Goal: Task Accomplishment & Management: Use online tool/utility

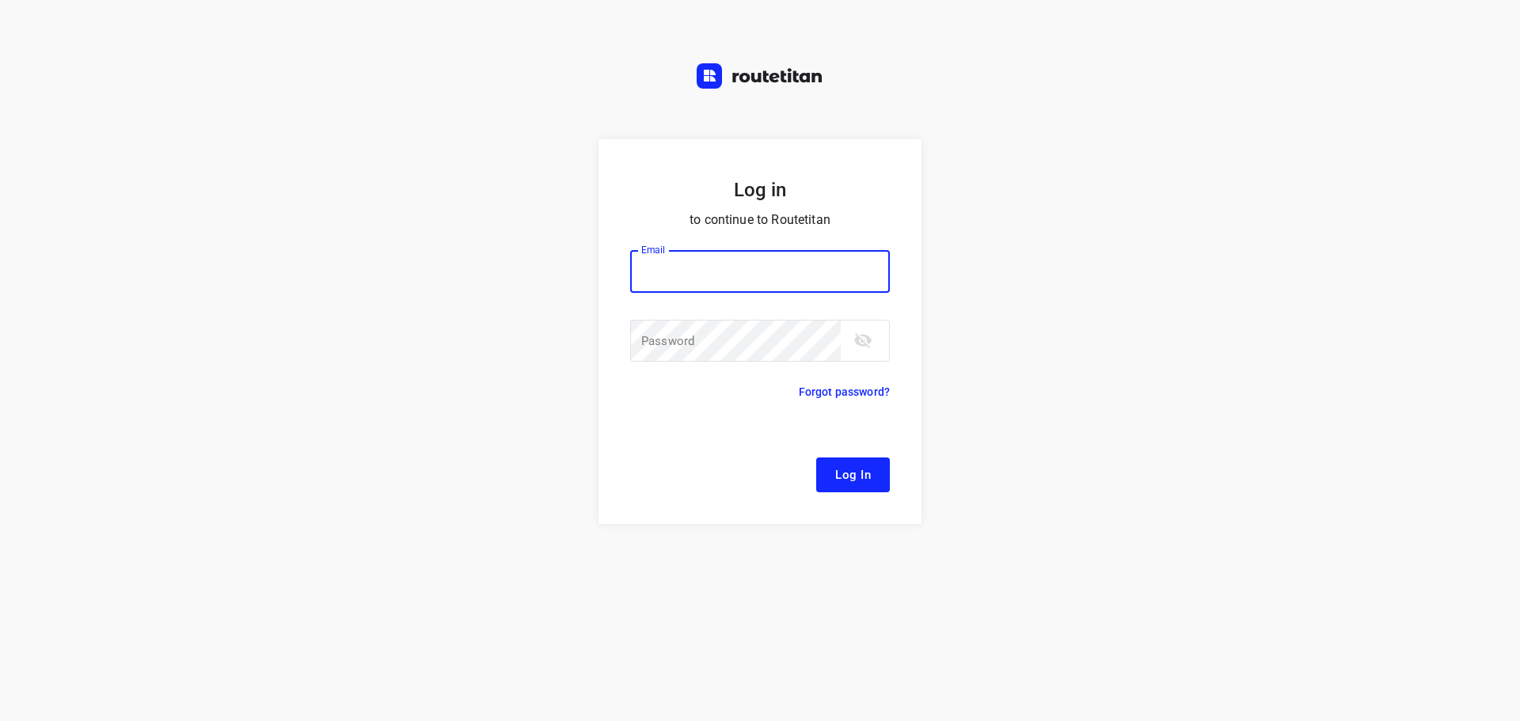
type input "[EMAIL_ADDRESS][DOMAIN_NAME]"
drag, startPoint x: 751, startPoint y: 292, endPoint x: 852, endPoint y: 469, distance: 203.2
click at [852, 469] on span "Log In" at bounding box center [853, 475] width 36 height 21
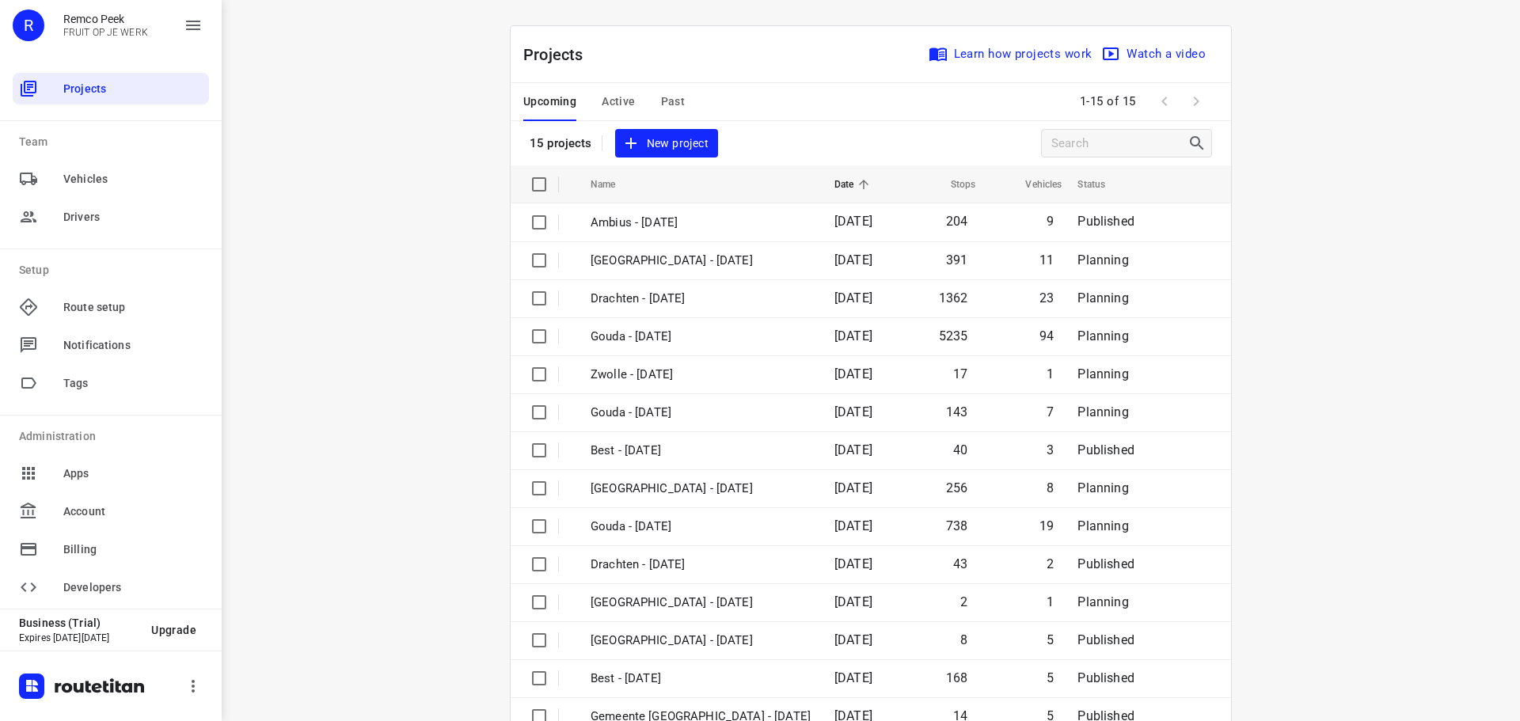
click at [618, 106] on span "Active" at bounding box center [618, 102] width 33 height 20
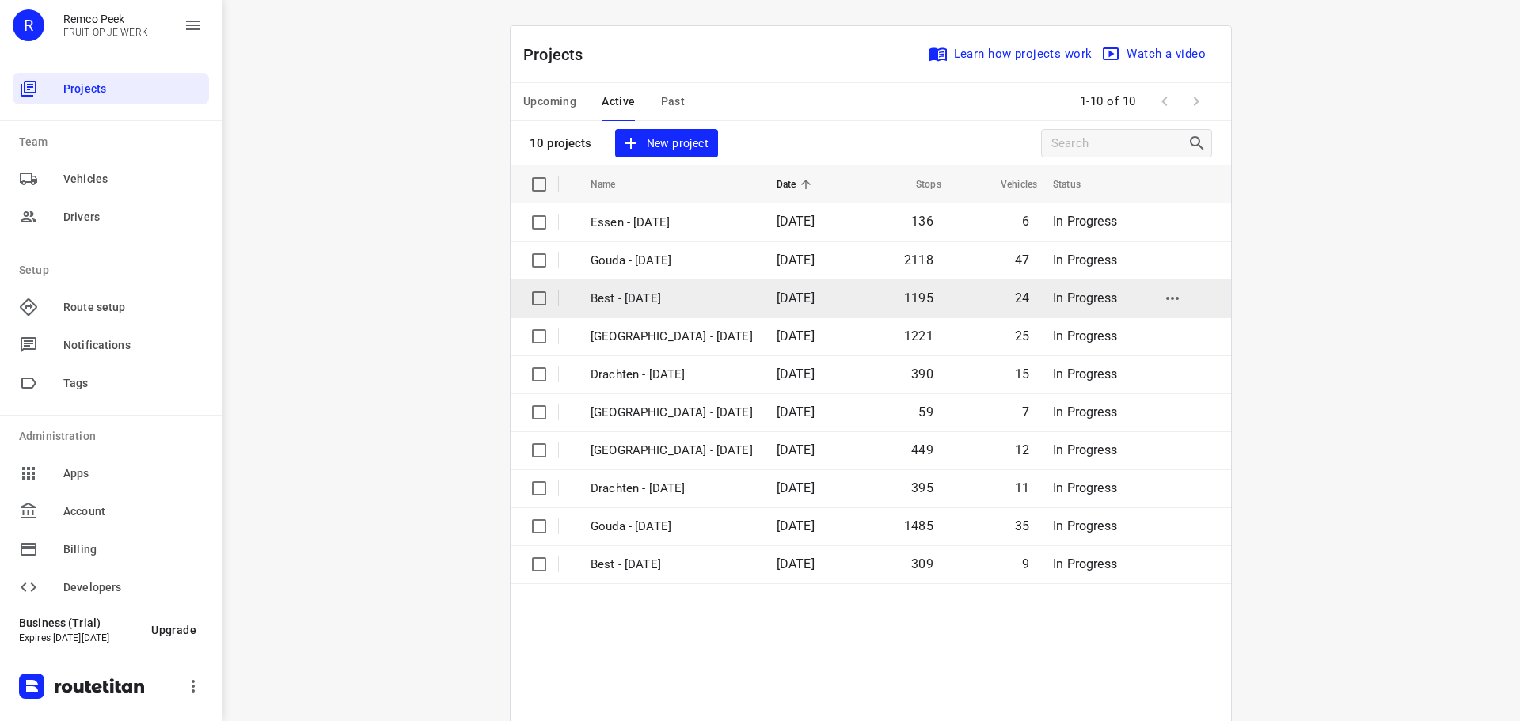
click at [694, 294] on p "Best - [DATE]" at bounding box center [672, 299] width 162 height 18
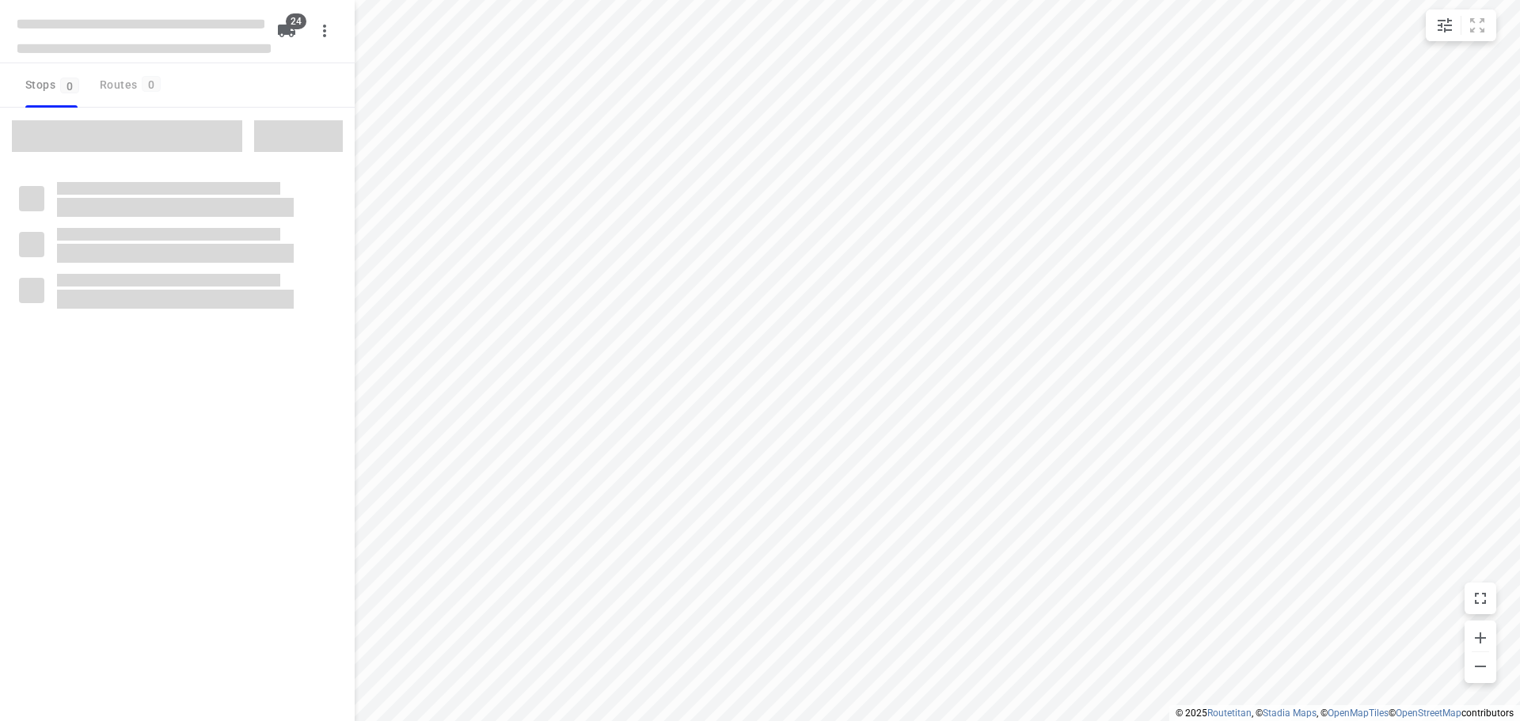
checkbox input "true"
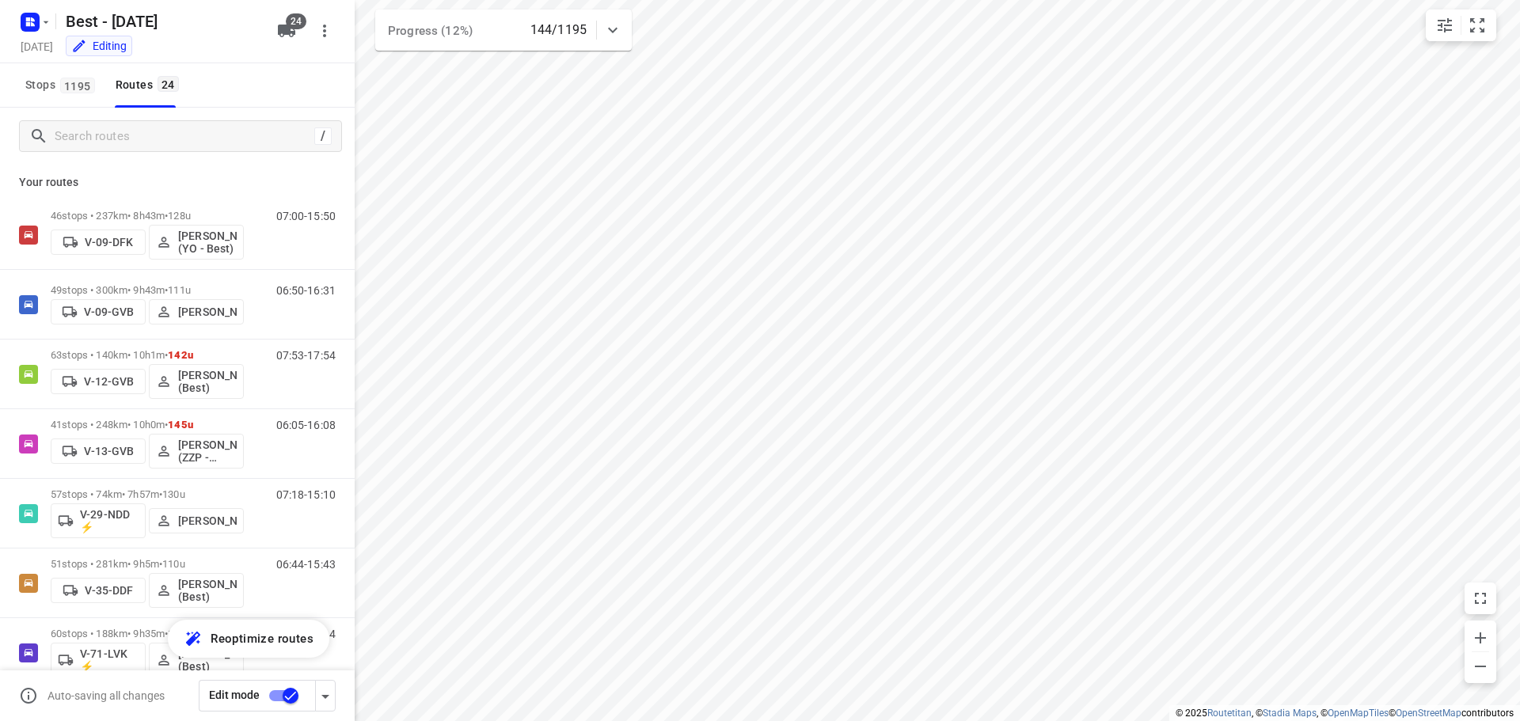
click at [122, 172] on div "Your routes 46 stops • 237km • 8h43m • 128u V-09-DFK [PERSON_NAME] (YO - Best) …" at bounding box center [177, 465] width 355 height 601
drag, startPoint x: 74, startPoint y: 185, endPoint x: 17, endPoint y: 177, distance: 58.5
click at [17, 177] on div "Your routes 46 stops • 237km • 8h43m • 128u V-09-DFK [PERSON_NAME] (YO - Best) …" at bounding box center [177, 465] width 355 height 601
click at [22, 185] on p "Your routes" at bounding box center [177, 182] width 317 height 17
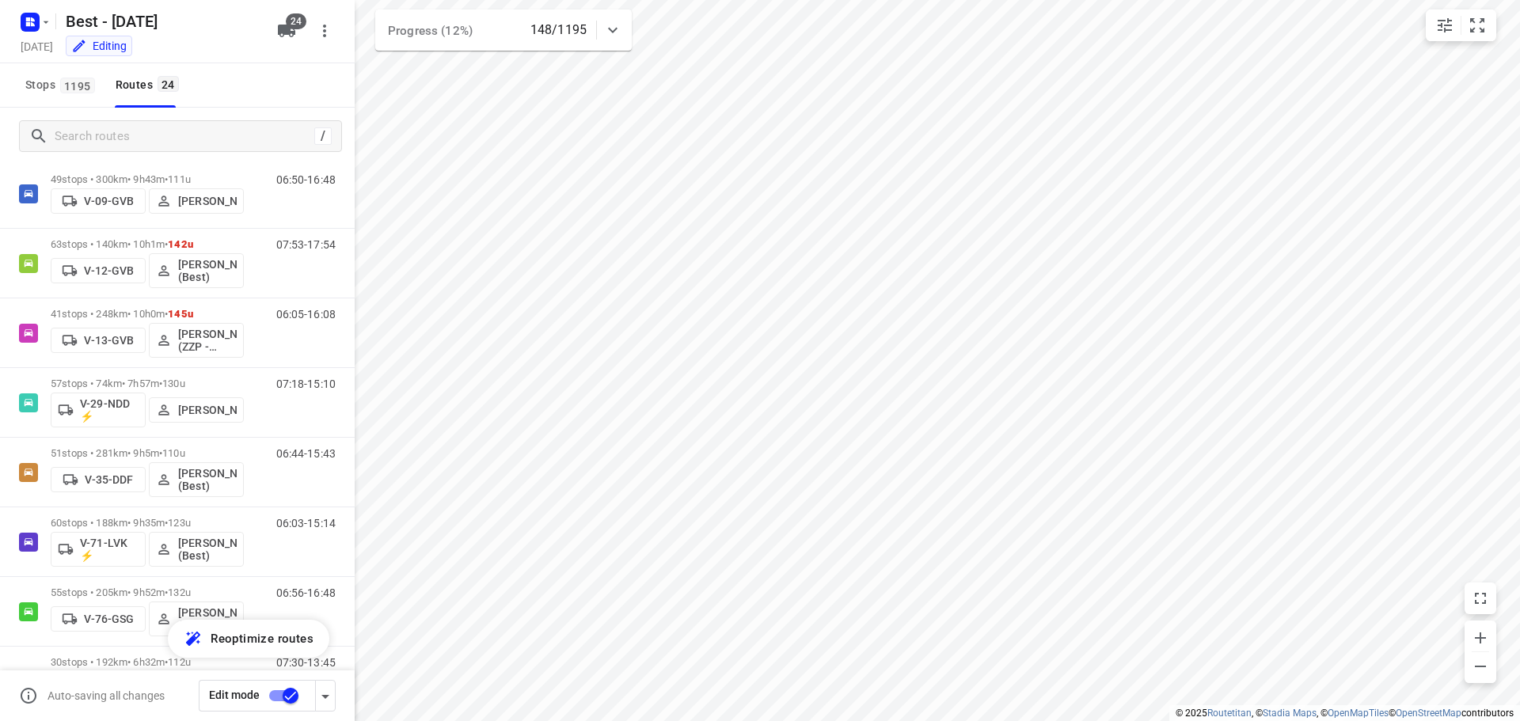
scroll to position [118, 0]
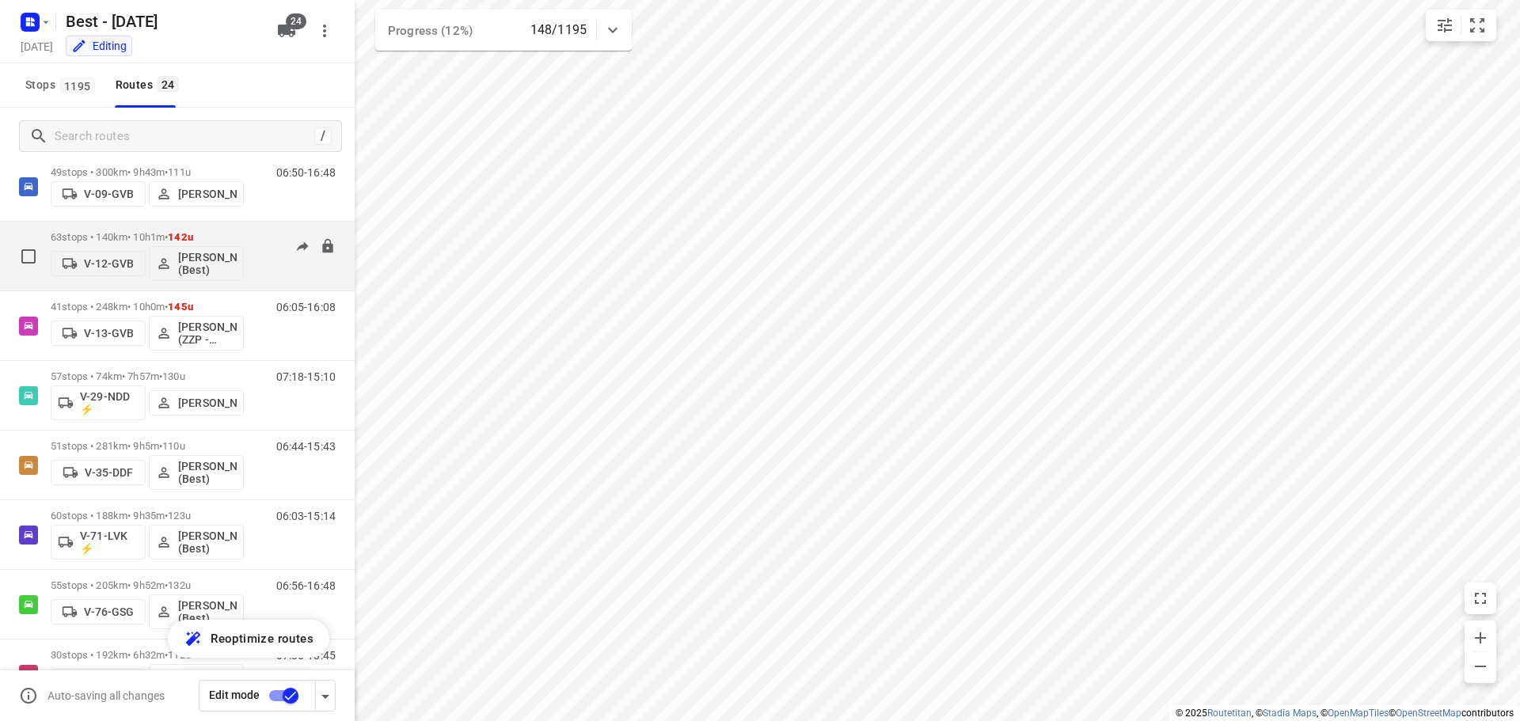
click at [188, 235] on span "142u" at bounding box center [180, 237] width 25 height 12
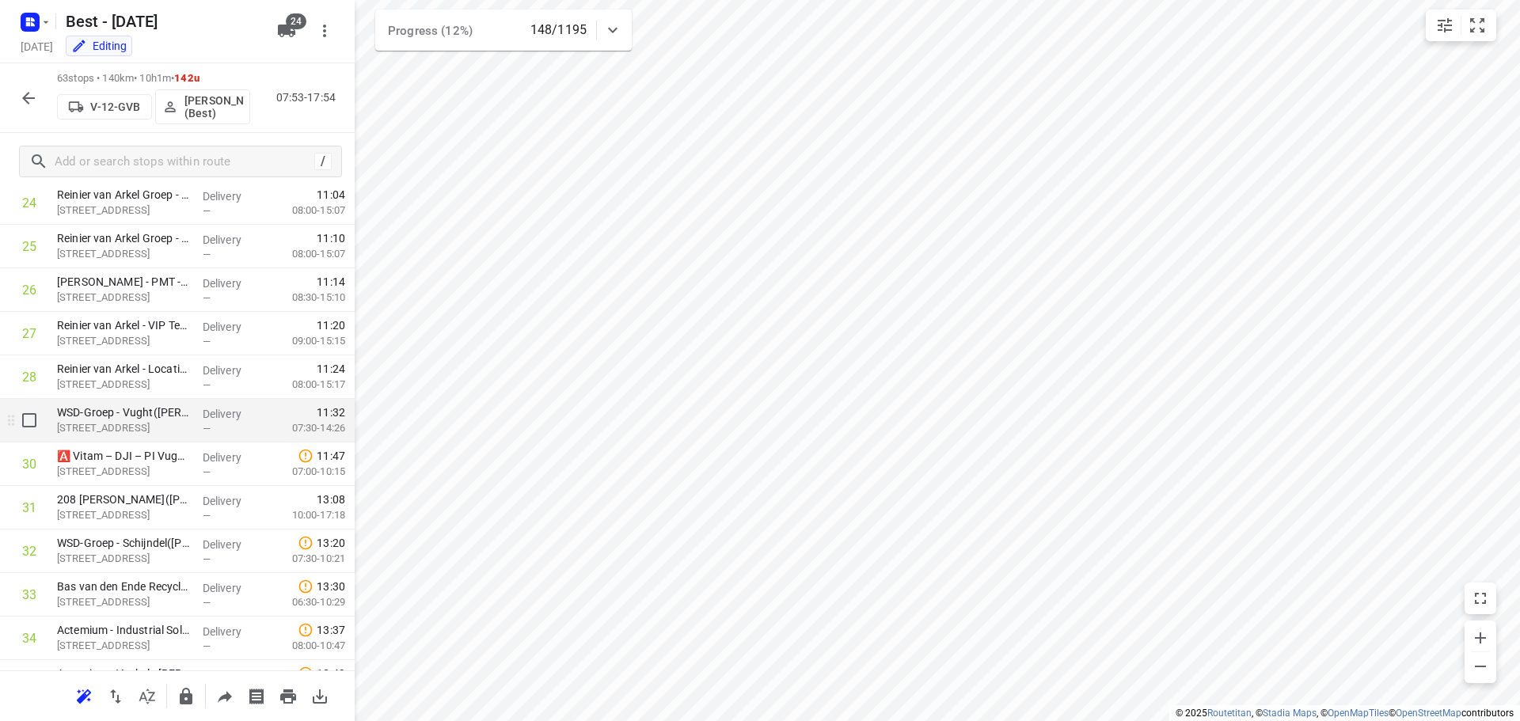
scroll to position [1095, 0]
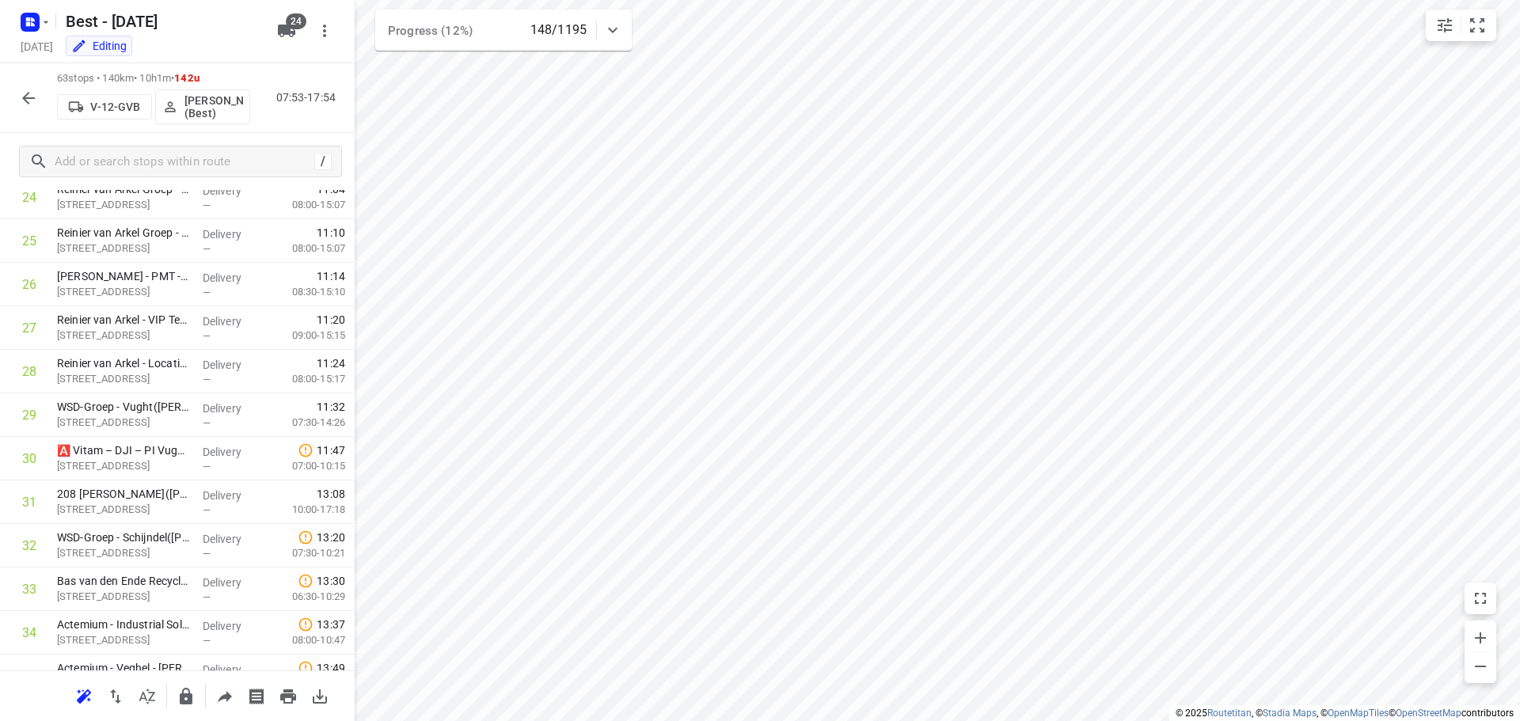
click at [25, 97] on icon "button" at bounding box center [28, 98] width 13 height 13
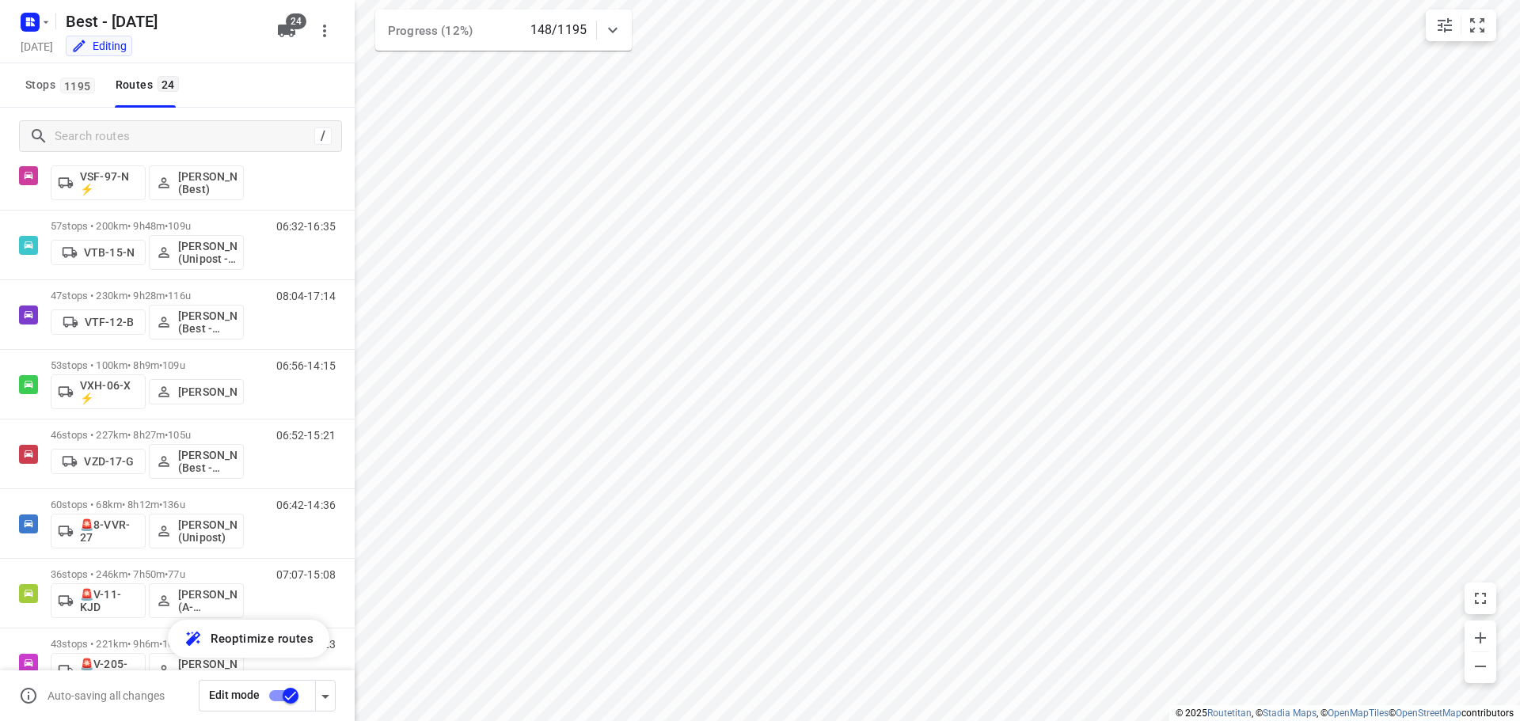
scroll to position [1107, 0]
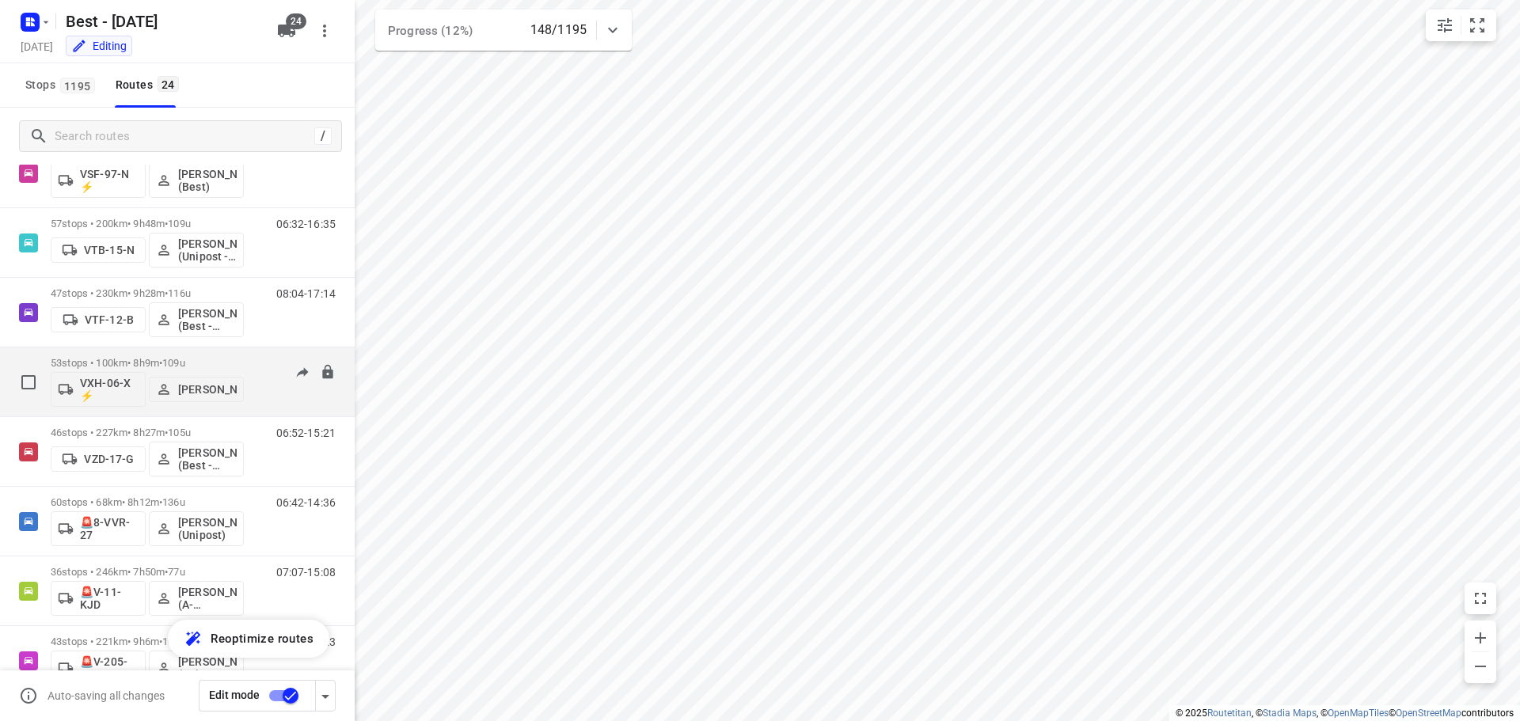
click at [185, 357] on span "109u" at bounding box center [173, 363] width 23 height 12
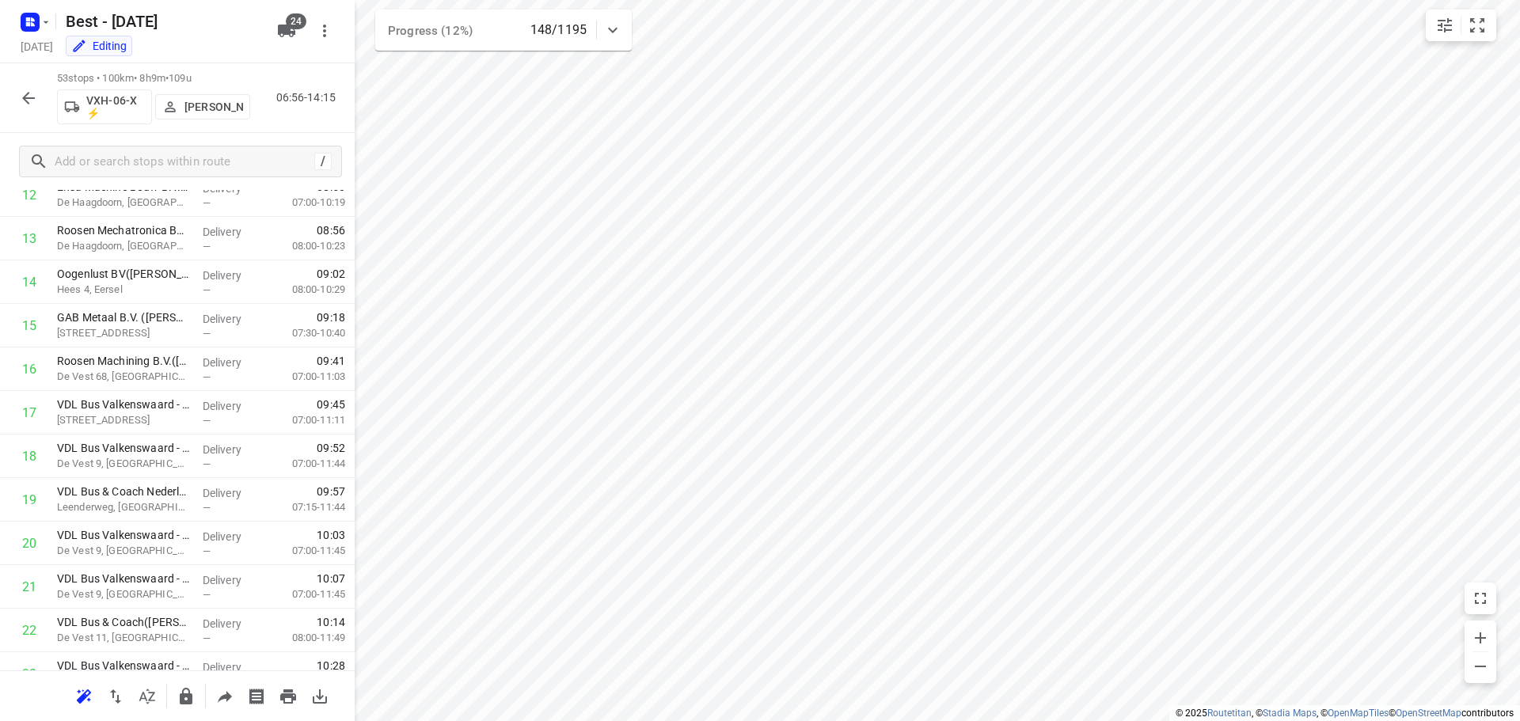
scroll to position [469, 0]
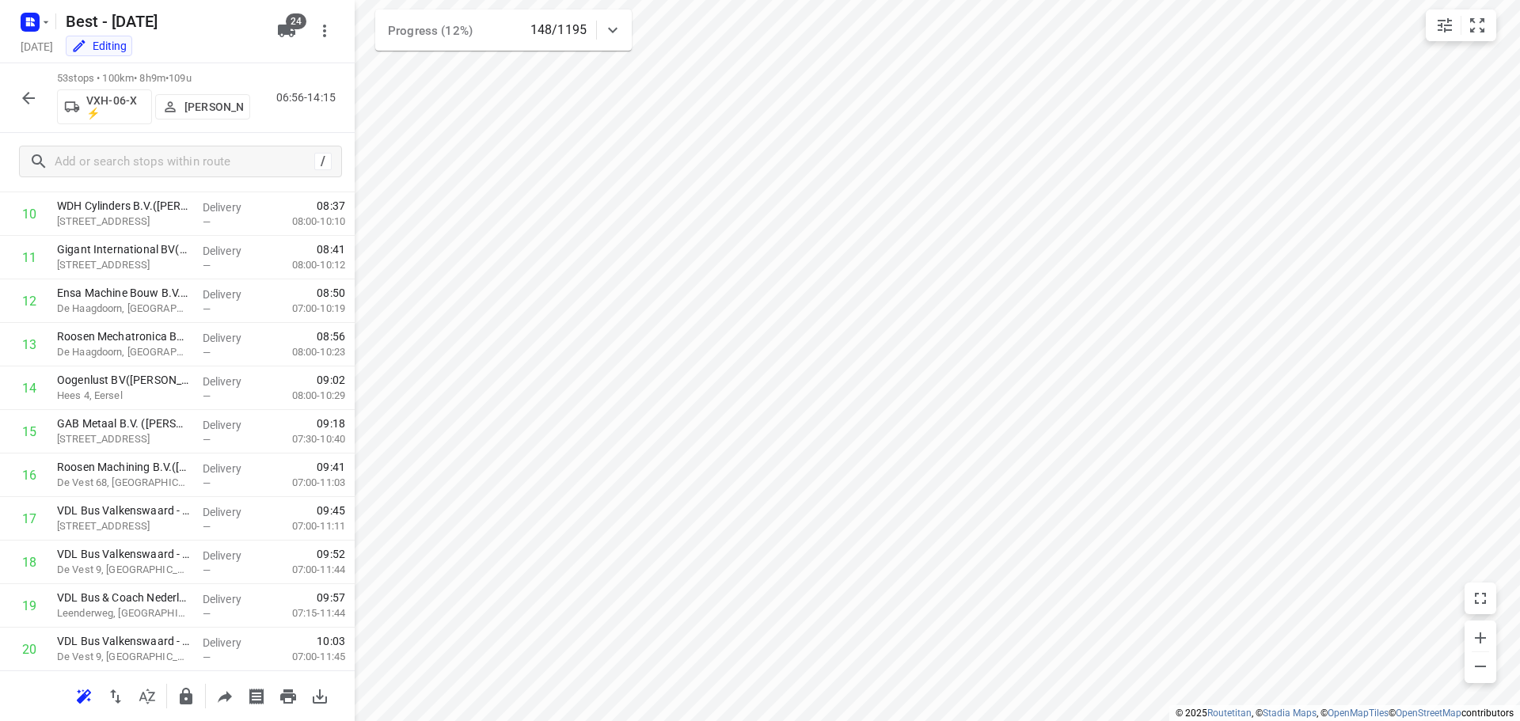
click at [30, 99] on icon "button" at bounding box center [28, 98] width 19 height 19
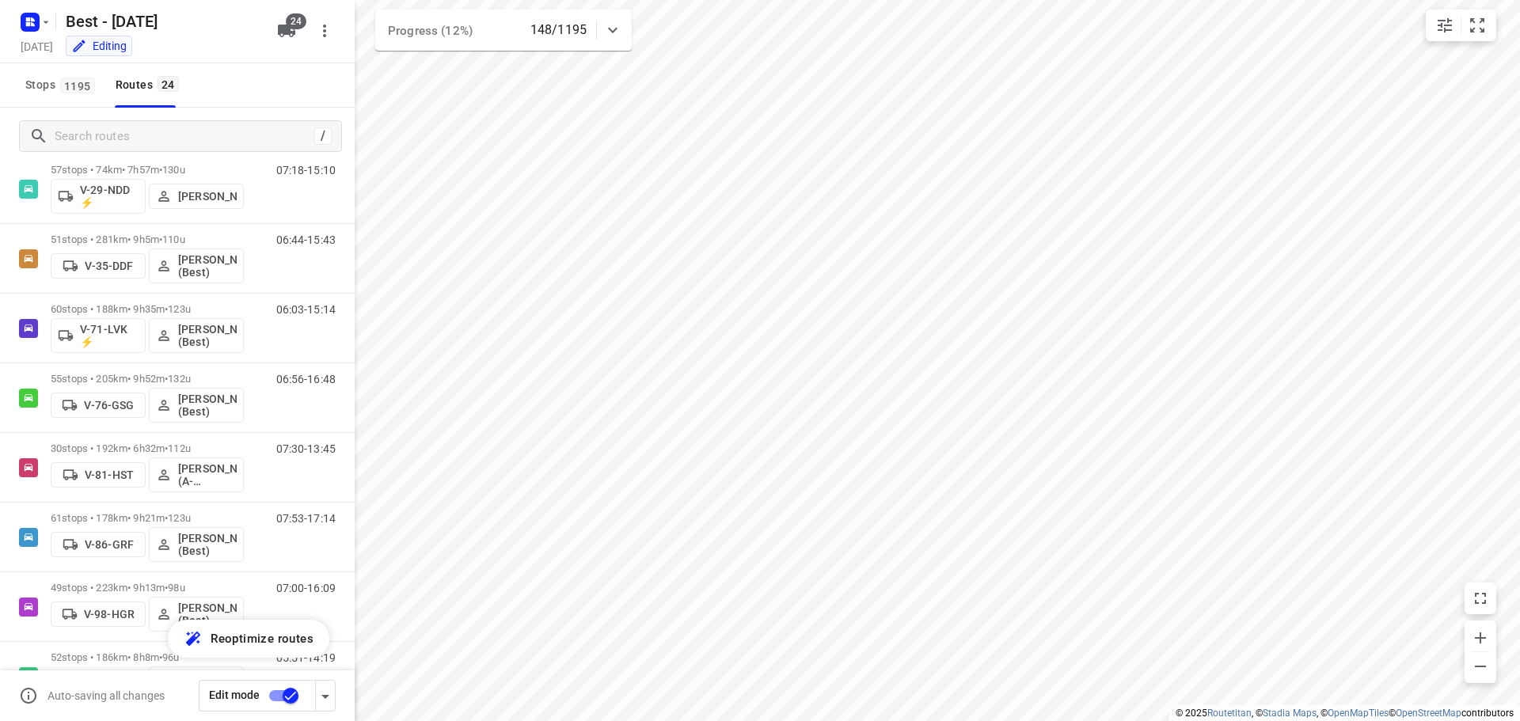
scroll to position [329, 0]
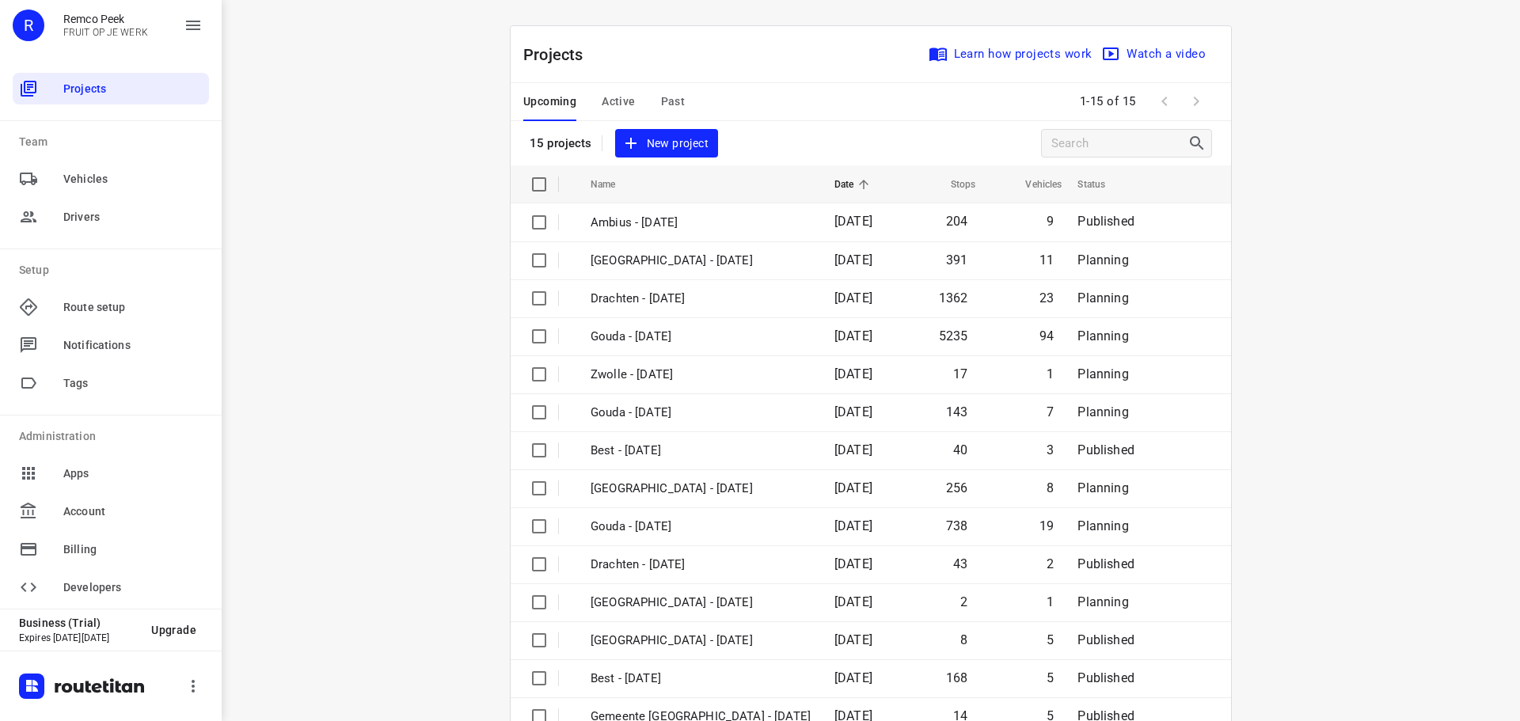
click at [608, 94] on span "Active" at bounding box center [618, 102] width 33 height 20
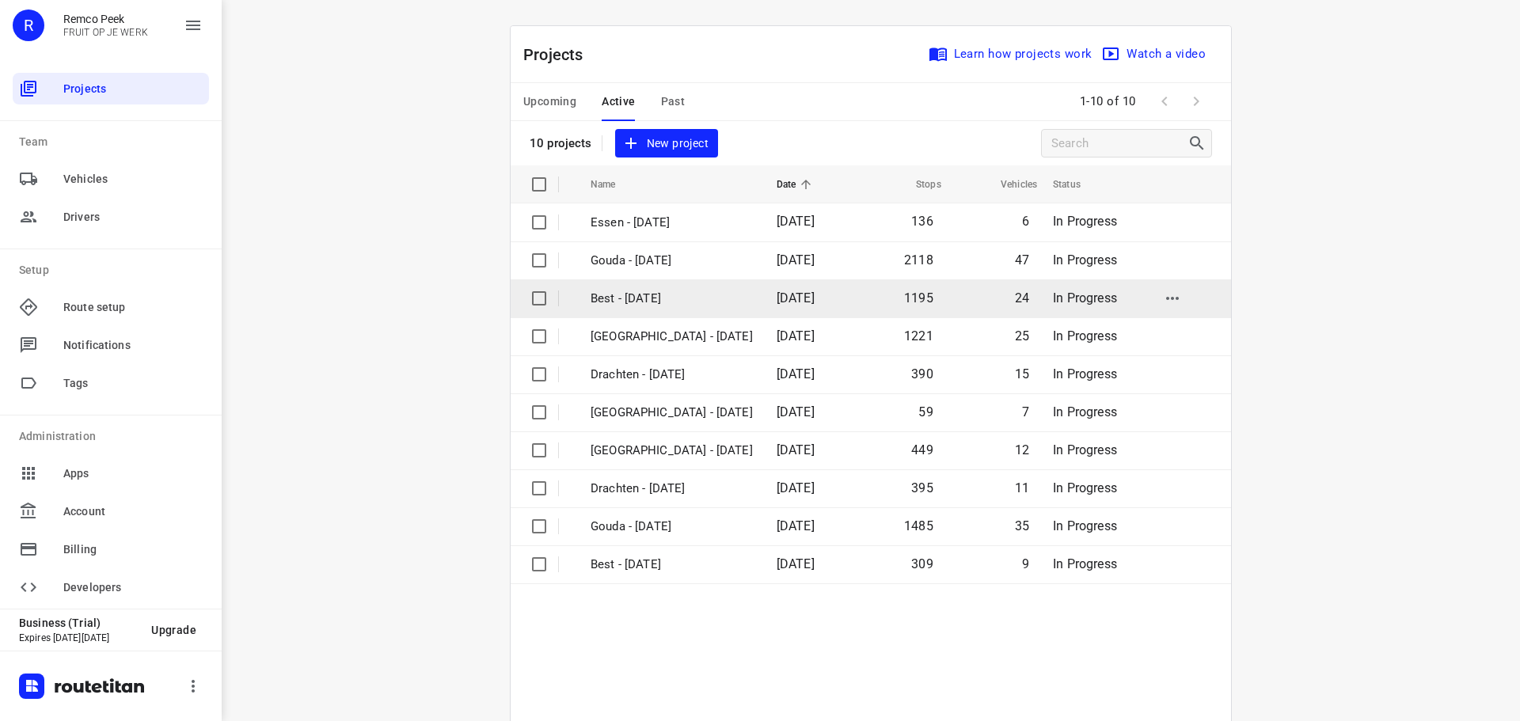
click at [626, 295] on p "Best - [DATE]" at bounding box center [672, 299] width 162 height 18
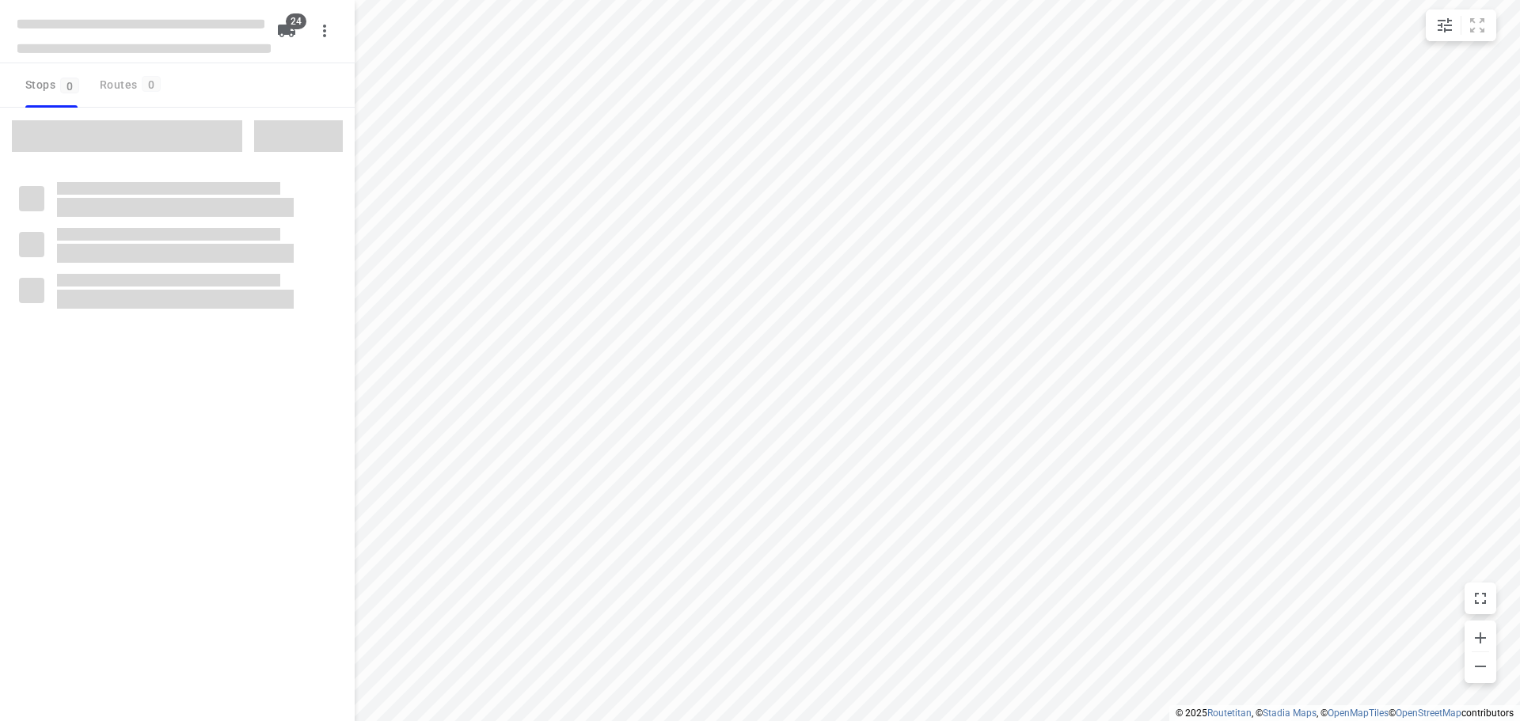
checkbox input "true"
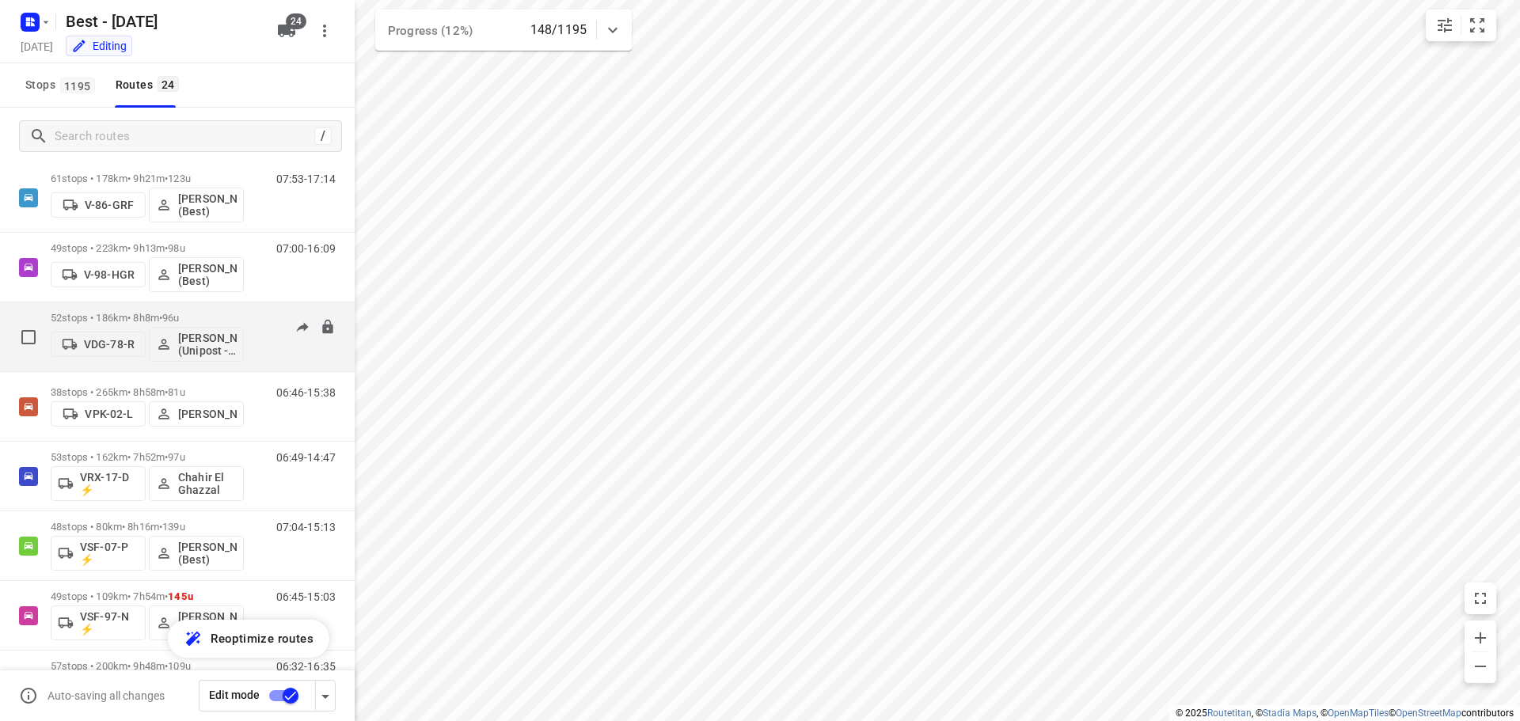
scroll to position [662, 0]
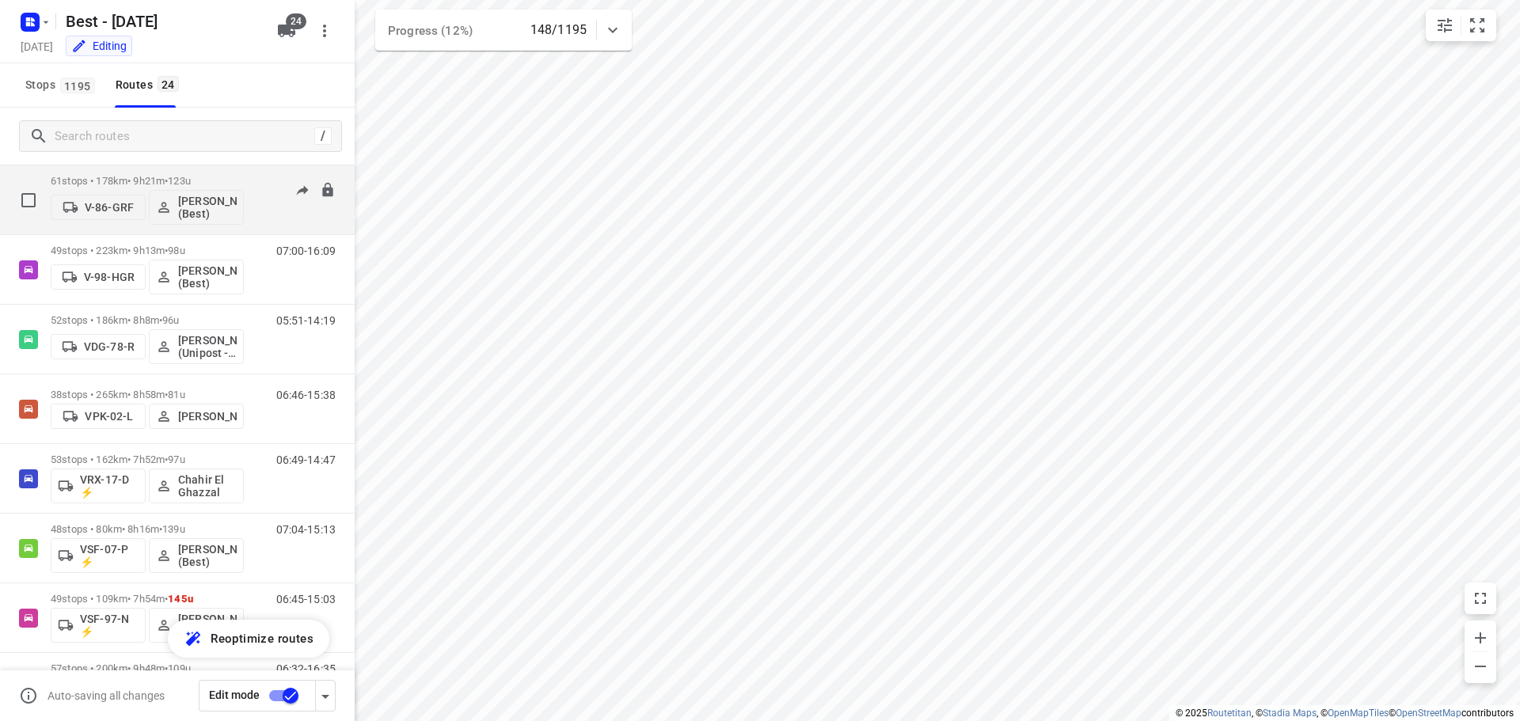
click at [236, 177] on p "61 stops • 178km • 9h21m • 123u" at bounding box center [147, 181] width 193 height 12
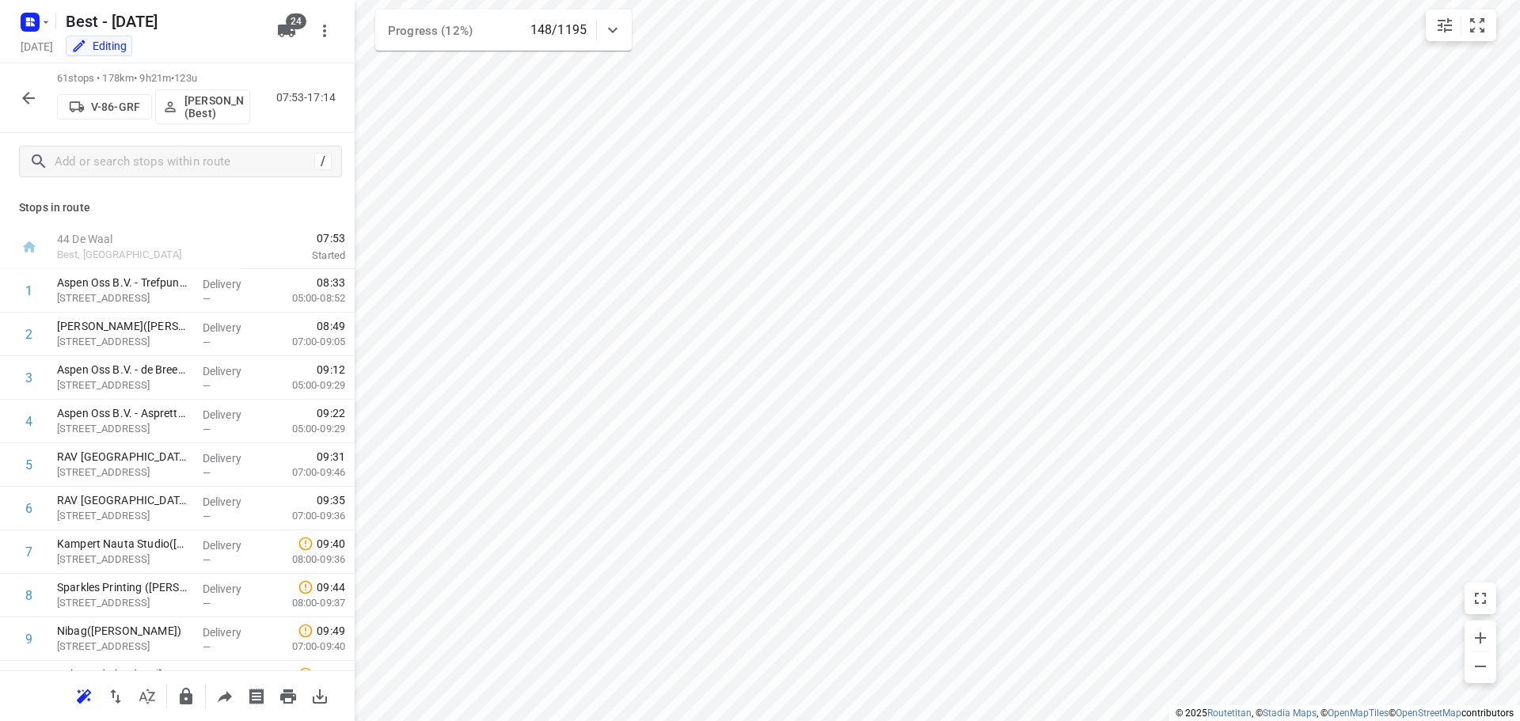
click at [16, 98] on button "button" at bounding box center [29, 98] width 32 height 32
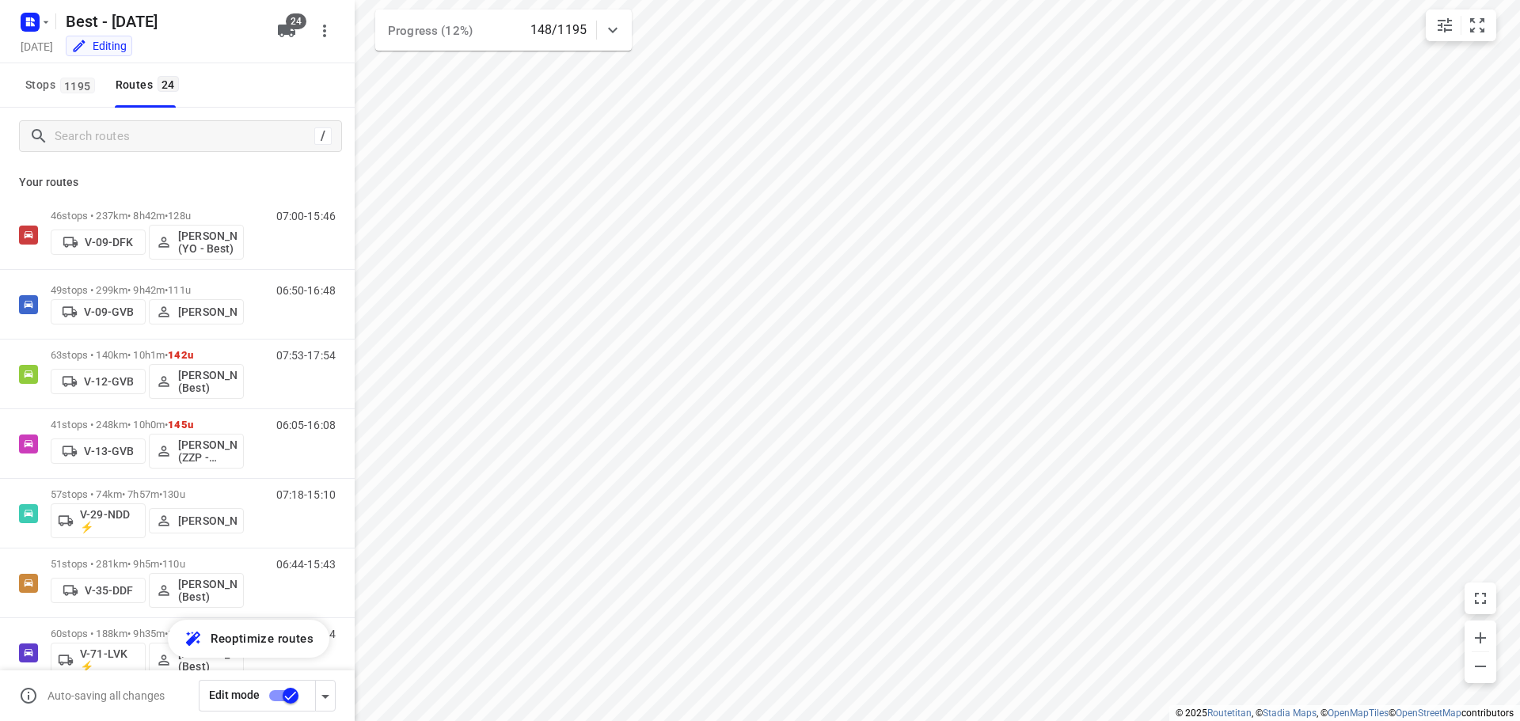
click at [630, 26] on div "Progress (12%) 148/1195" at bounding box center [503, 30] width 257 height 41
click at [629, 26] on div "Progress (12%) 148/1195" at bounding box center [503, 37] width 257 height 54
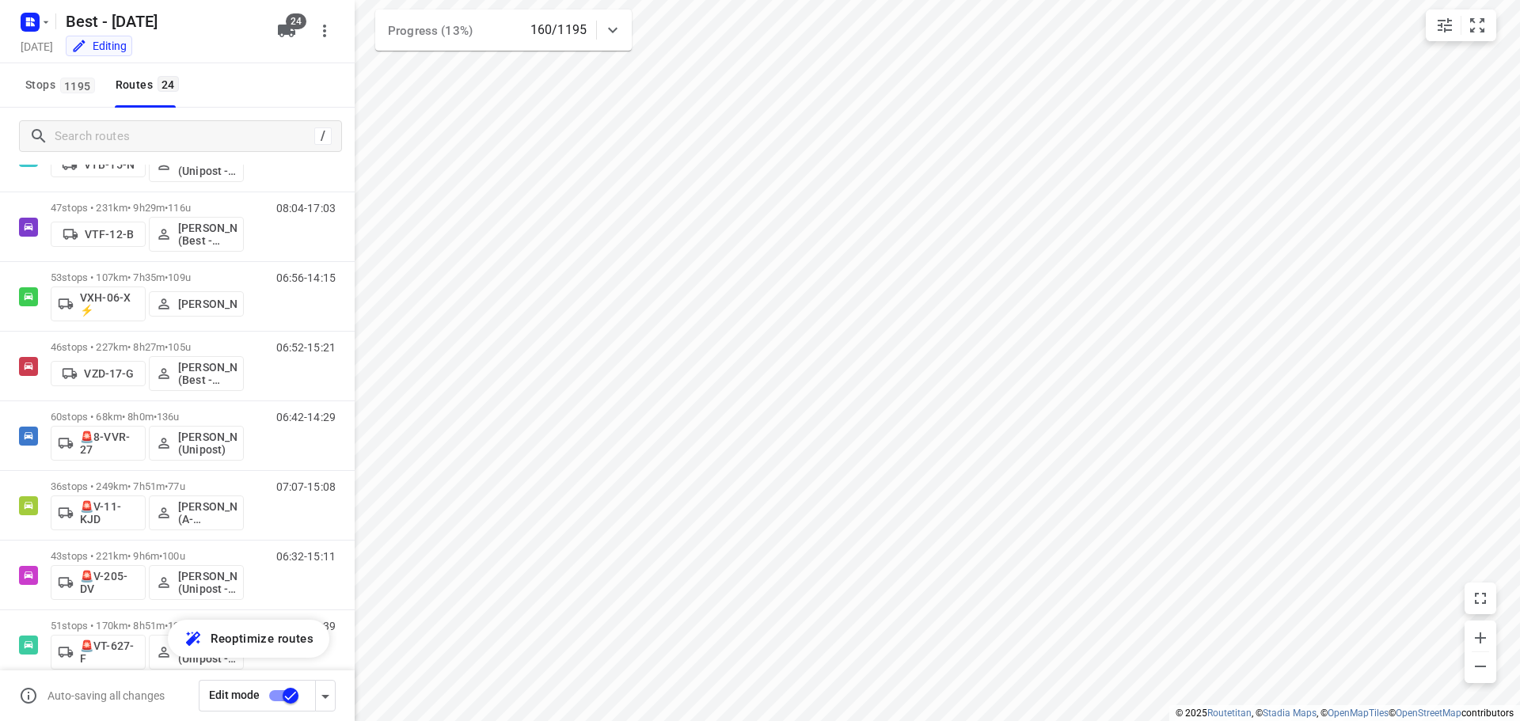
scroll to position [1218, 0]
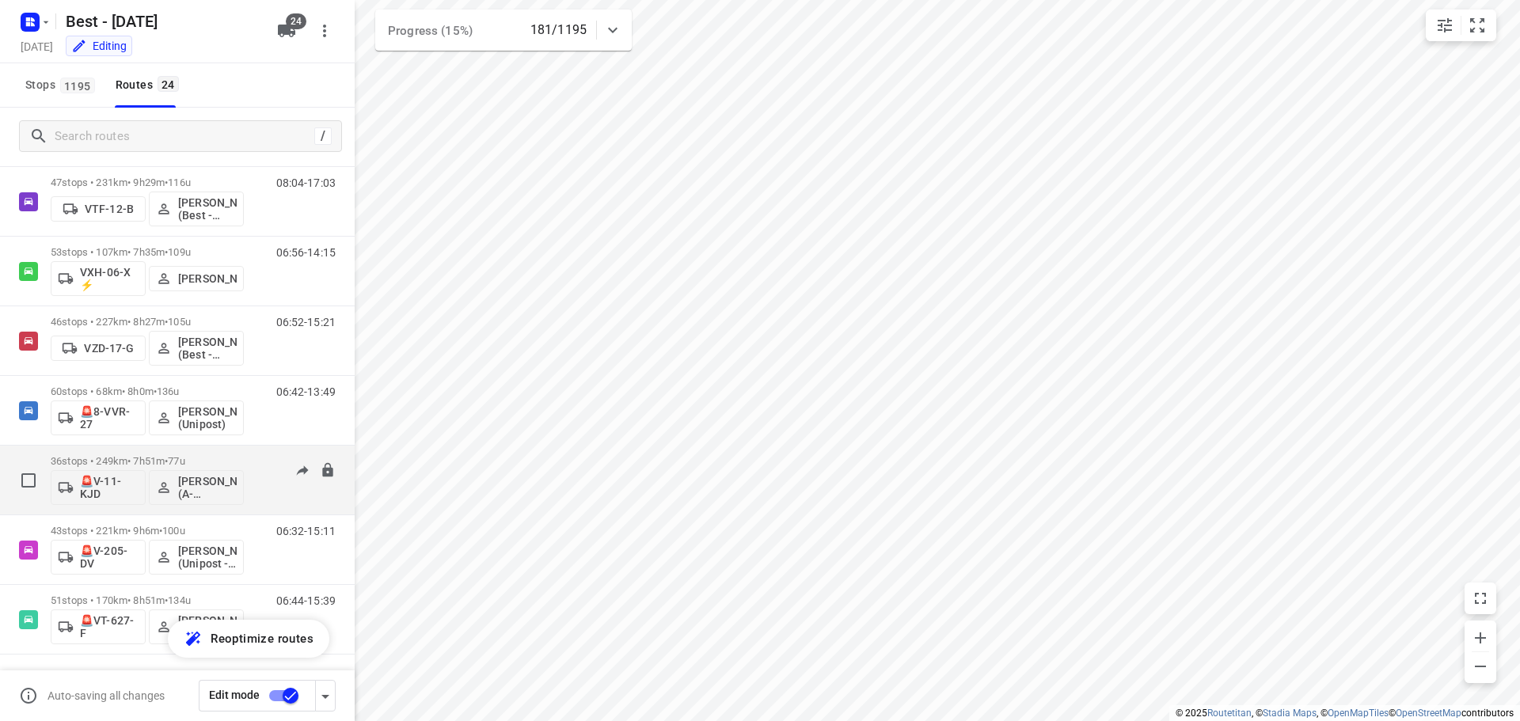
click at [168, 455] on span "•" at bounding box center [166, 461] width 3 height 12
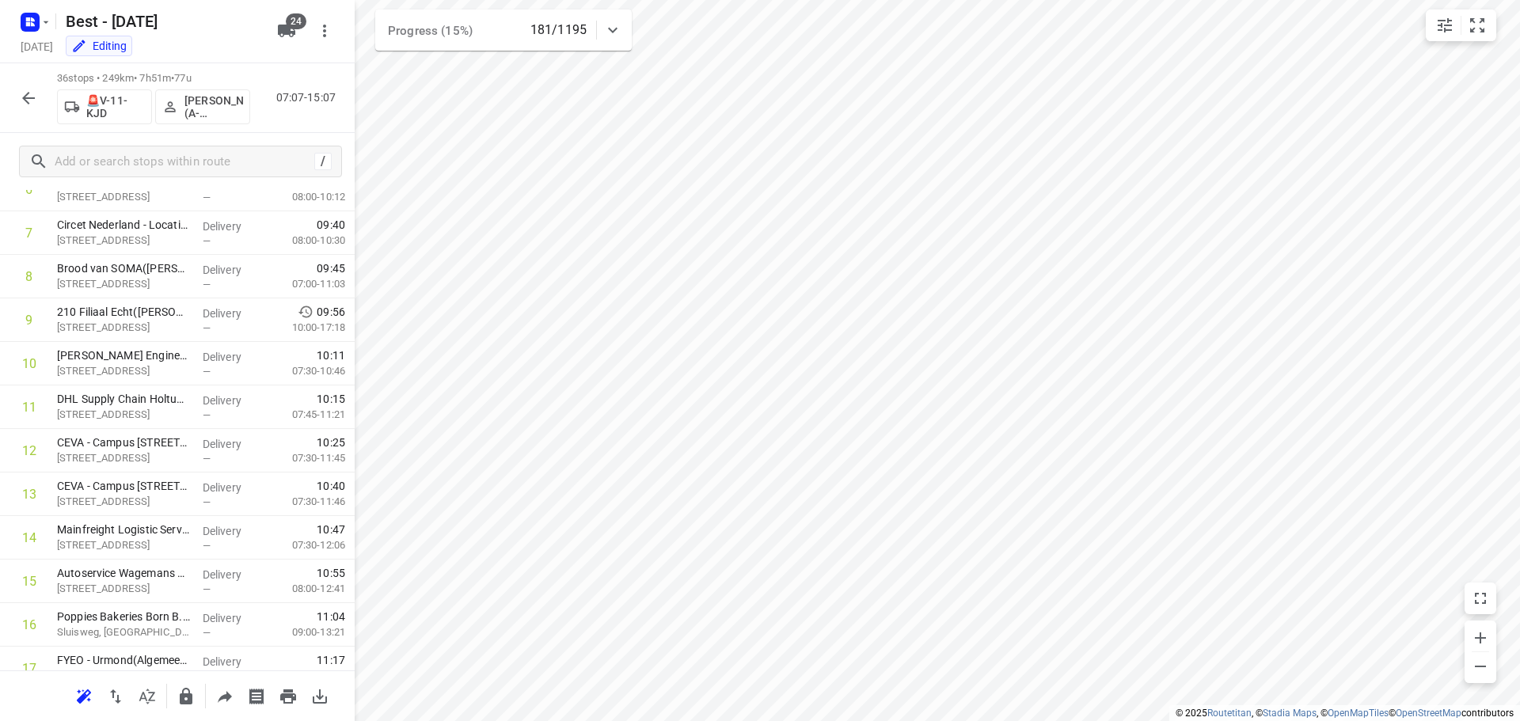
scroll to position [0, 0]
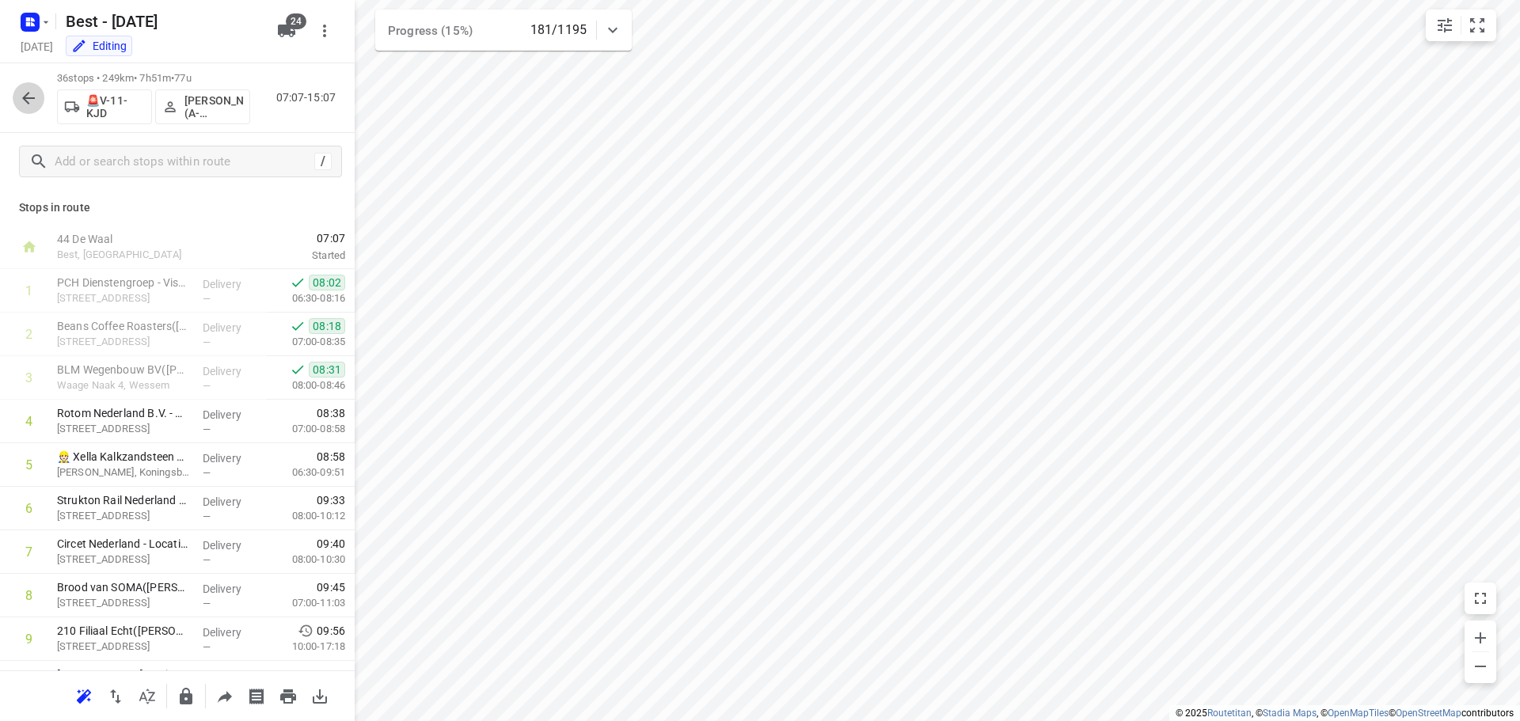
click at [26, 101] on icon "button" at bounding box center [28, 98] width 13 height 13
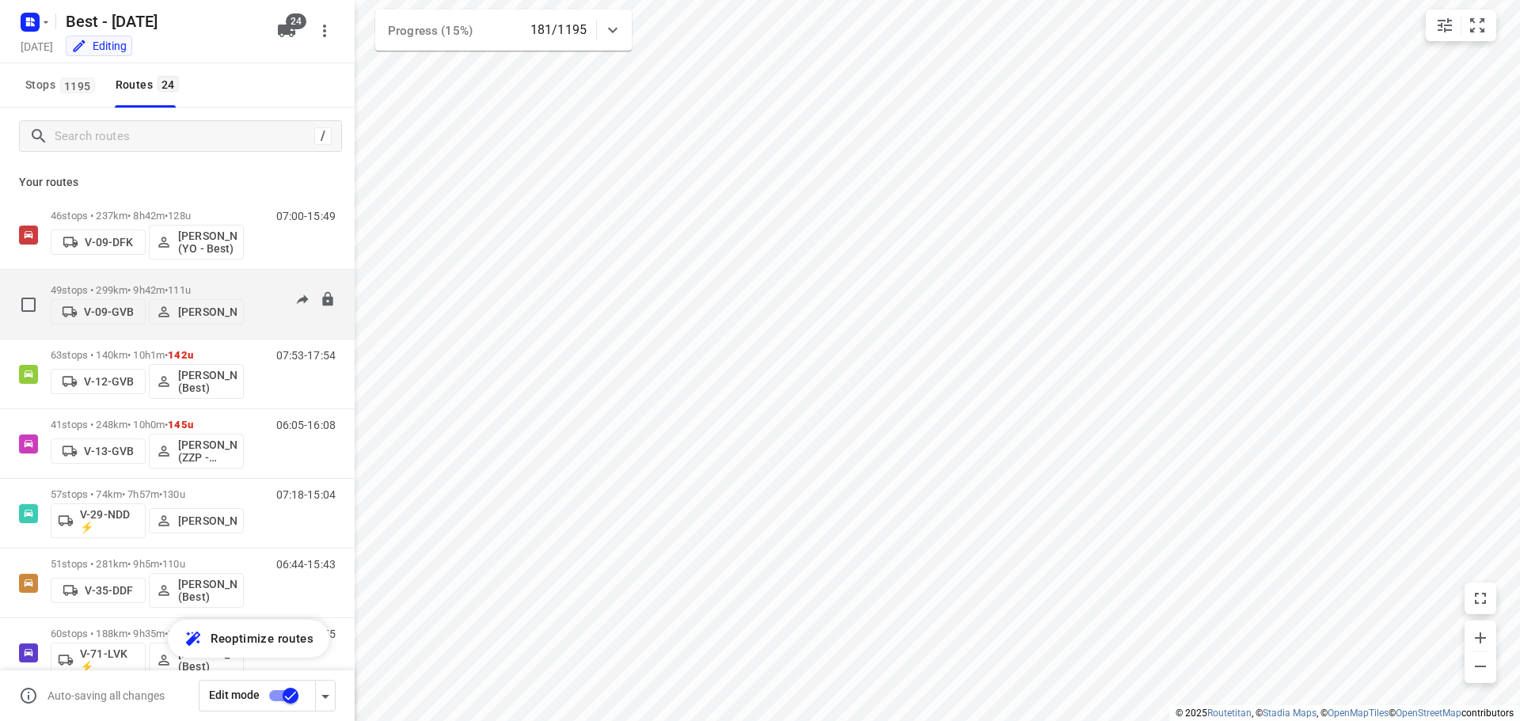
click at [112, 284] on p "49 stops • 299km • 9h42m • 111u" at bounding box center [147, 290] width 193 height 12
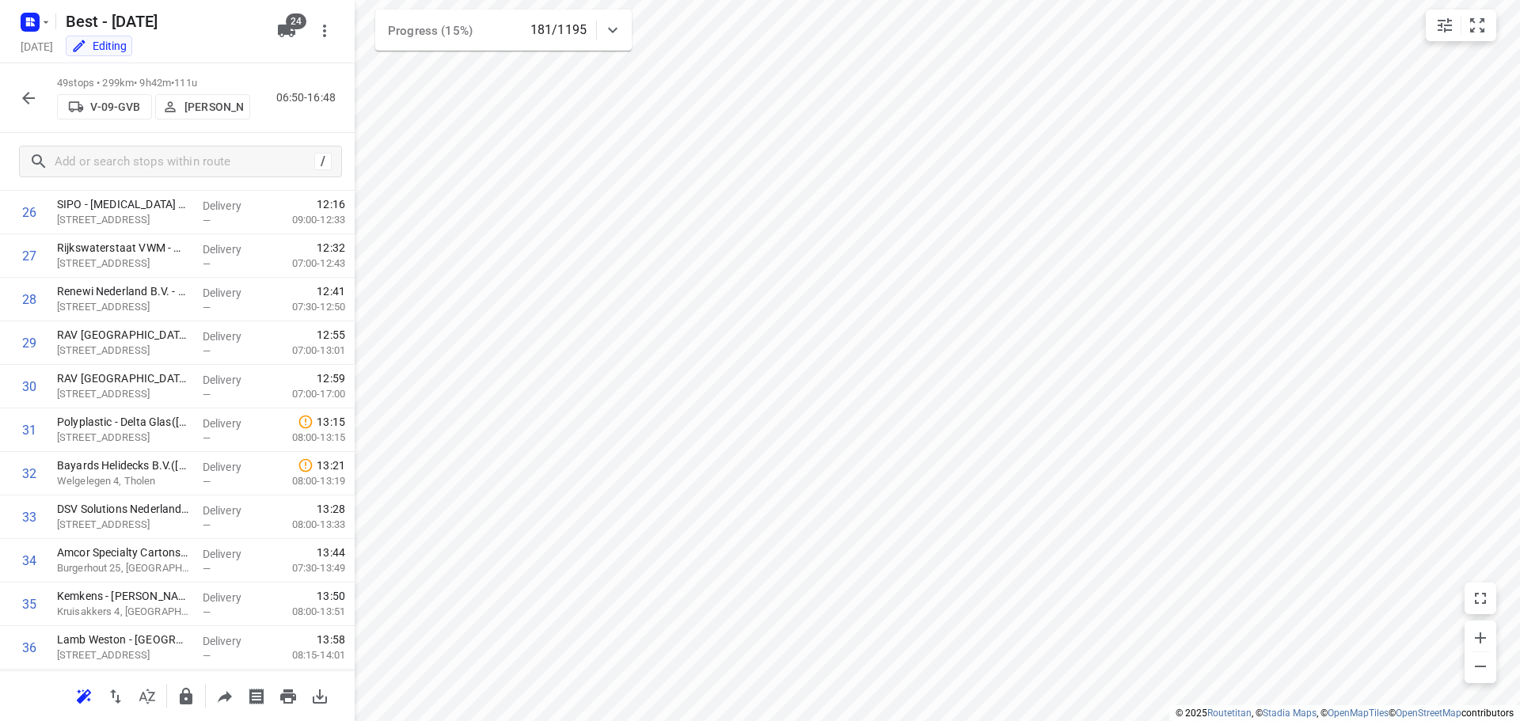
scroll to position [1776, 0]
click at [22, 93] on icon "button" at bounding box center [28, 98] width 19 height 19
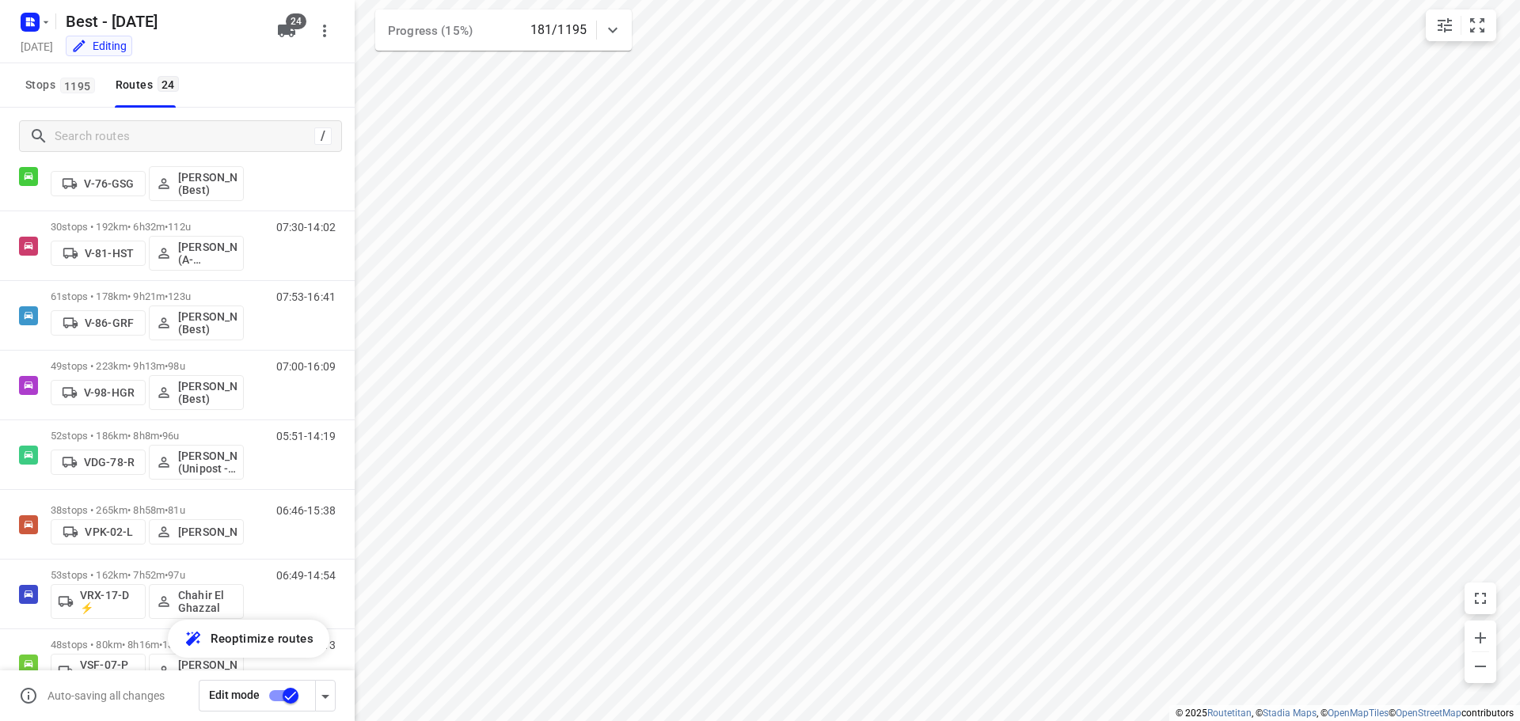
scroll to position [561, 0]
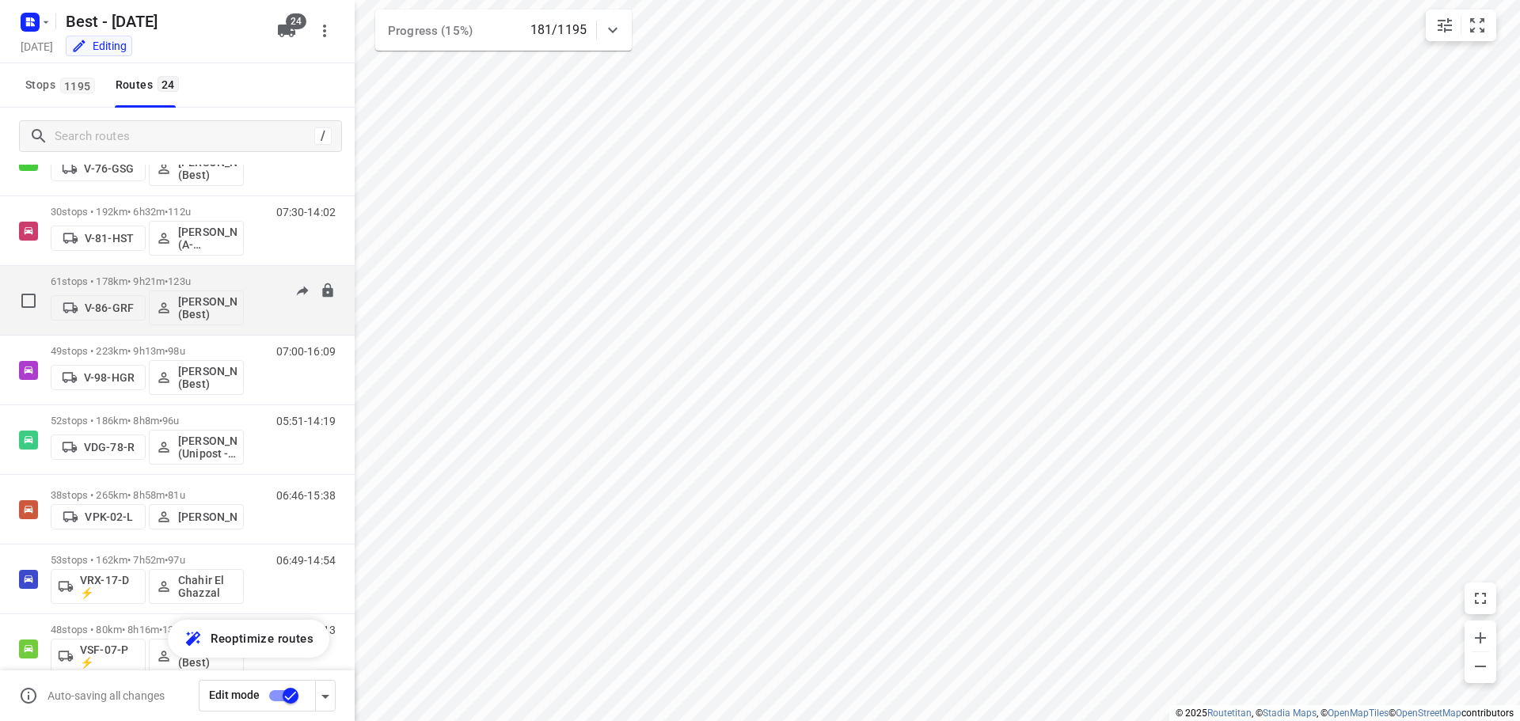
click at [156, 280] on p "61 stops • 178km • 9h21m • 123u" at bounding box center [147, 282] width 193 height 12
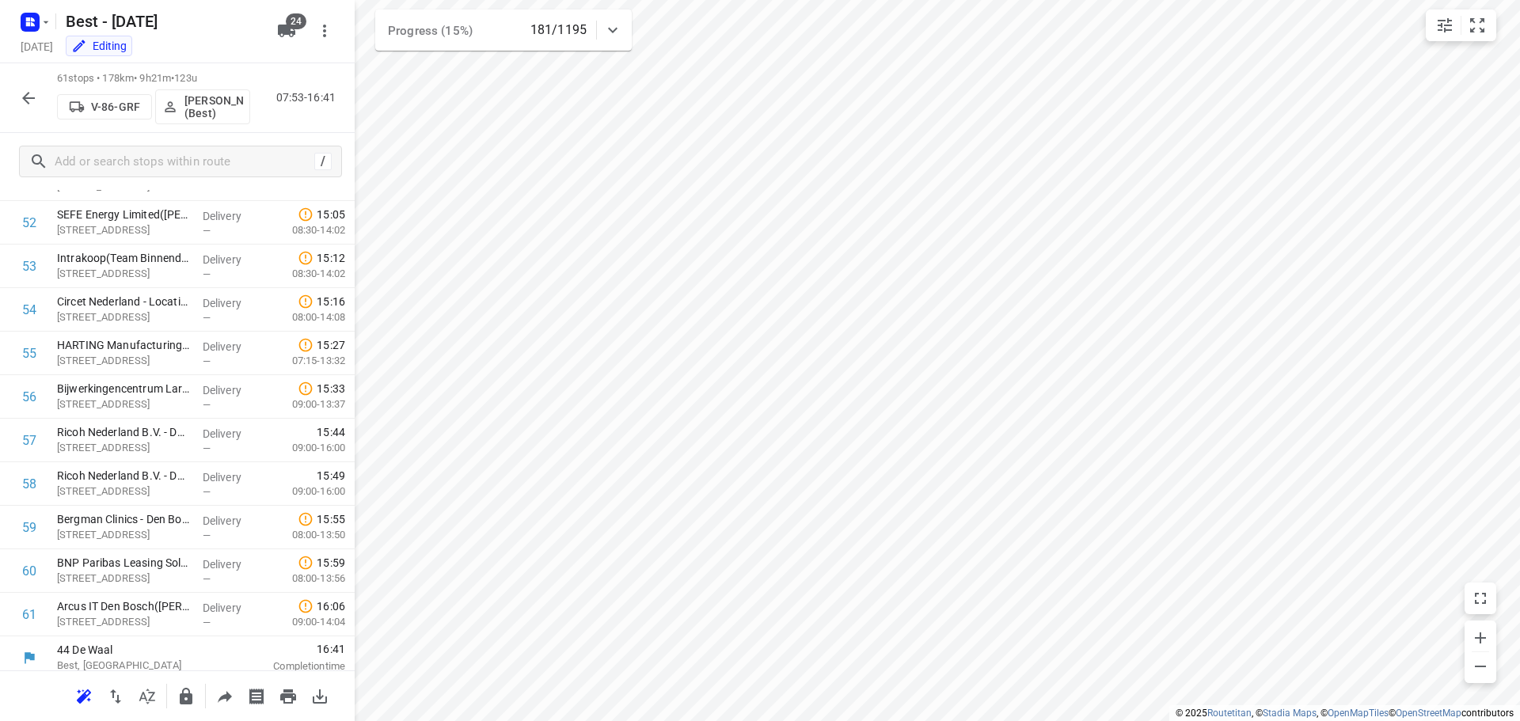
scroll to position [2299, 0]
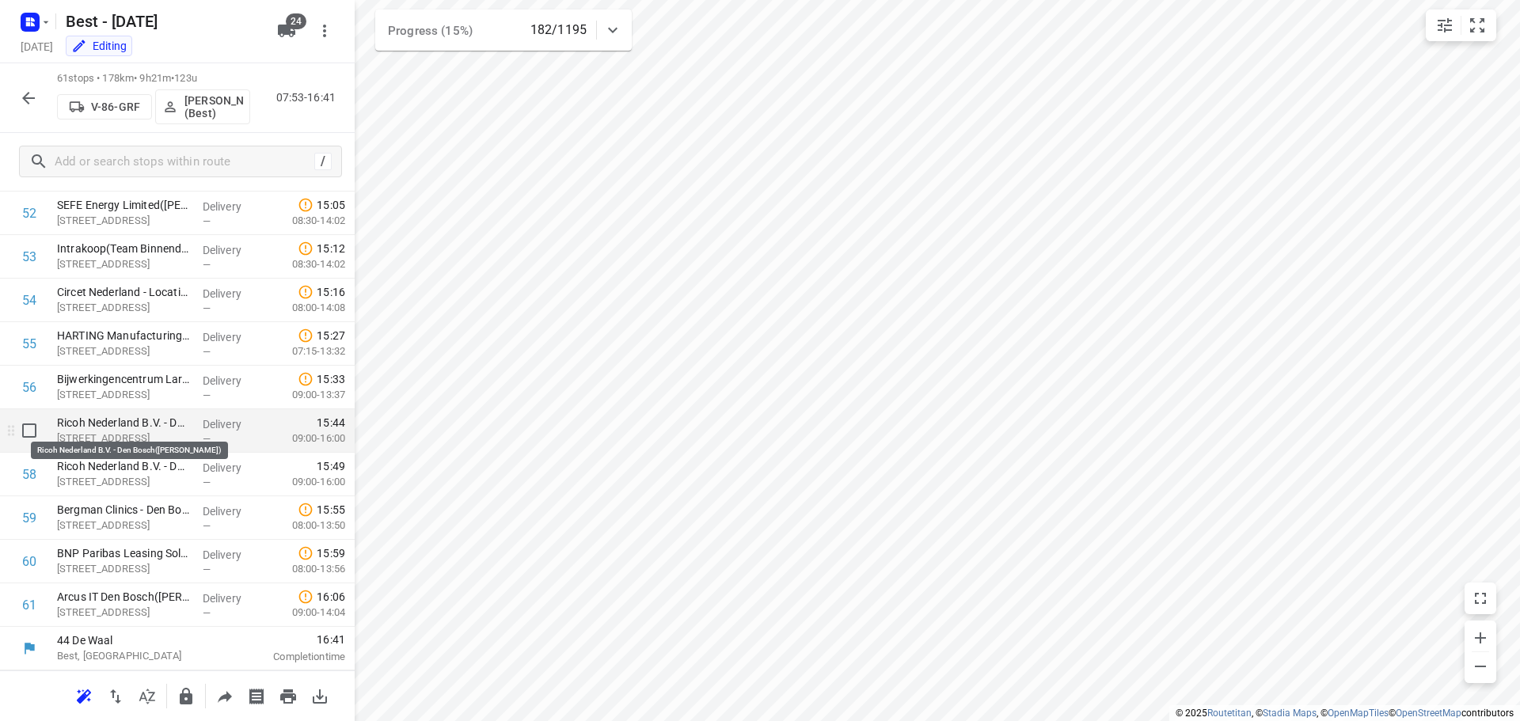
click at [97, 426] on p "Ricoh Nederland B.V. - Den Bosch([PERSON_NAME])" at bounding box center [123, 423] width 133 height 16
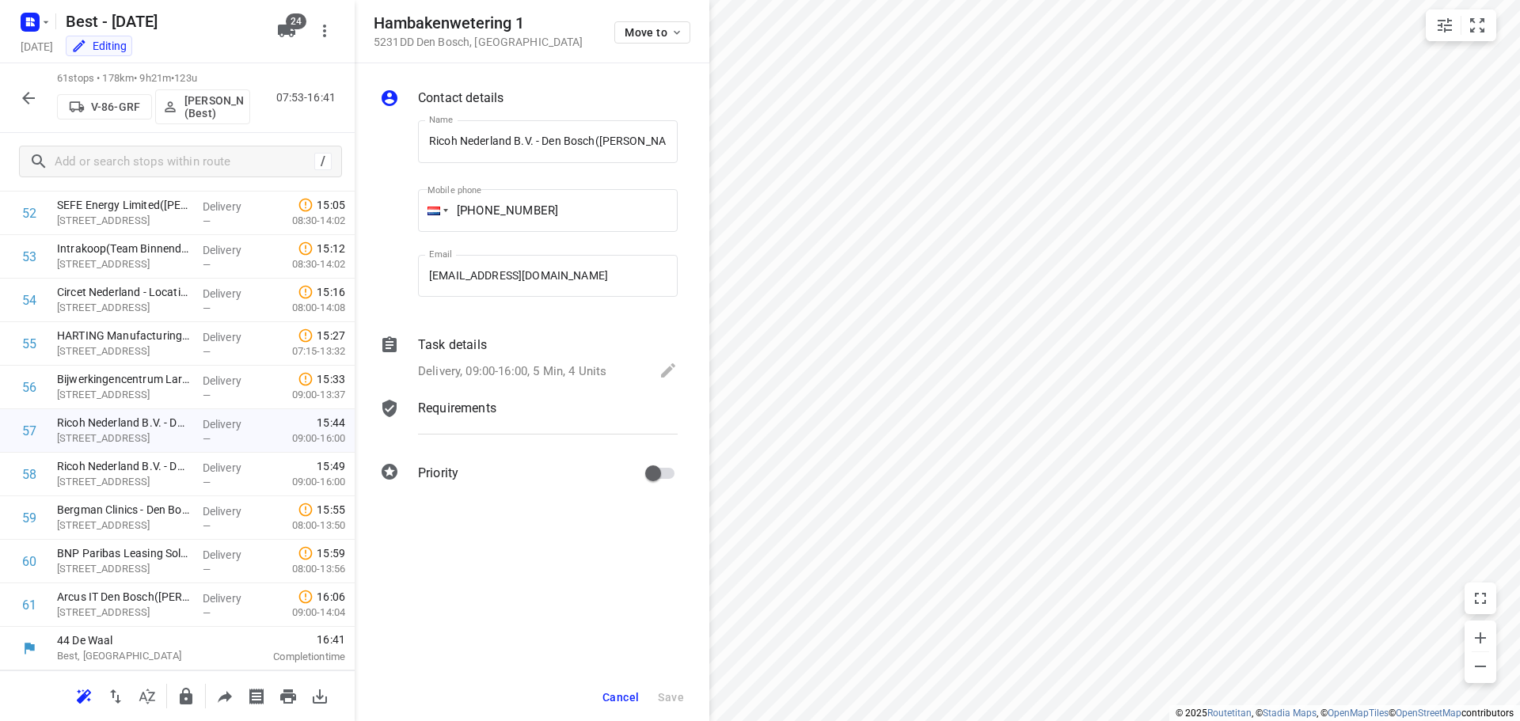
click at [508, 329] on div "Contact details Name Ricoh [GEOGRAPHIC_DATA] B.V. - Den Bosch([PERSON_NAME]) Na…" at bounding box center [532, 288] width 355 height 451
click at [508, 336] on div "Task details" at bounding box center [548, 345] width 260 height 19
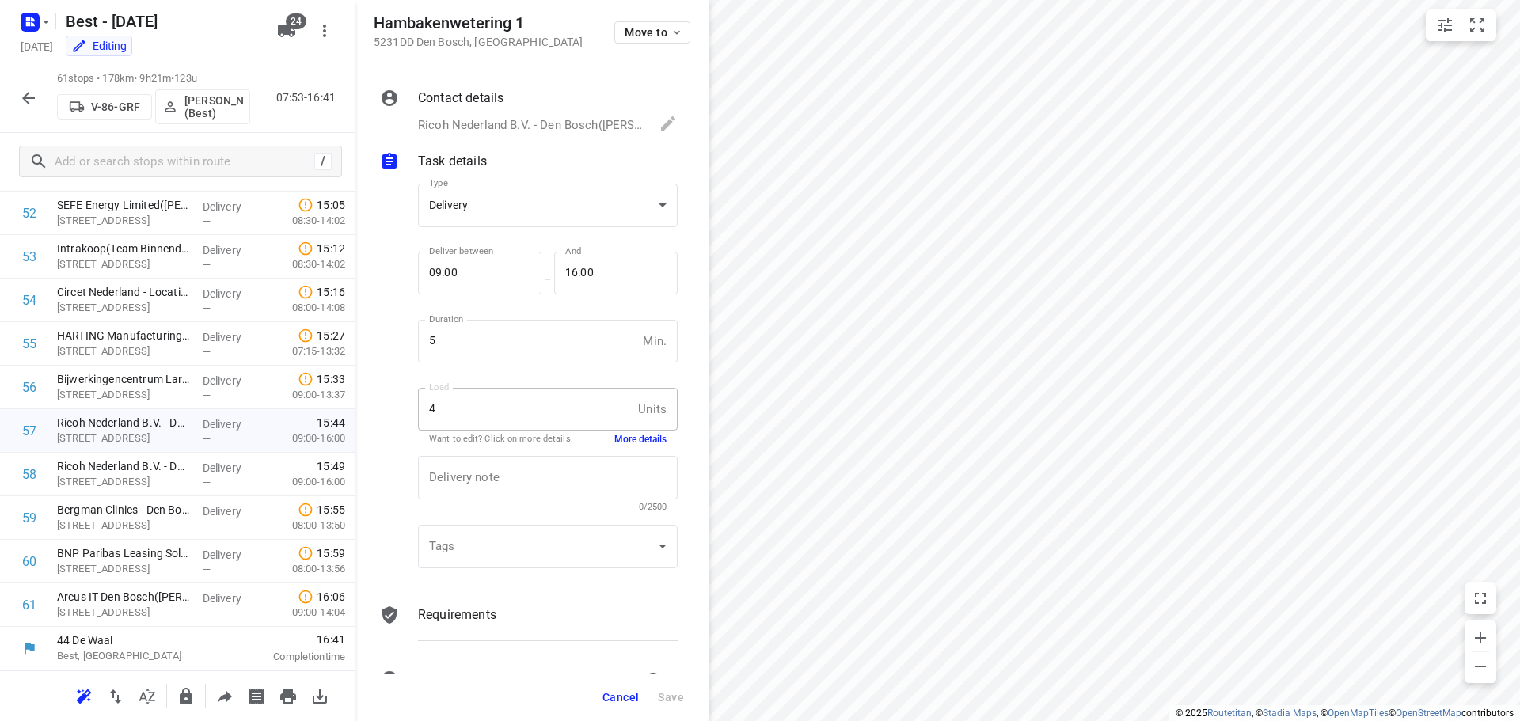
click at [622, 436] on button "More details" at bounding box center [640, 439] width 52 height 13
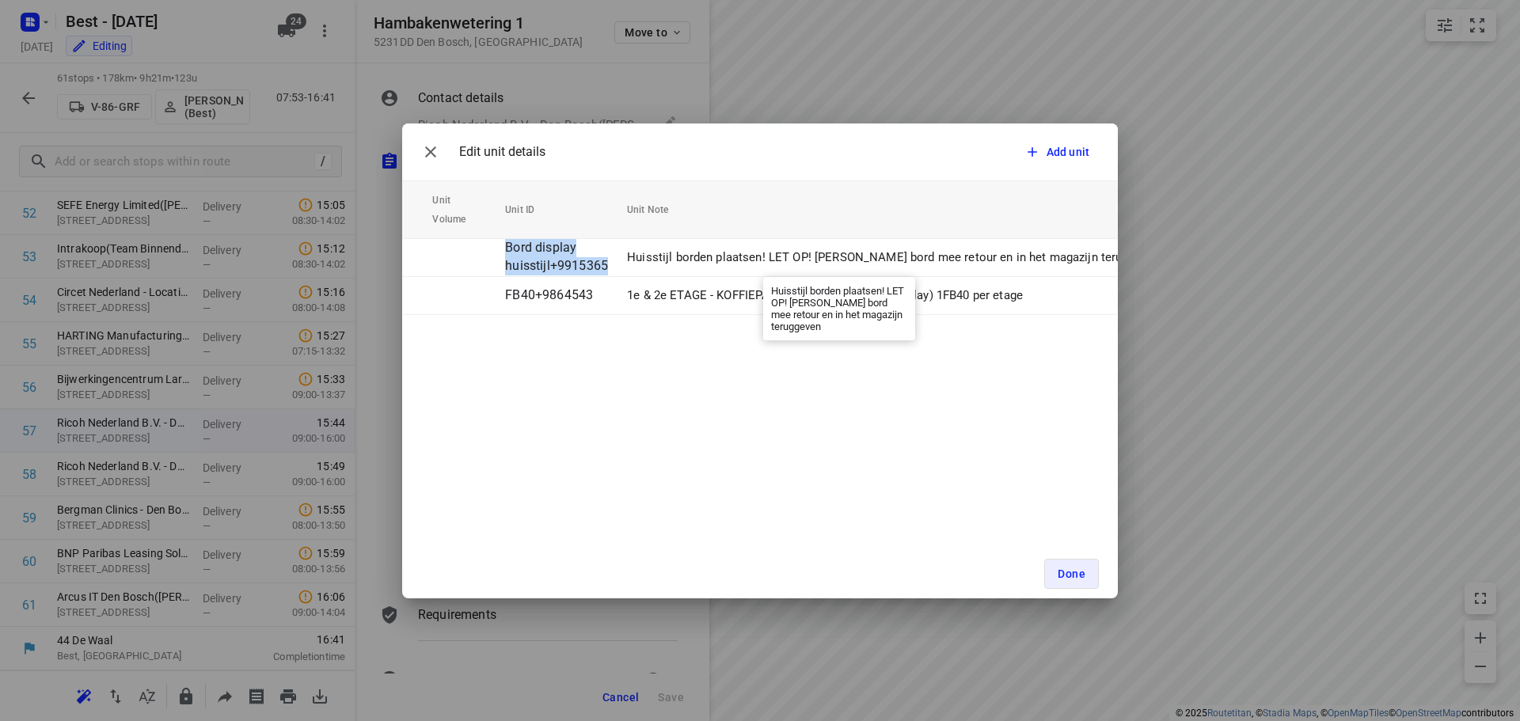
scroll to position [0, 205]
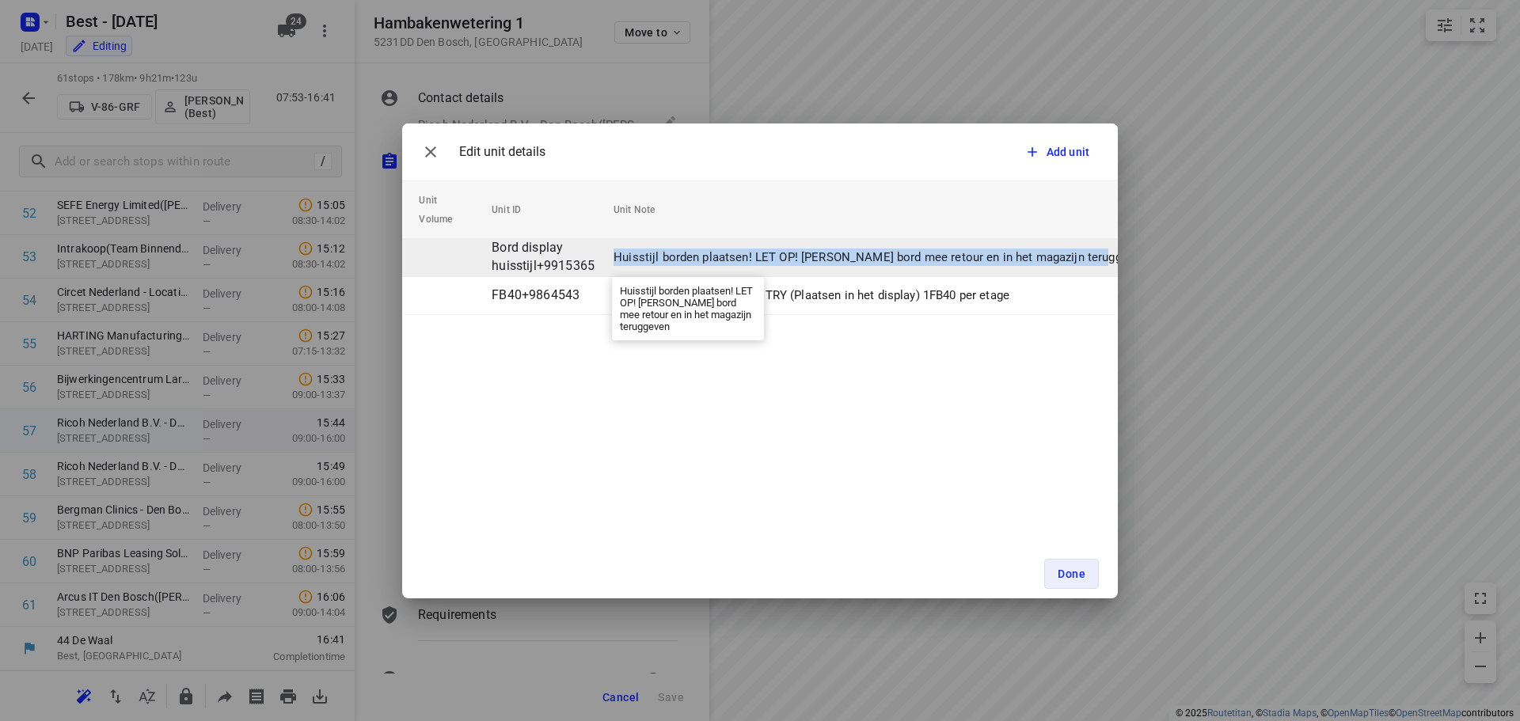
drag, startPoint x: 818, startPoint y: 257, endPoint x: 1097, endPoint y: 258, distance: 278.7
click at [1097, 258] on p "Huisstijl borden plaatsen! LET OP! [PERSON_NAME] bord mee retour en in het maga…" at bounding box center [880, 258] width 533 height 18
copy p "Huisstijl borden plaatsen! LET OP! [PERSON_NAME] bord mee retour en in het maga…"
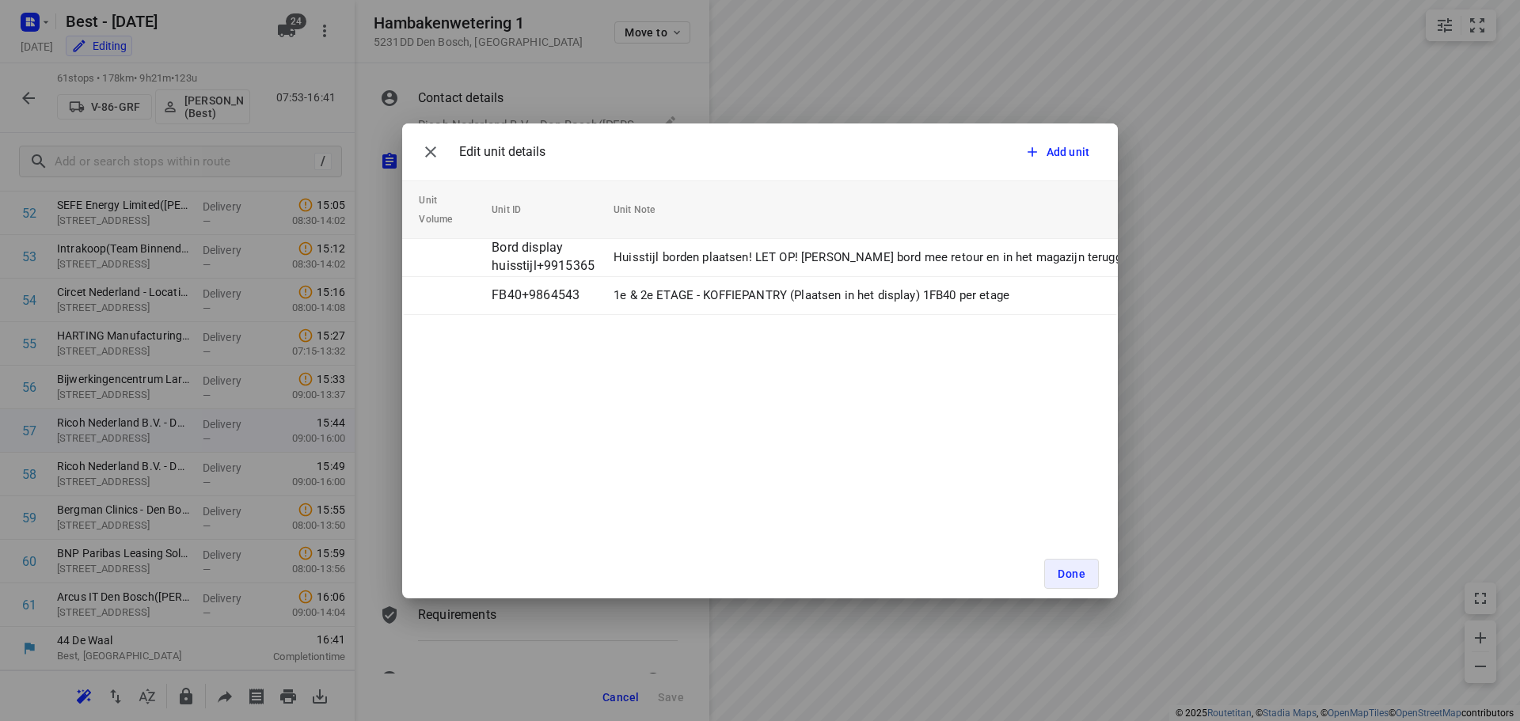
click at [592, 683] on div "Edit unit details Add unit Unit Count (4) Unit Weight Unit Volume Unit ID Unit …" at bounding box center [760, 360] width 1520 height 721
click at [426, 150] on icon "button" at bounding box center [430, 152] width 19 height 19
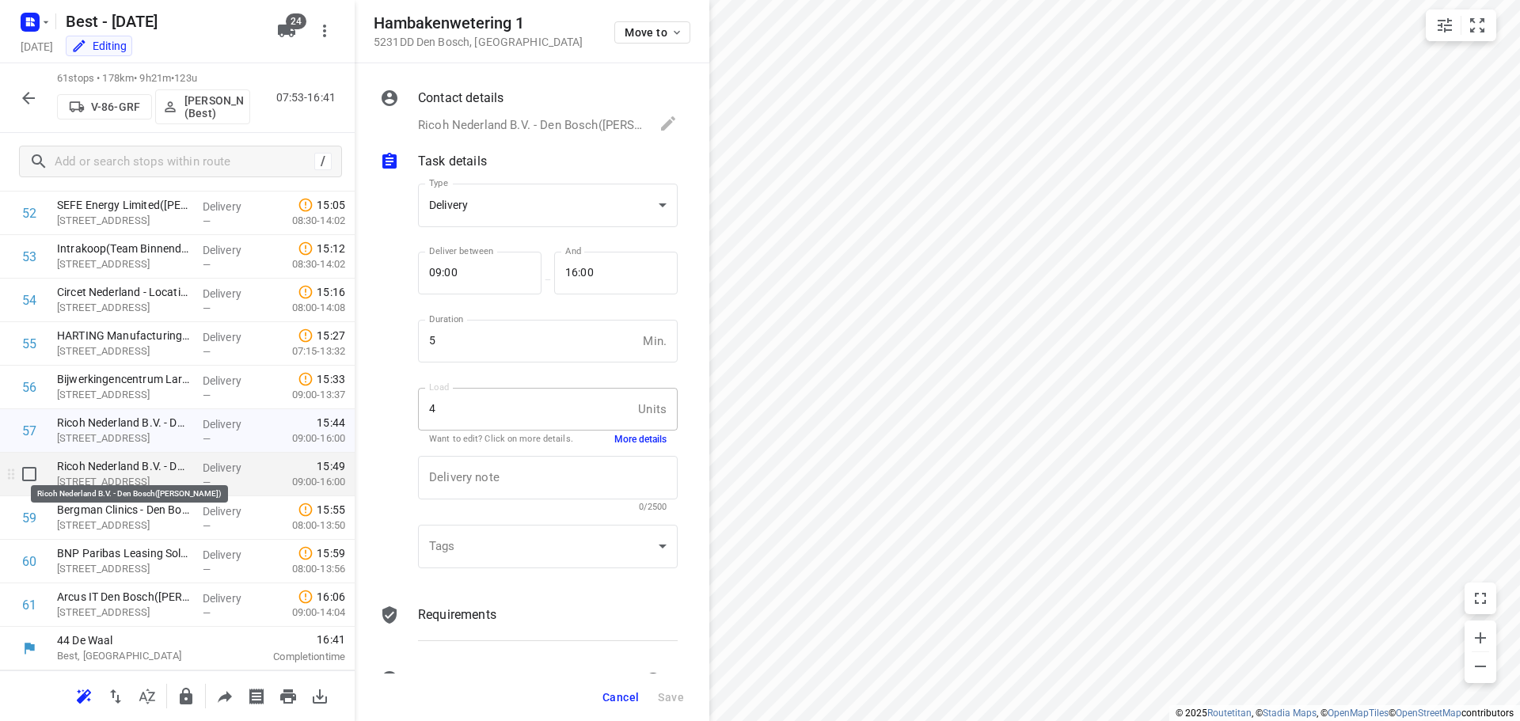
click at [120, 474] on p "Ricoh Nederland B.V. - Den Bosch([PERSON_NAME])" at bounding box center [123, 466] width 133 height 16
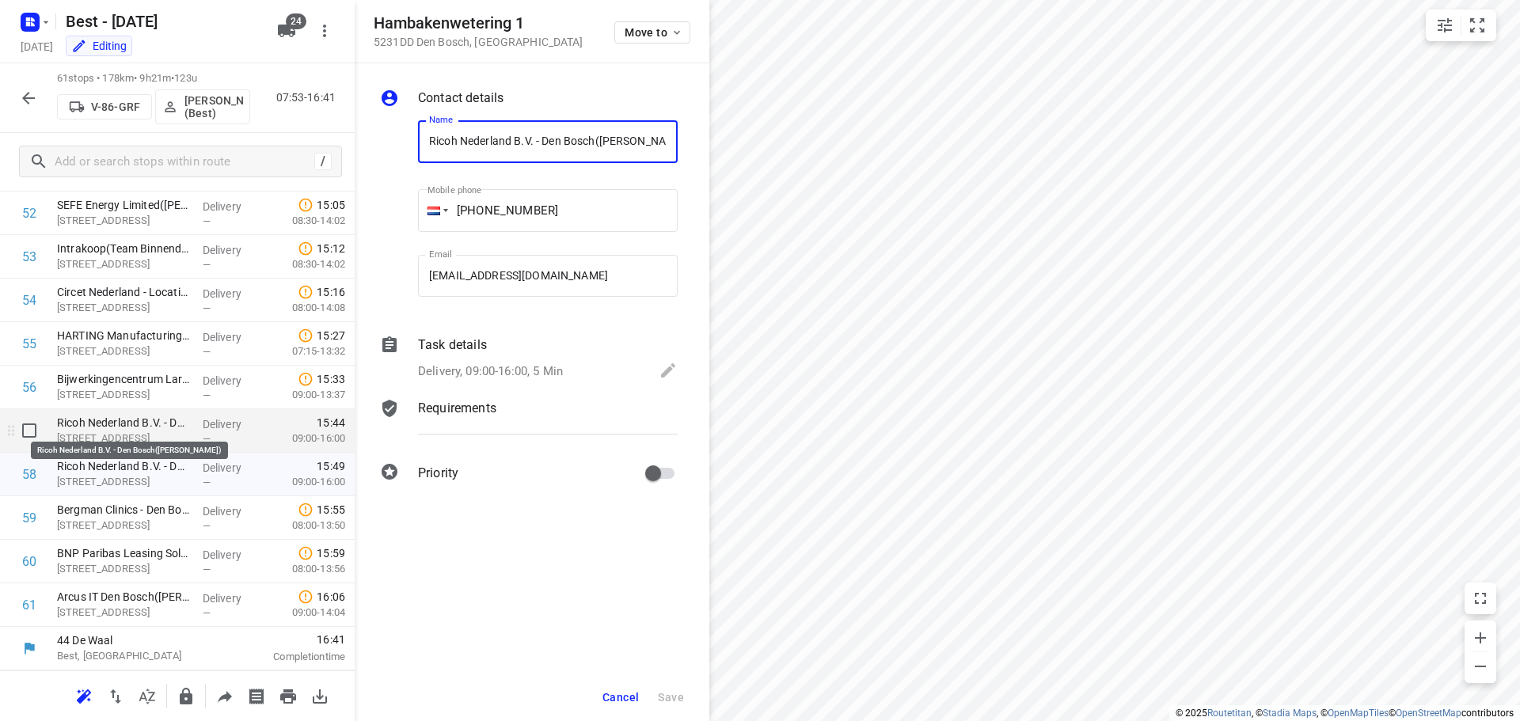
click at [135, 427] on p "Ricoh Nederland B.V. - Den Bosch([PERSON_NAME])" at bounding box center [123, 423] width 133 height 16
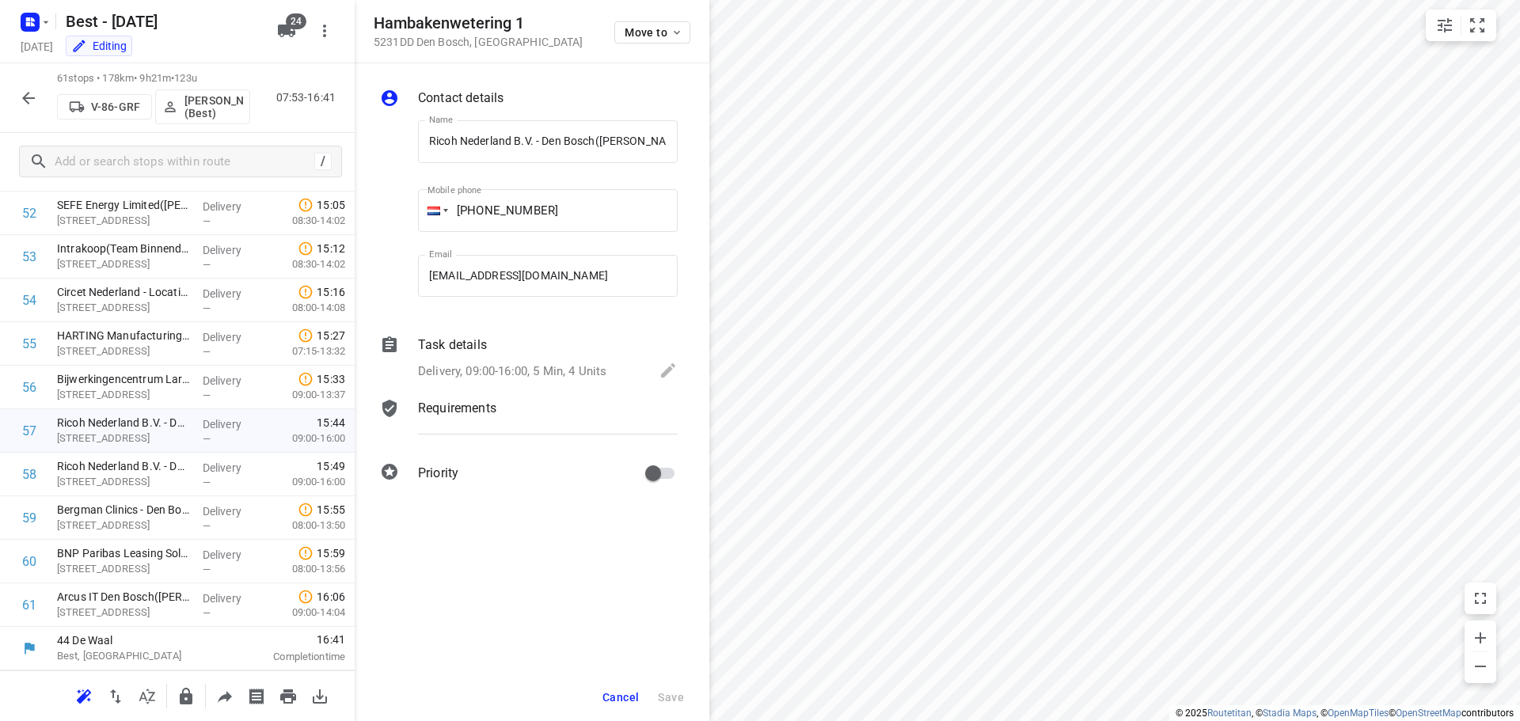
click at [568, 336] on div "Task details" at bounding box center [548, 345] width 260 height 19
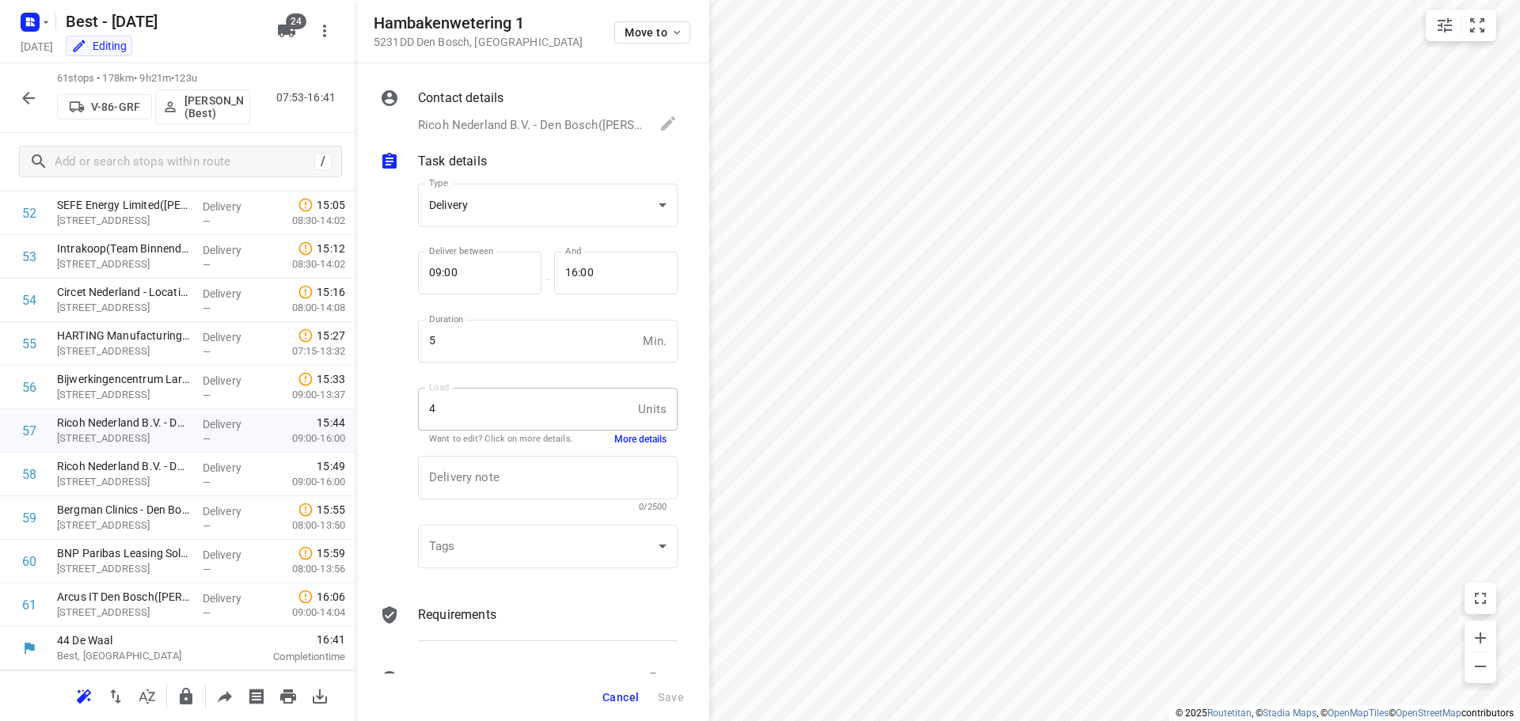
click at [626, 439] on button "More details" at bounding box center [640, 439] width 52 height 13
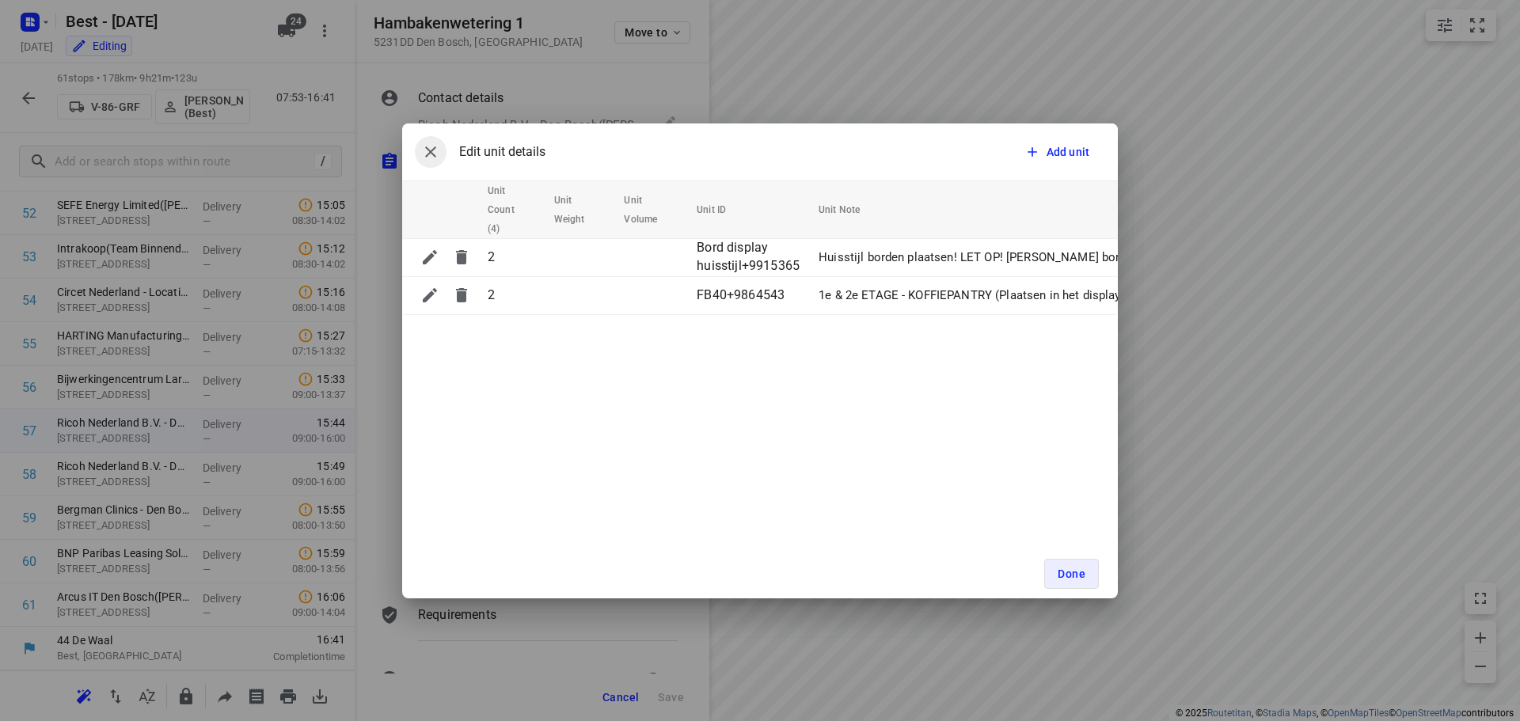
click at [434, 158] on icon "button" at bounding box center [430, 152] width 19 height 19
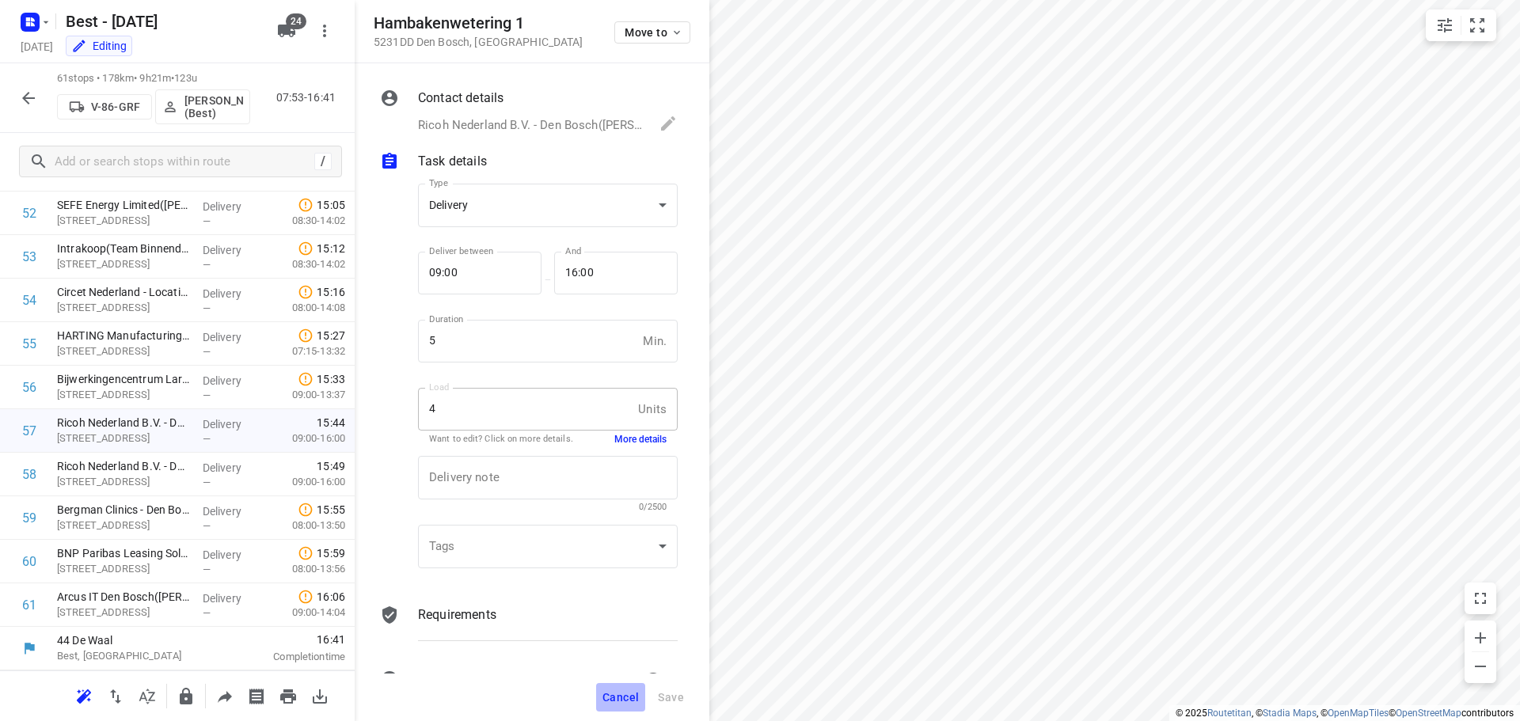
click at [611, 700] on span "Cancel" at bounding box center [621, 697] width 36 height 13
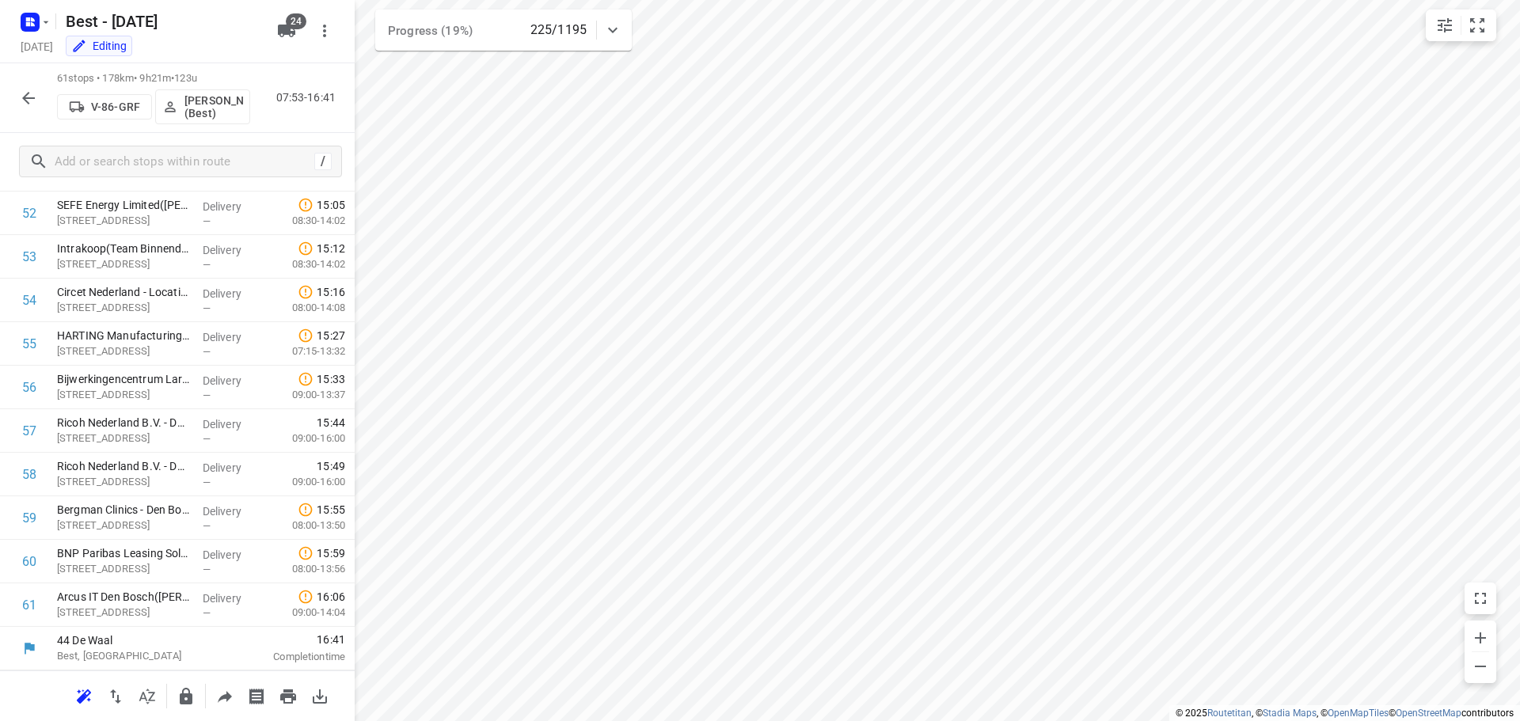
click at [31, 101] on icon "button" at bounding box center [28, 98] width 19 height 19
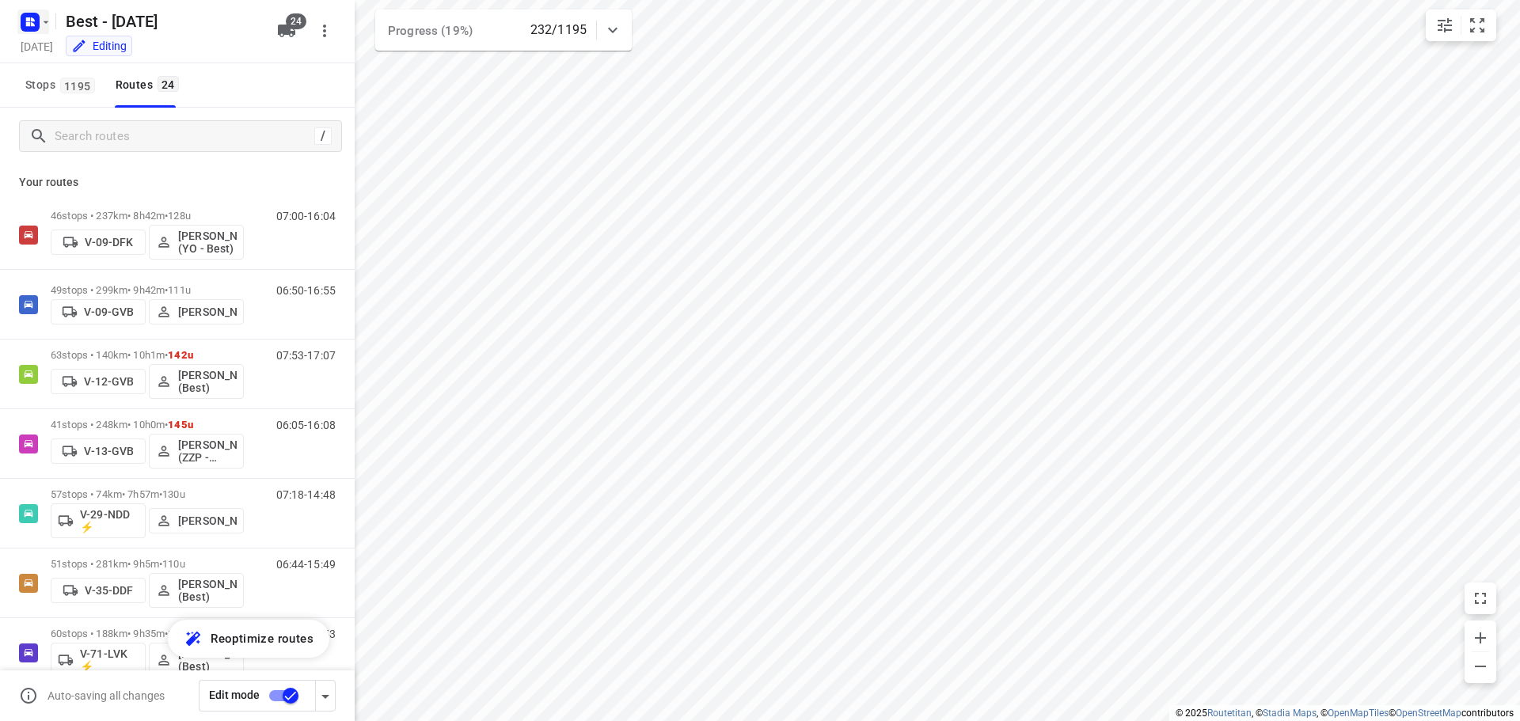
click at [40, 23] on icon "button" at bounding box center [46, 22] width 13 height 13
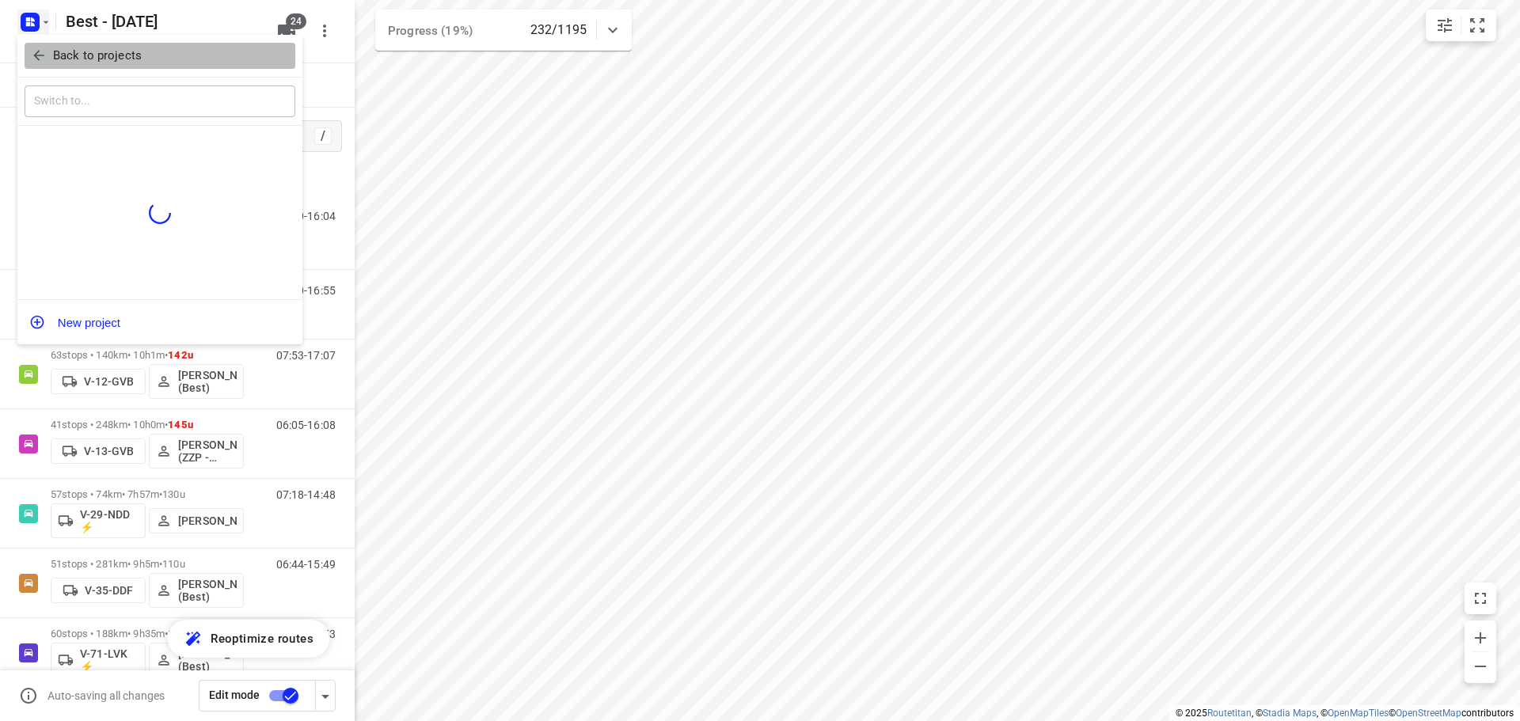
click at [34, 43] on button "Back to projects" at bounding box center [160, 56] width 271 height 26
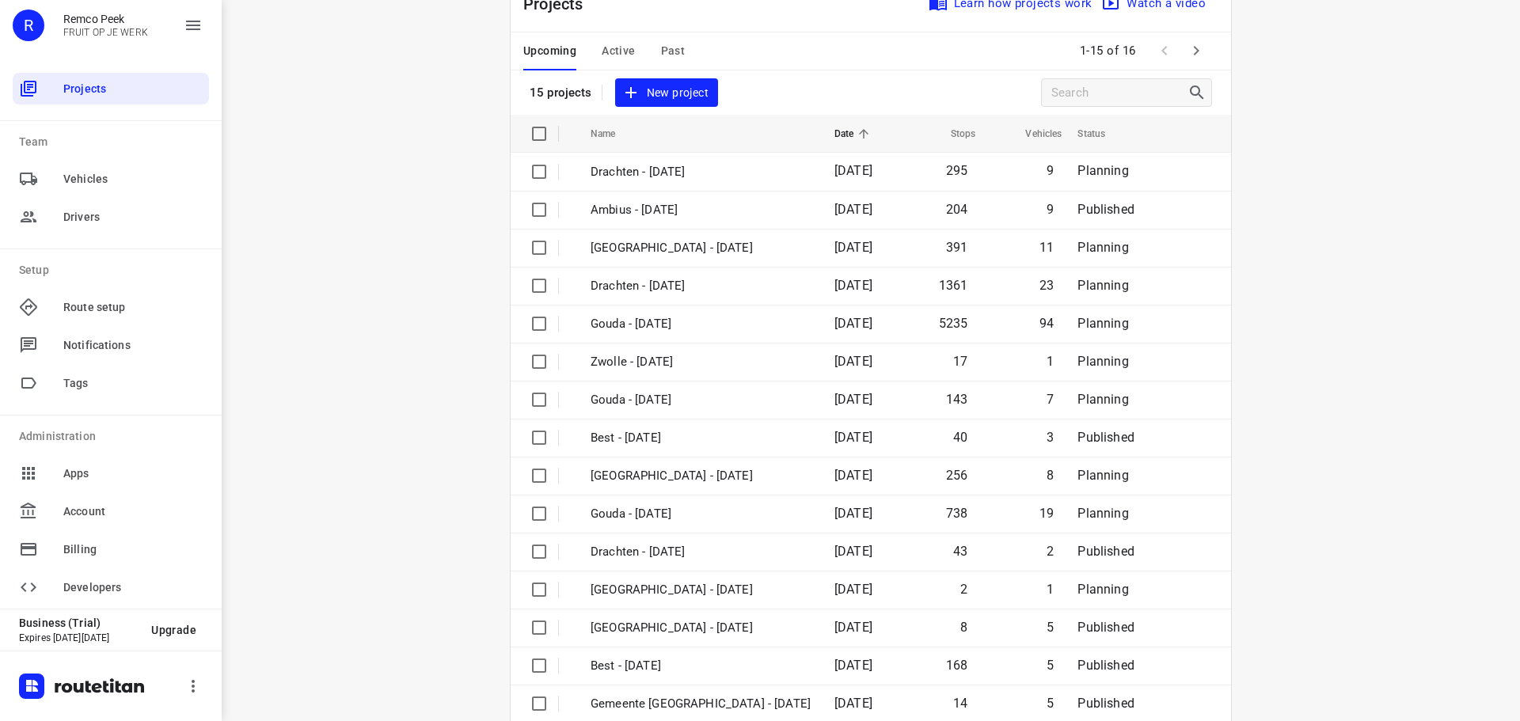
scroll to position [79, 0]
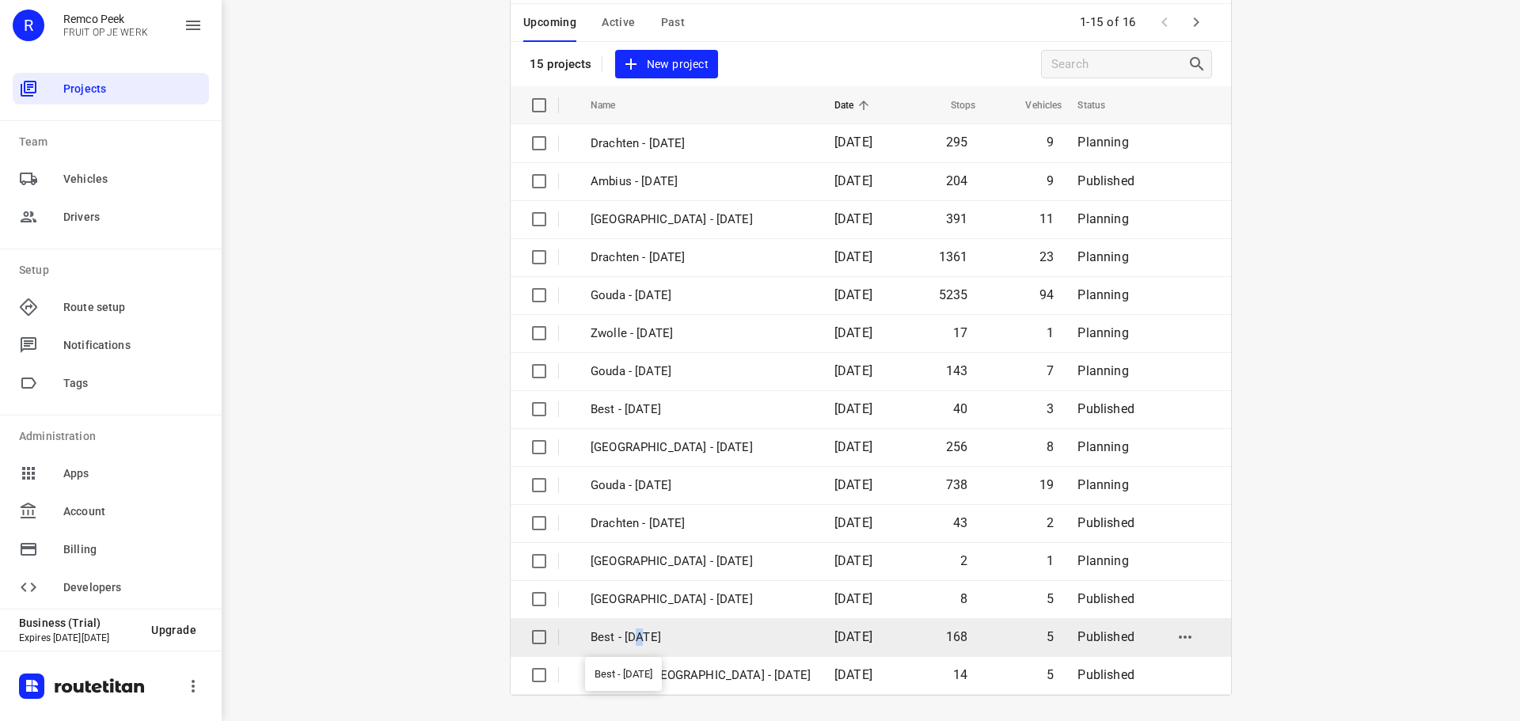
click at [637, 631] on p "Best - [DATE]" at bounding box center [701, 638] width 220 height 18
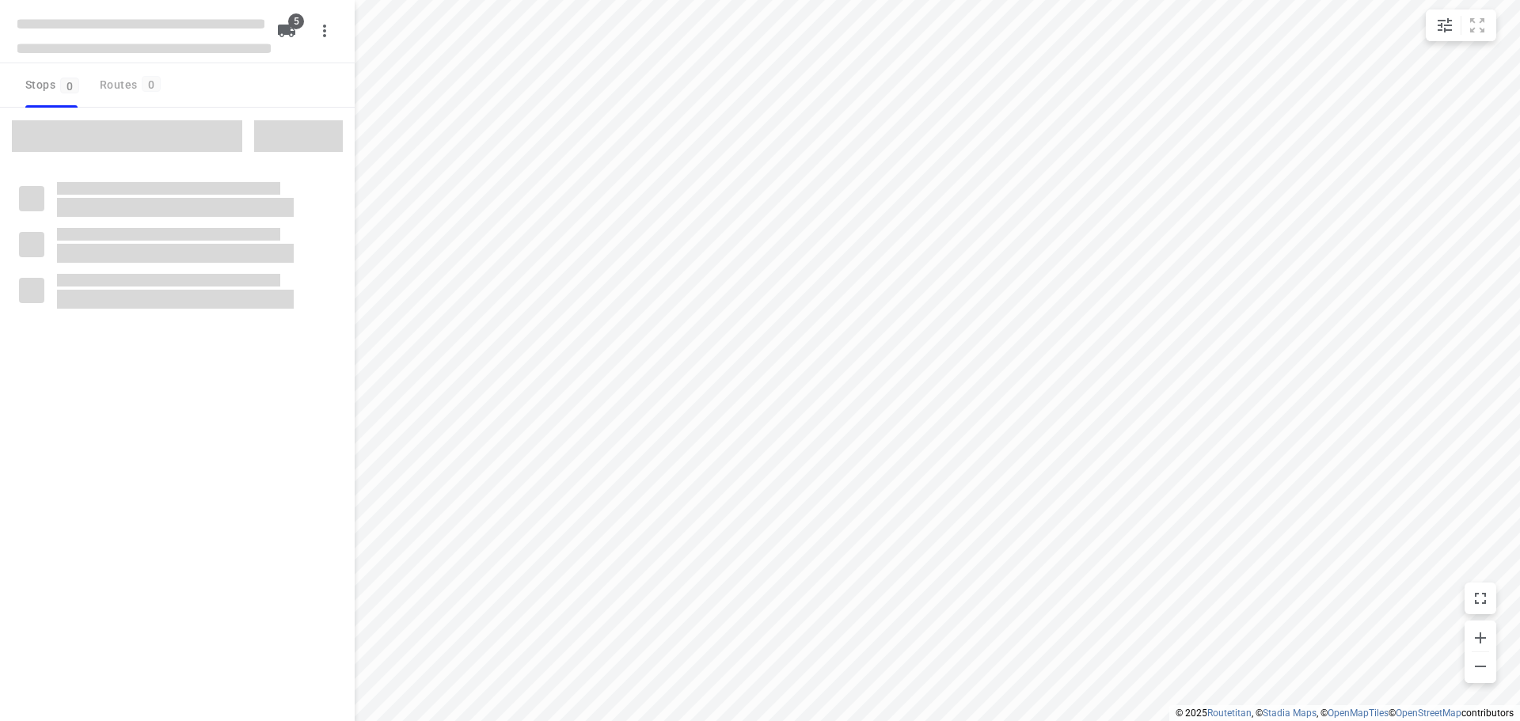
checkbox input "true"
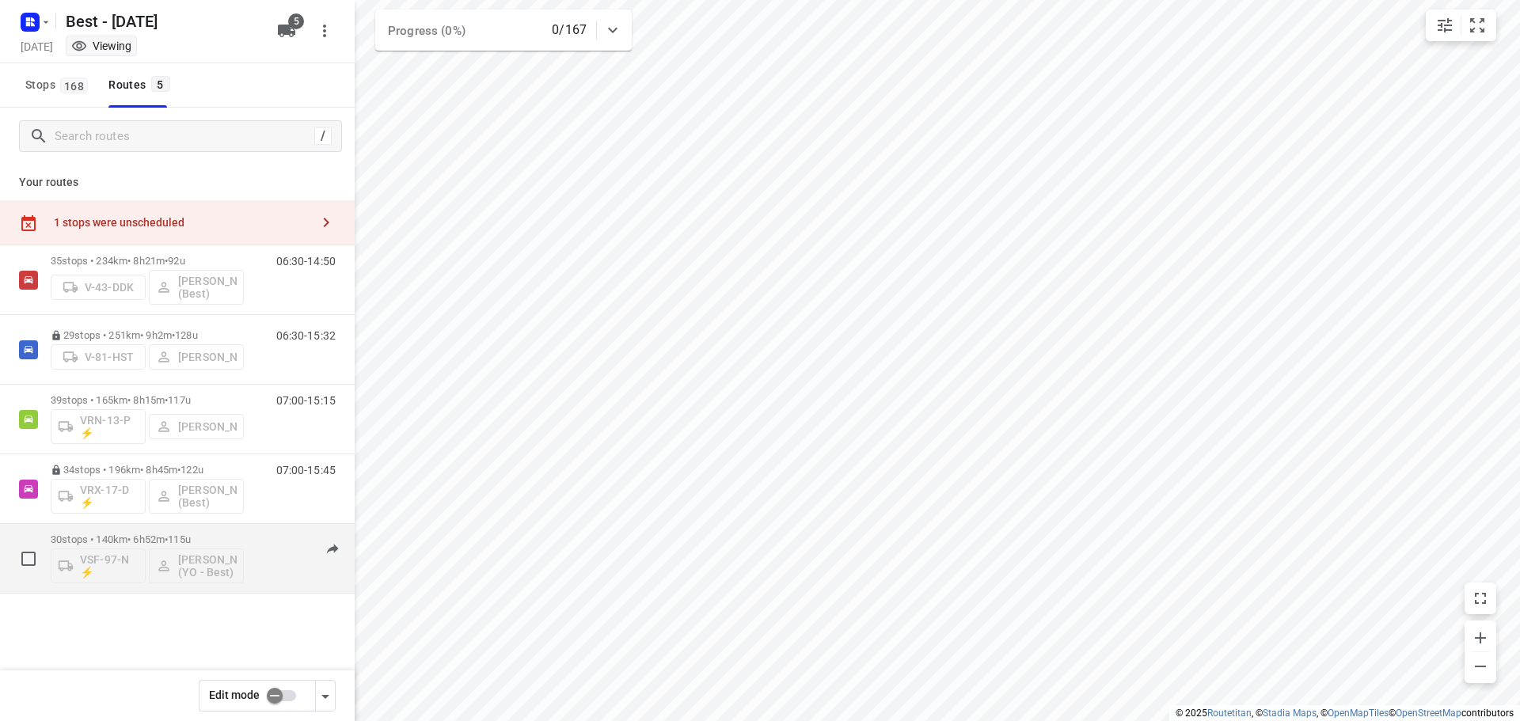
click at [231, 535] on p "30 stops • 140km • 6h52m • 115u" at bounding box center [147, 540] width 193 height 12
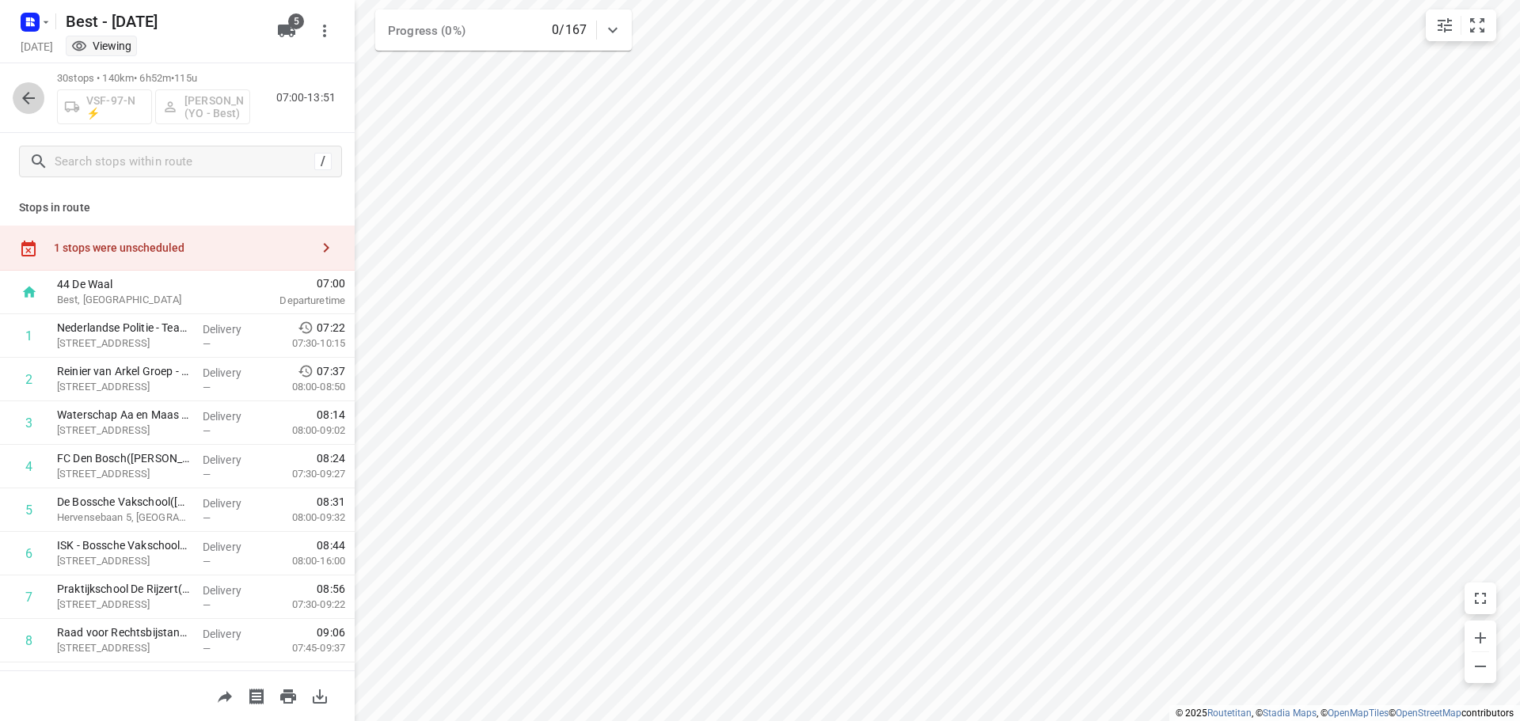
click at [38, 103] on button "button" at bounding box center [29, 98] width 32 height 32
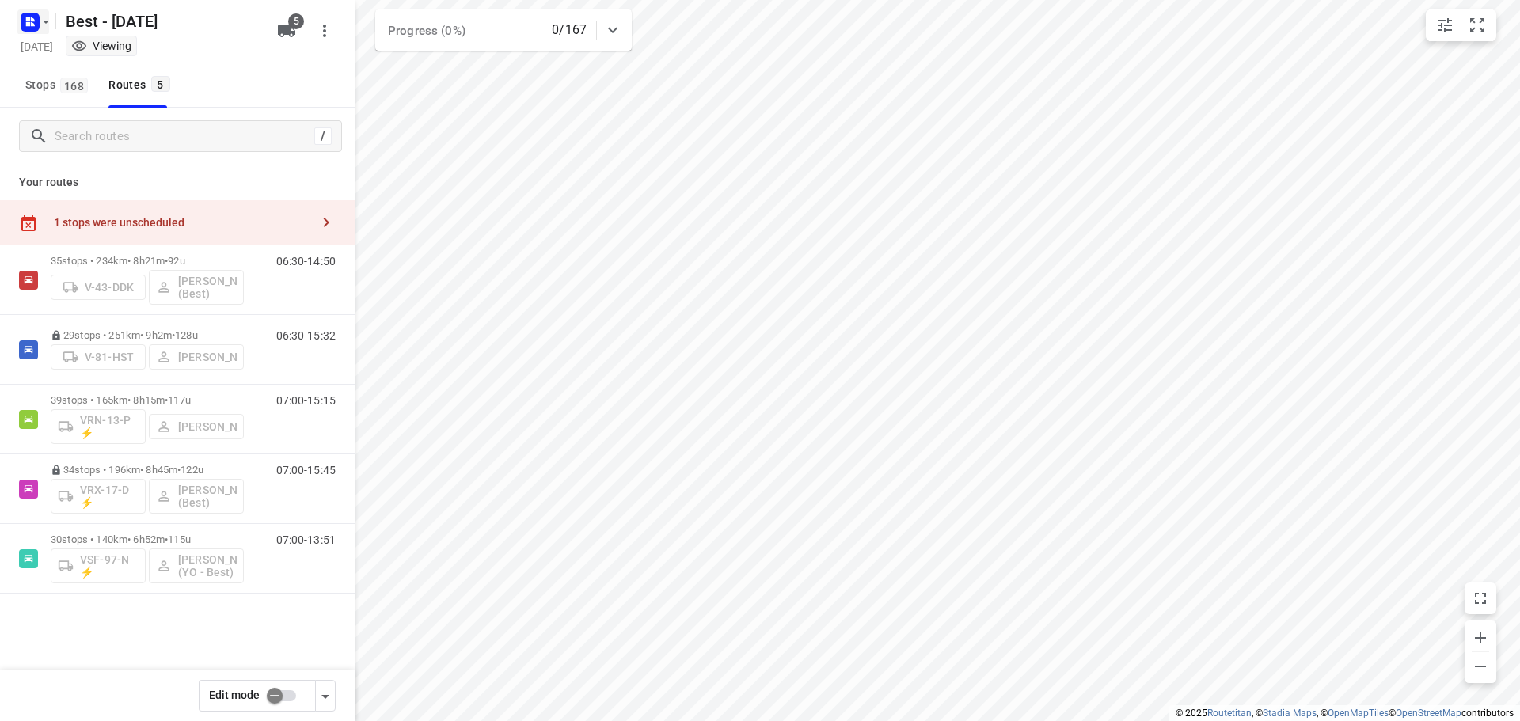
click at [43, 28] on icon "button" at bounding box center [46, 22] width 13 height 13
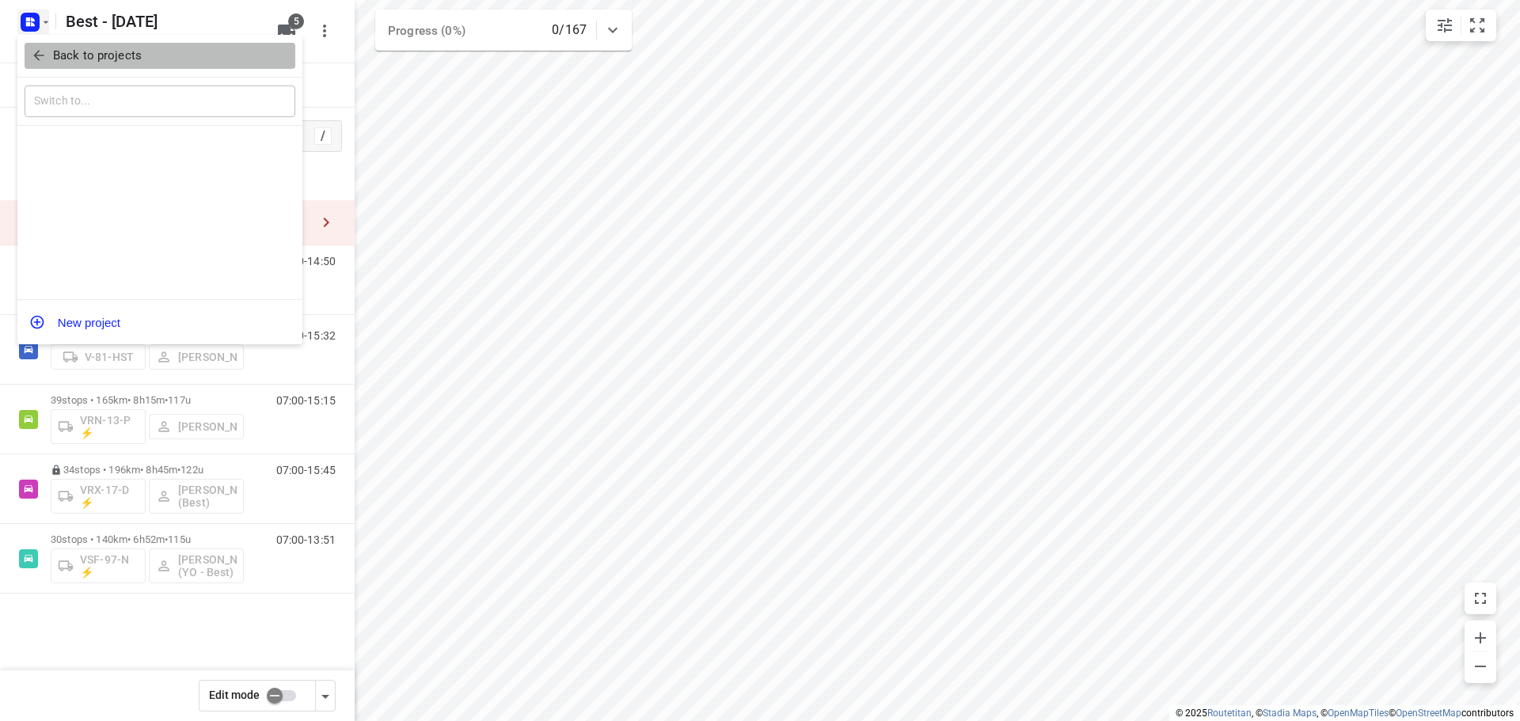
click at [45, 53] on icon "button" at bounding box center [39, 56] width 16 height 16
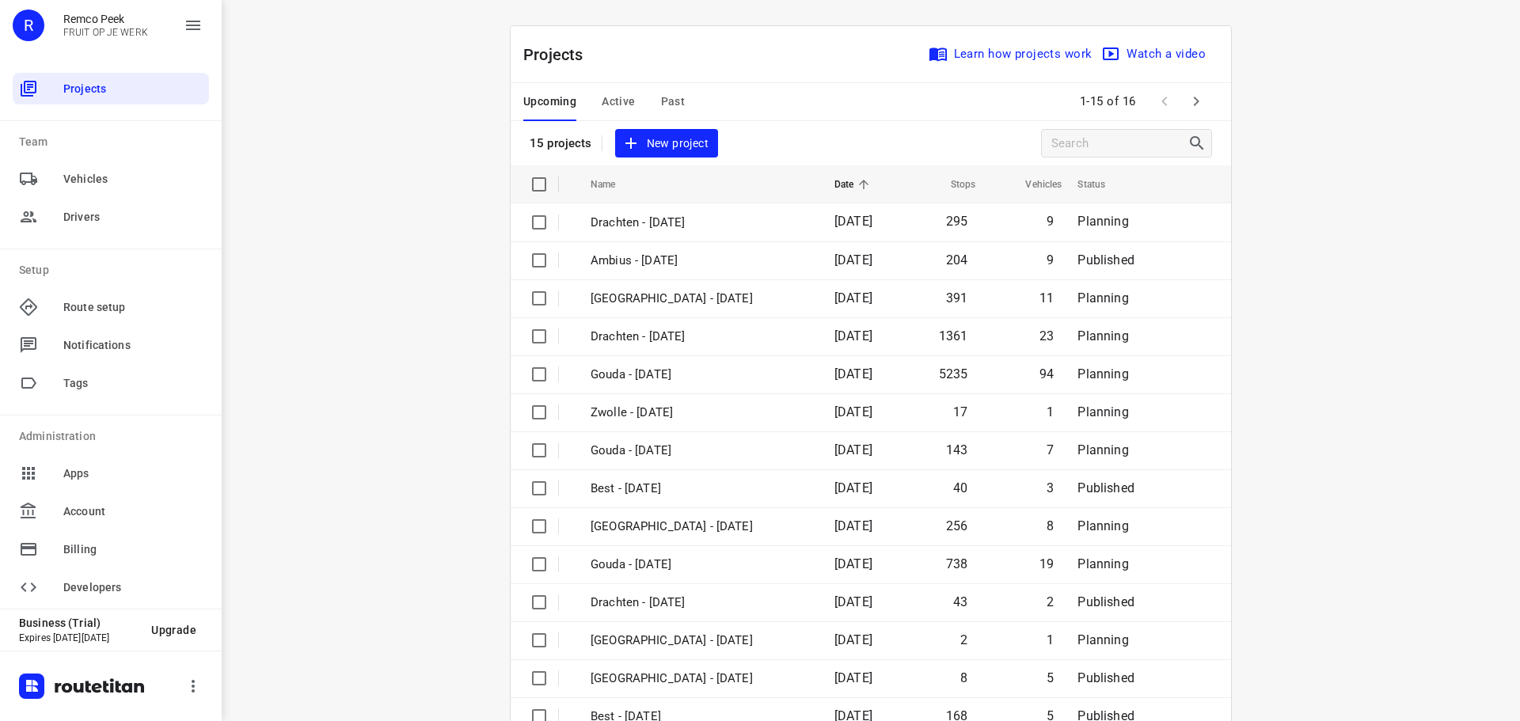
click at [609, 97] on span "Active" at bounding box center [618, 102] width 33 height 20
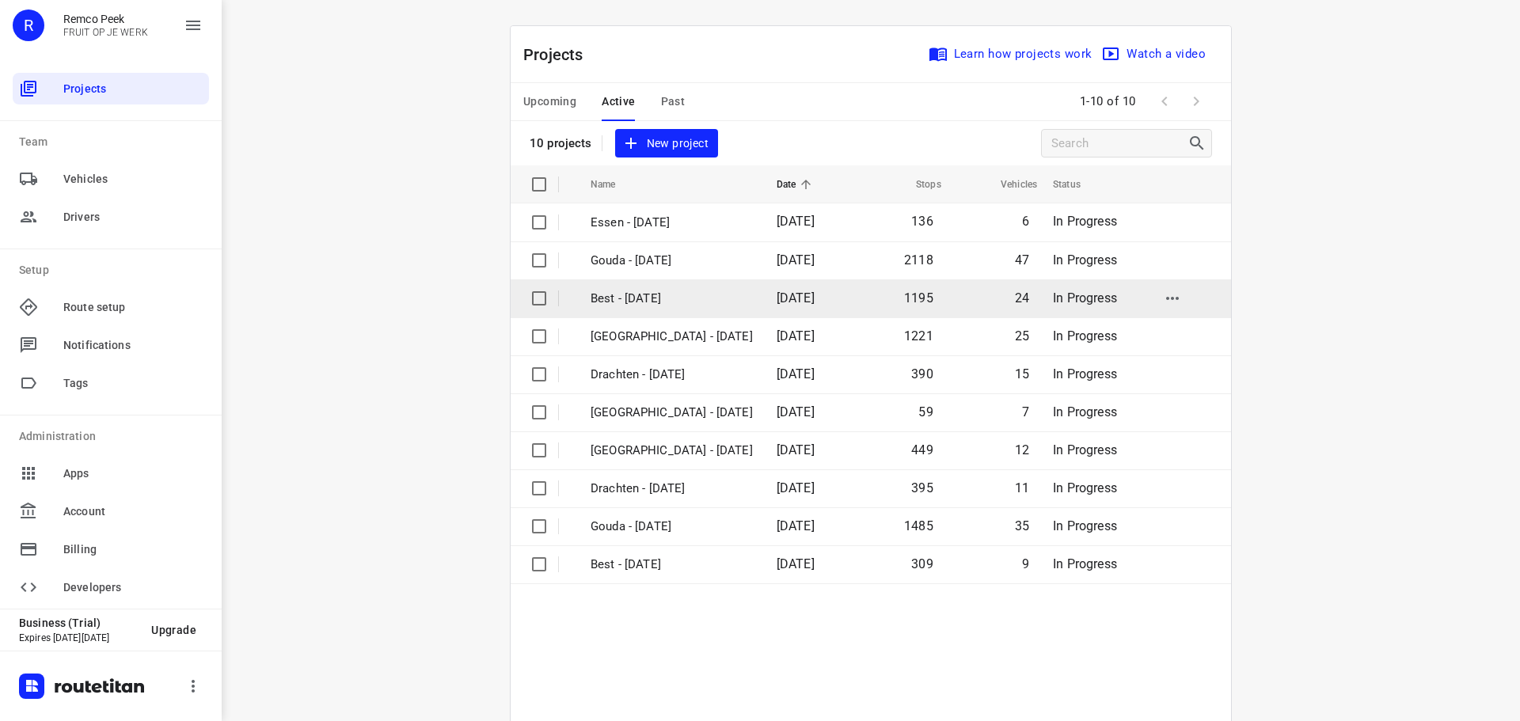
click at [667, 315] on td "Best - [DATE]" at bounding box center [669, 299] width 189 height 38
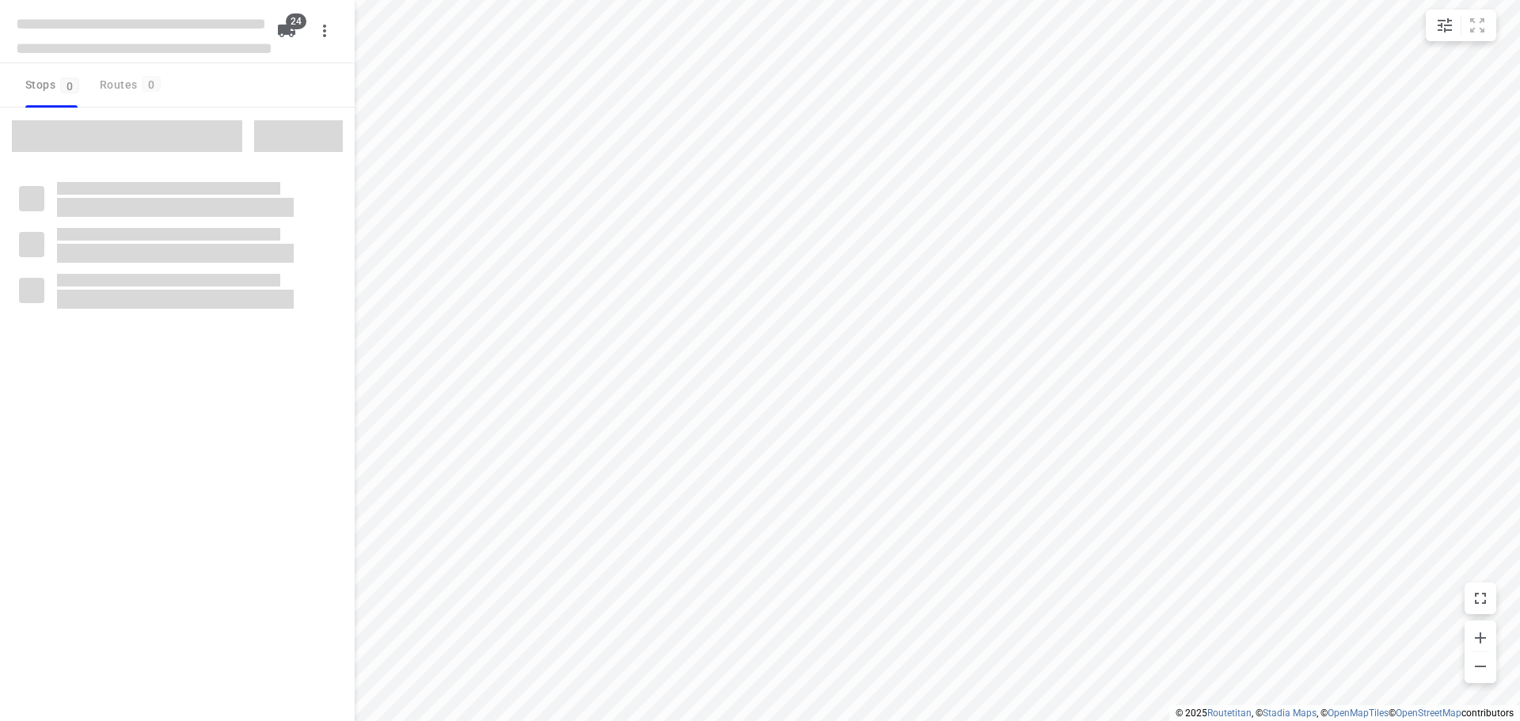
checkbox input "true"
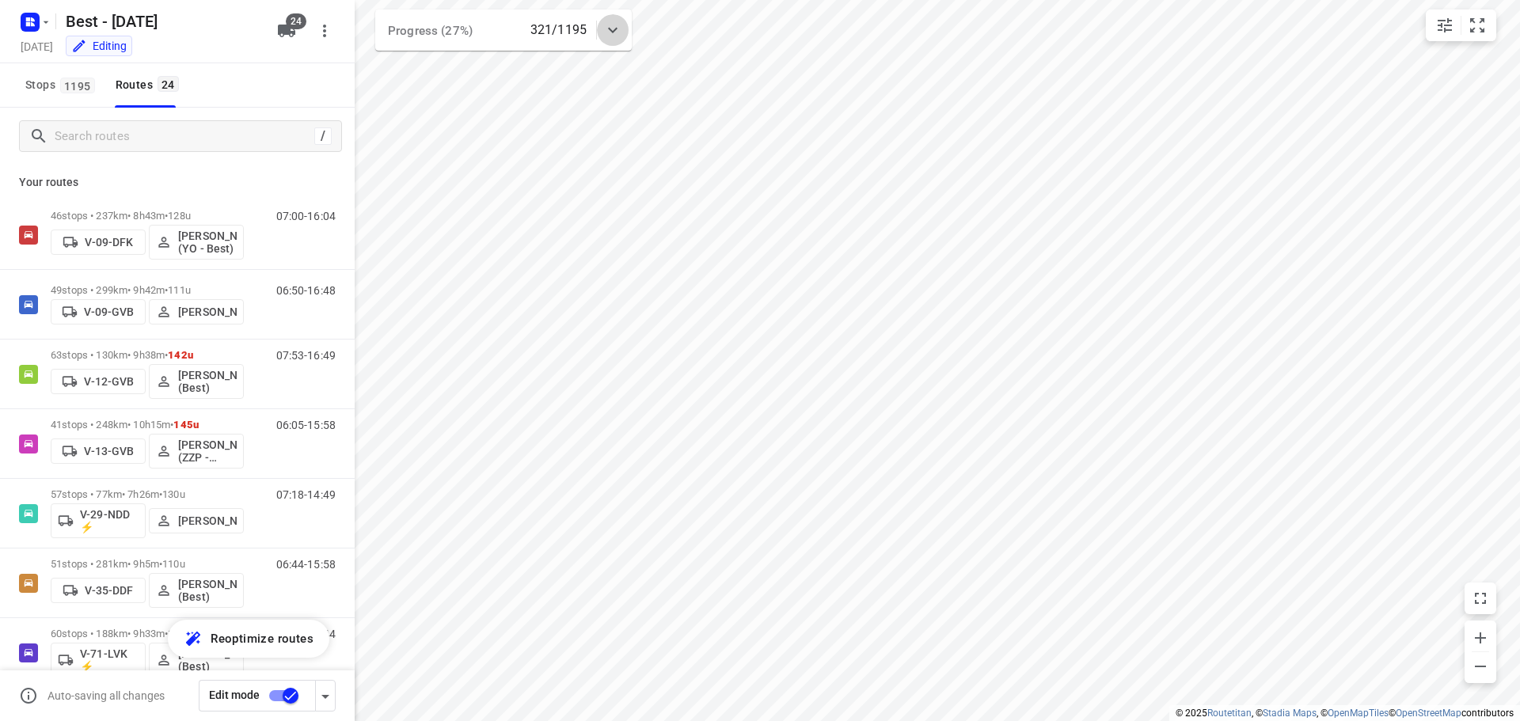
click at [605, 34] on icon at bounding box center [612, 30] width 19 height 19
click at [499, 97] on icon "button" at bounding box center [503, 98] width 19 height 19
click at [607, 36] on icon at bounding box center [612, 36] width 19 height 19
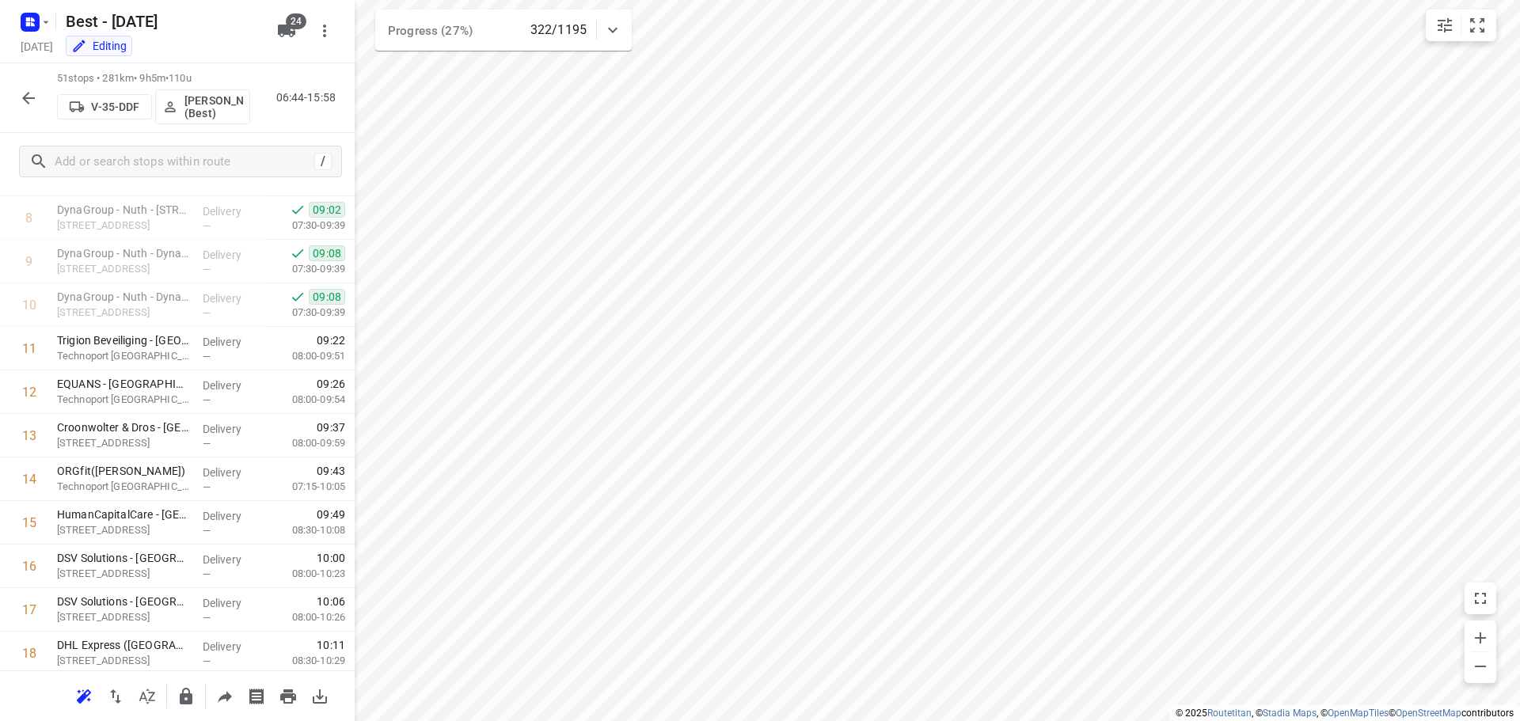
scroll to position [304, 0]
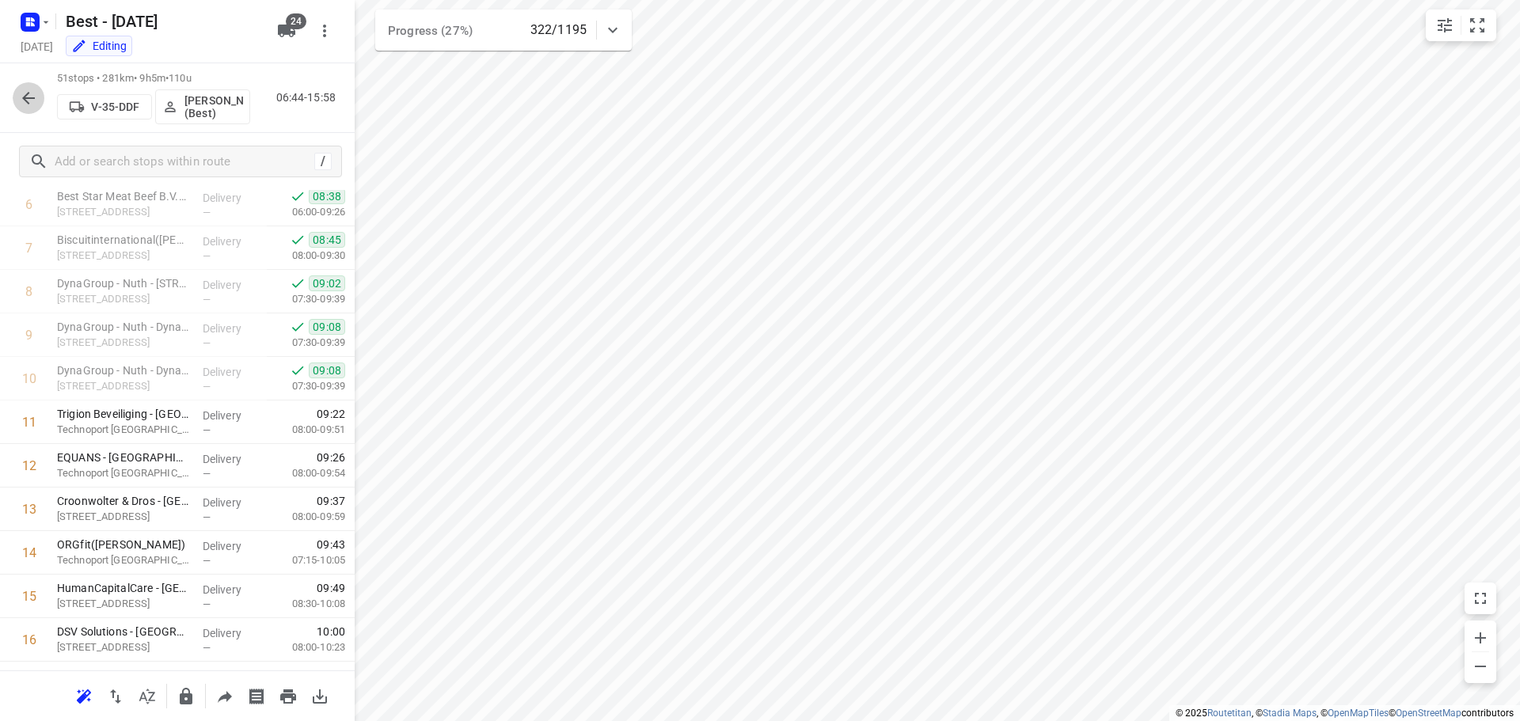
click at [30, 105] on icon "button" at bounding box center [28, 98] width 19 height 19
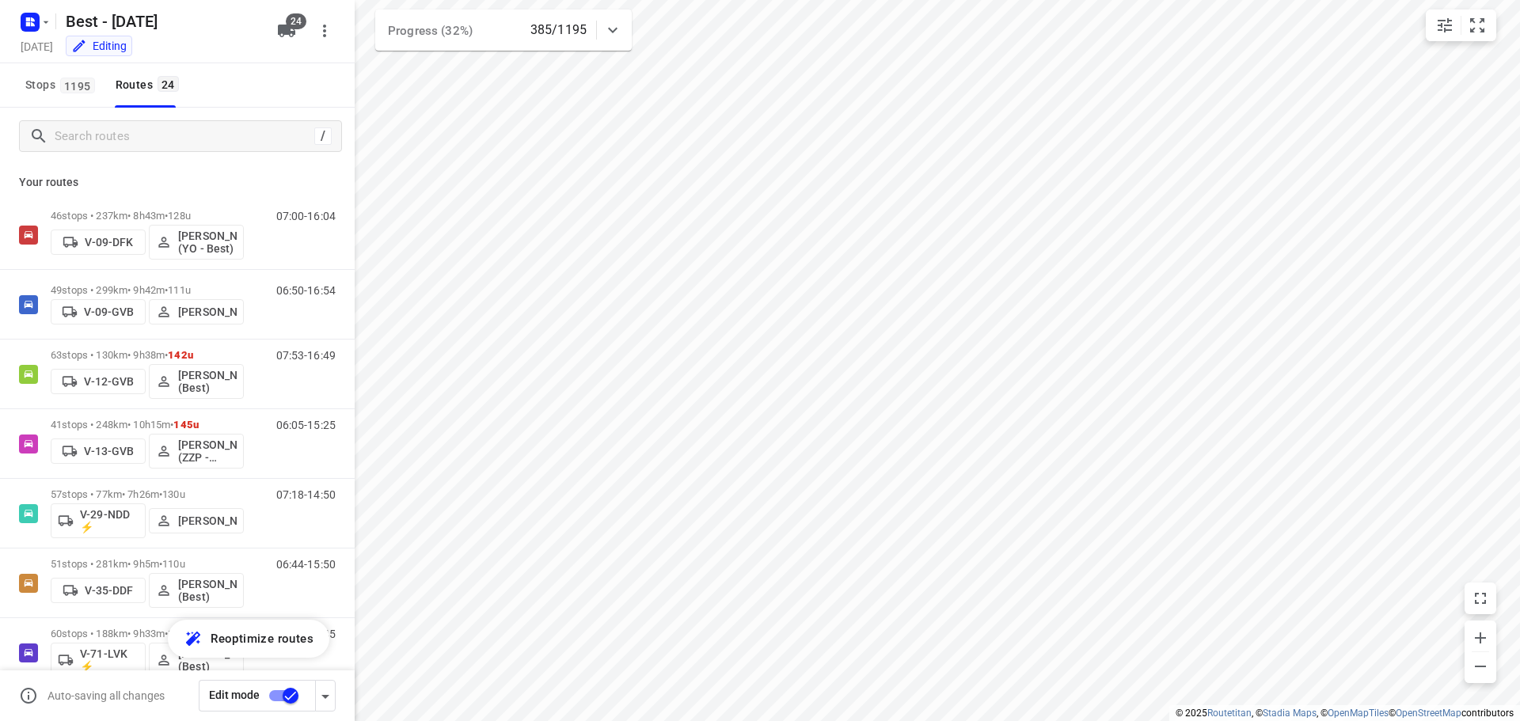
click at [604, 29] on icon at bounding box center [612, 30] width 19 height 19
click at [608, 27] on icon at bounding box center [612, 36] width 19 height 19
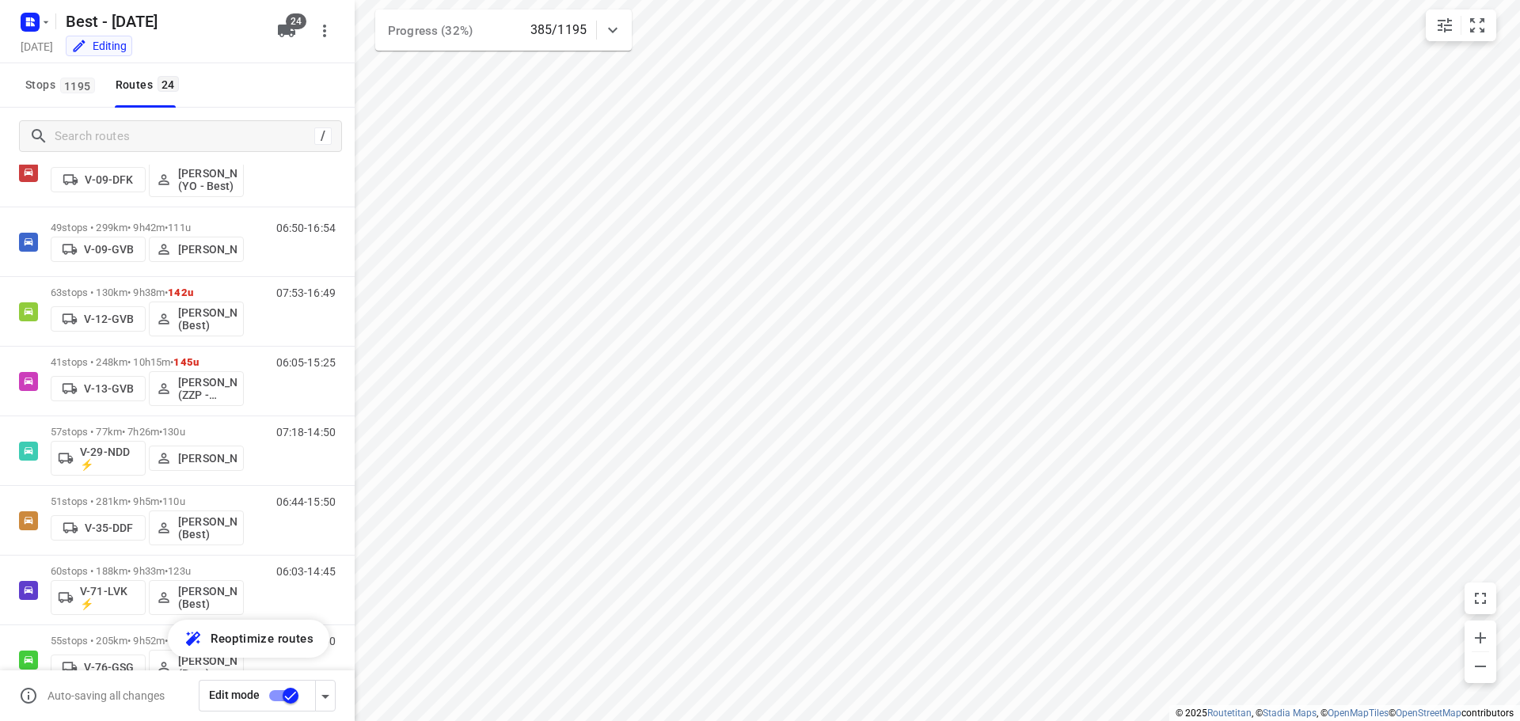
scroll to position [23, 0]
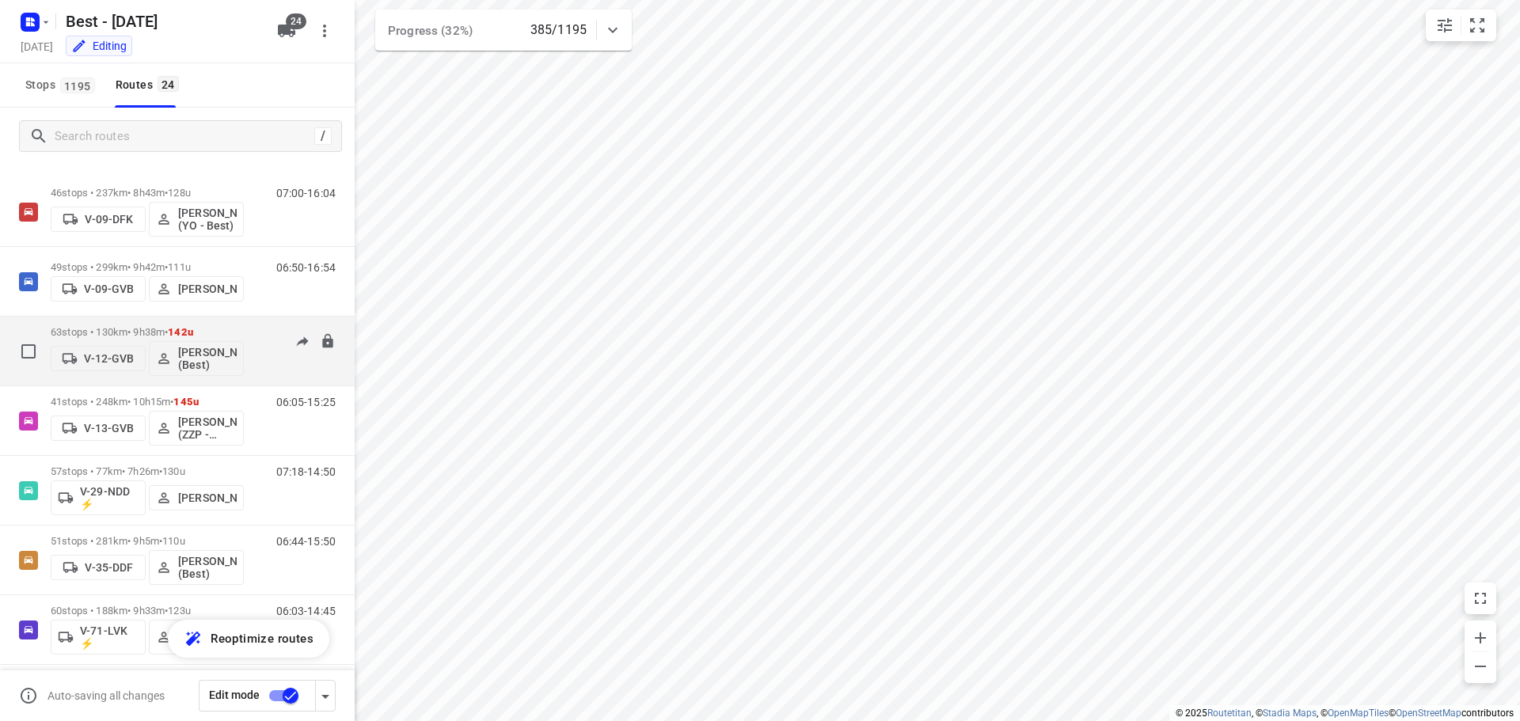
click at [233, 324] on div "63 stops • 130km • 9h38m • 142u V-12-GVB [PERSON_NAME] (Best)" at bounding box center [147, 351] width 193 height 66
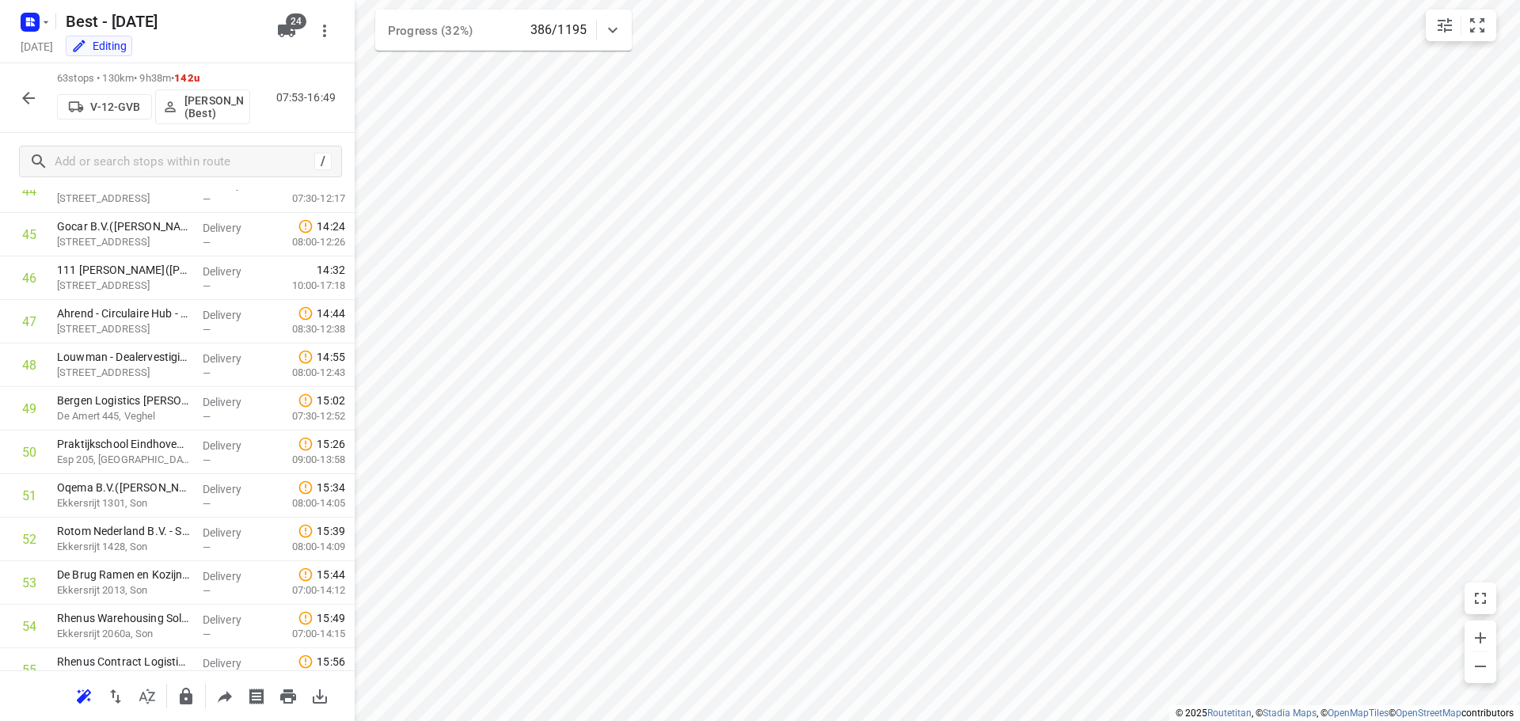
scroll to position [2386, 0]
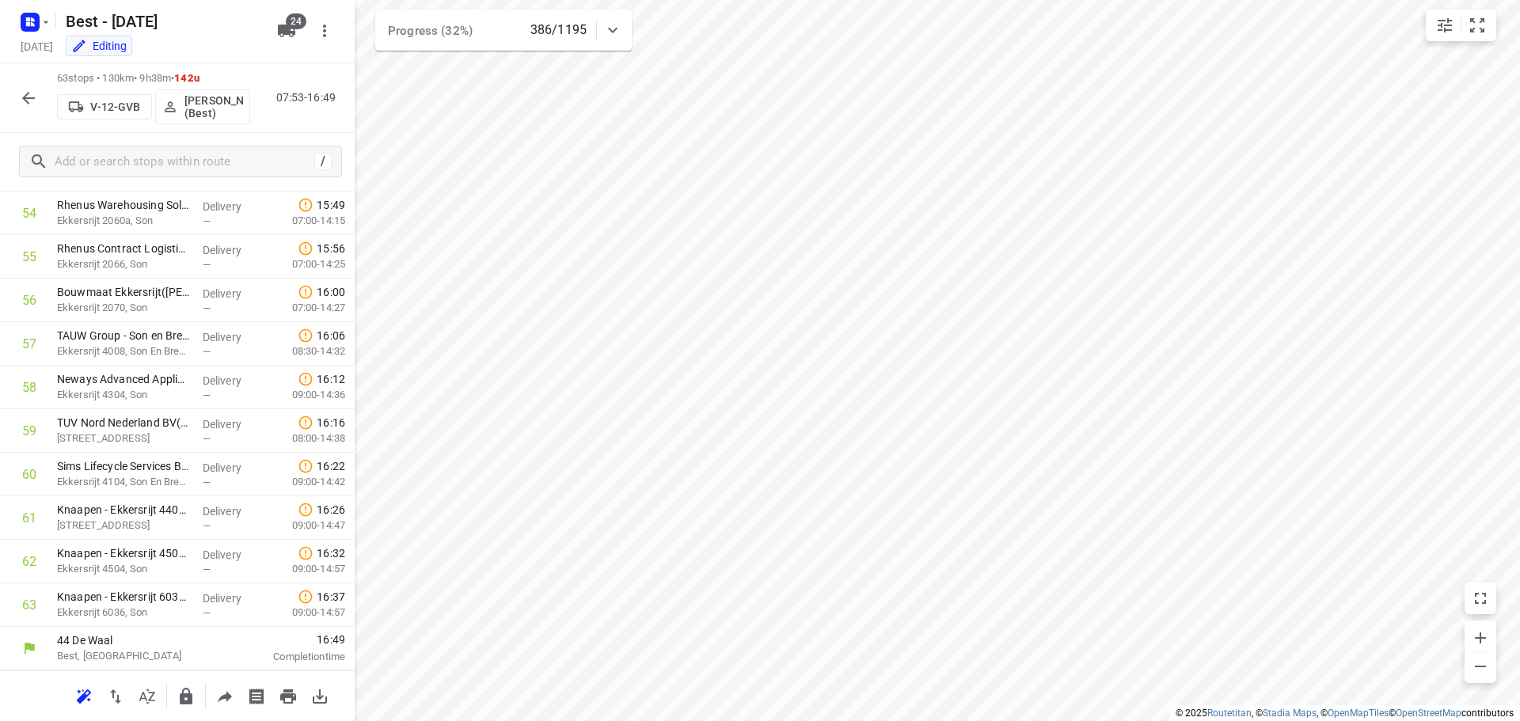
click at [35, 103] on icon "button" at bounding box center [28, 98] width 19 height 19
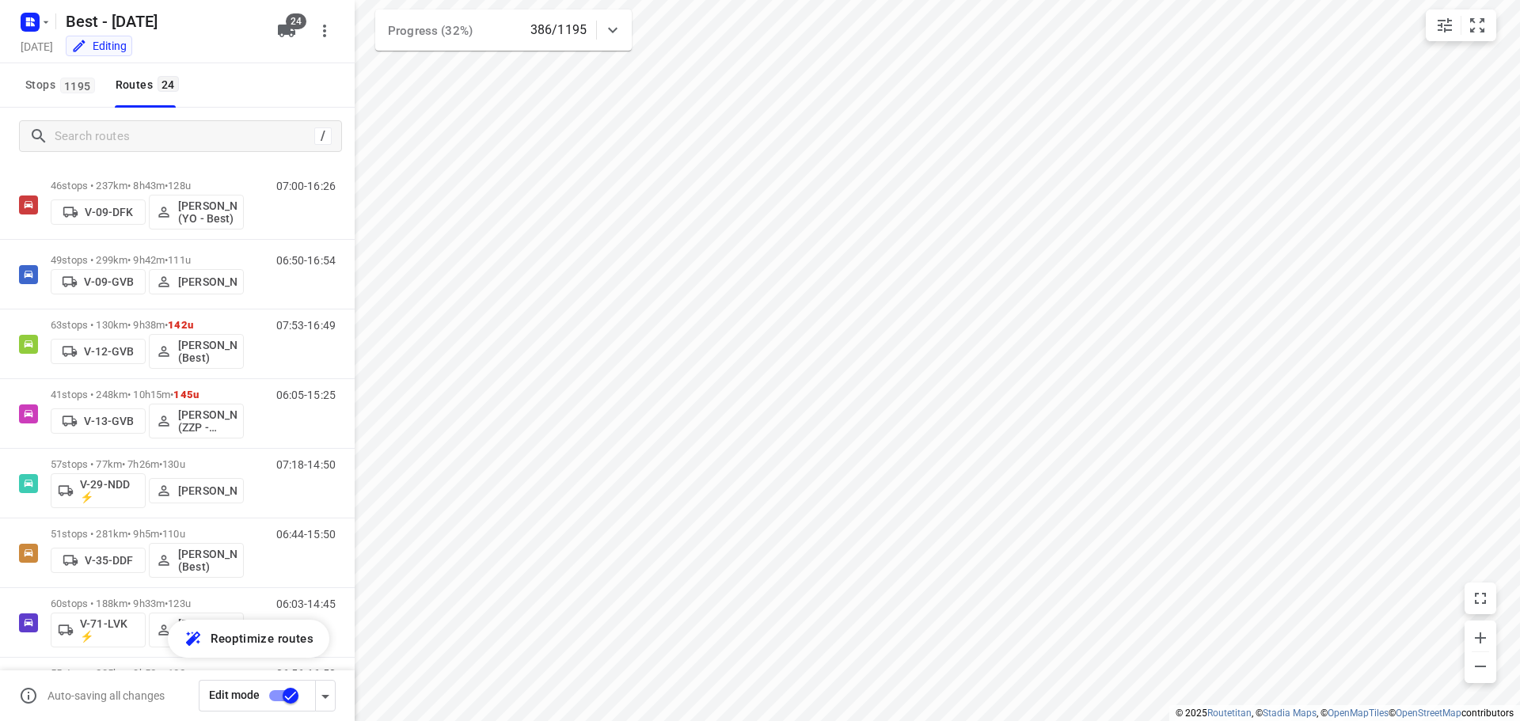
scroll to position [0, 0]
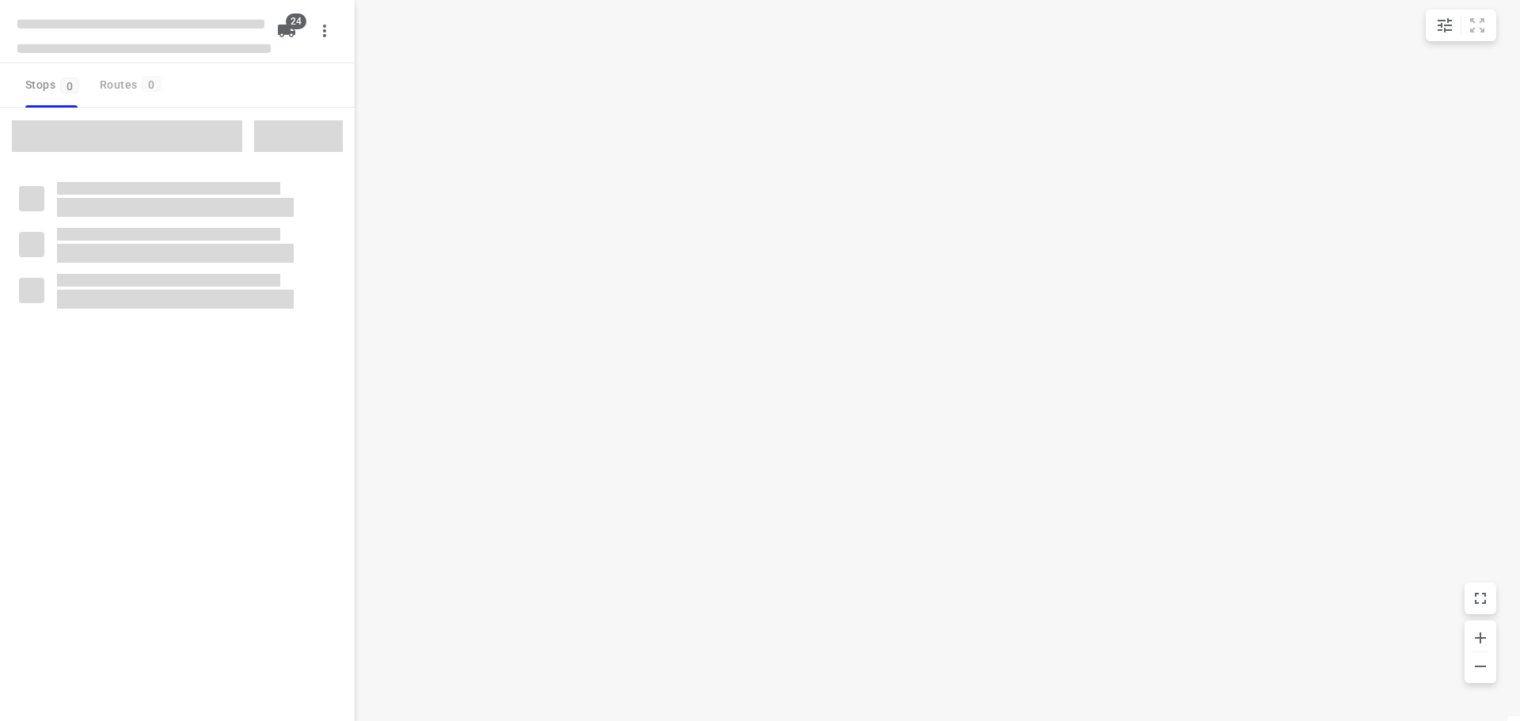
checkbox input "true"
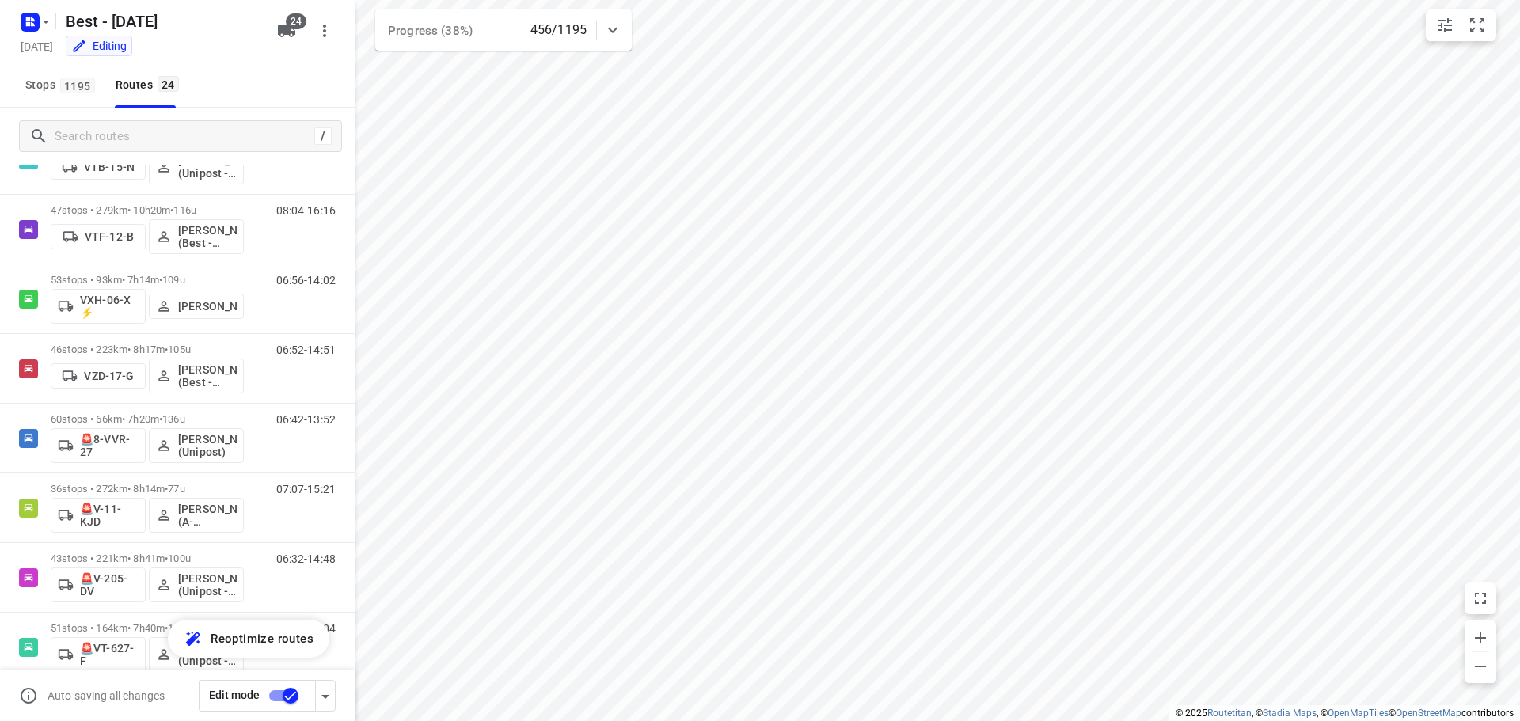
scroll to position [1218, 0]
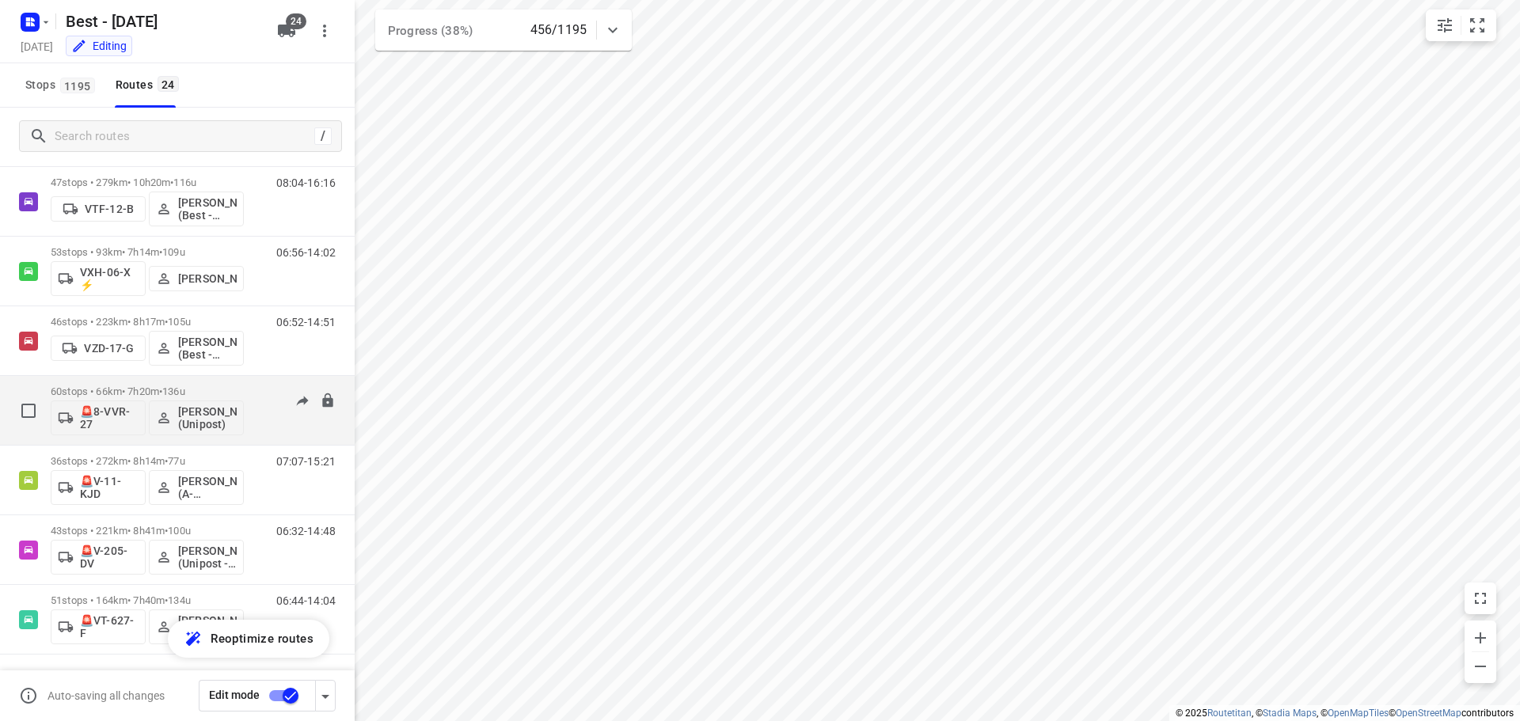
click at [188, 382] on div "60 stops • 66km • 7h20m • 136u 🚨8-VVR-27 Omar Alzeadi (Unipost)" at bounding box center [147, 411] width 193 height 66
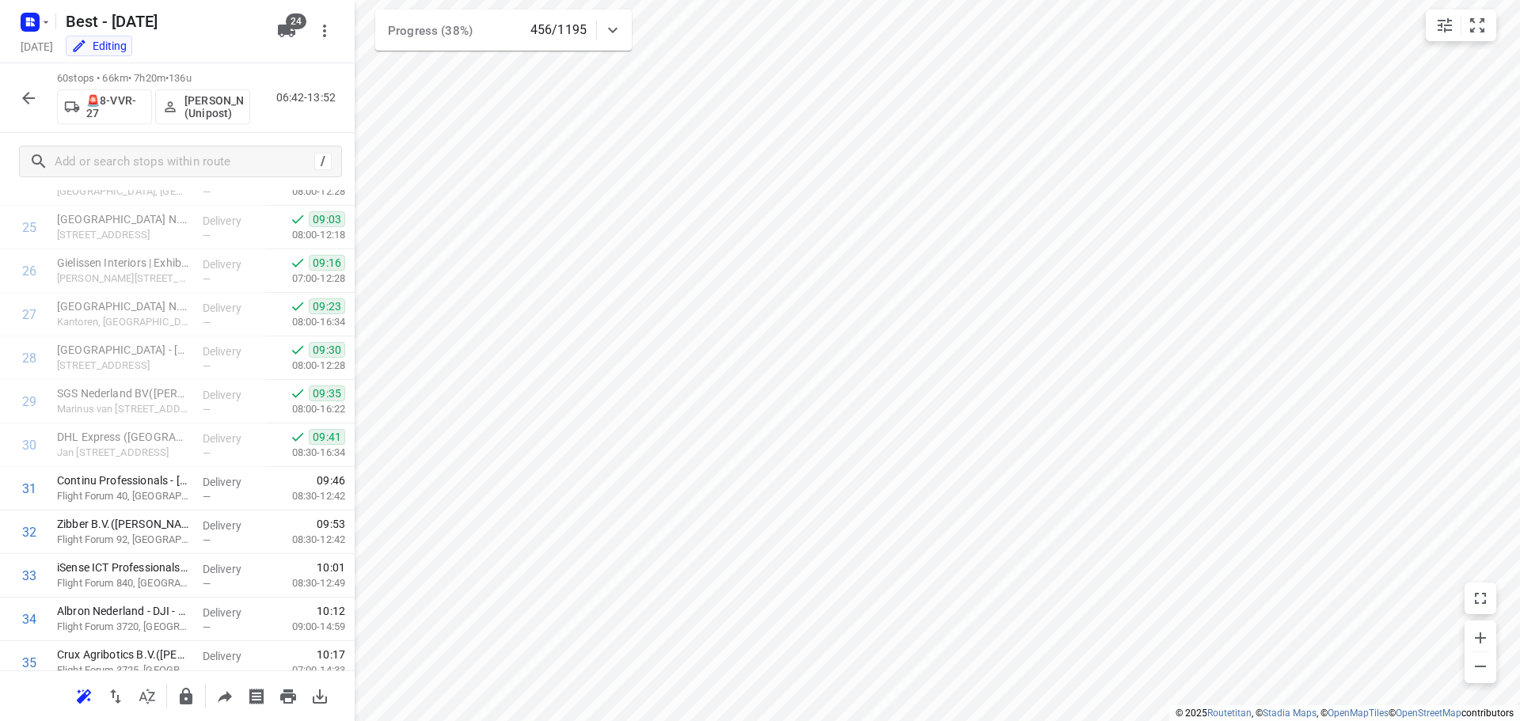
scroll to position [2255, 0]
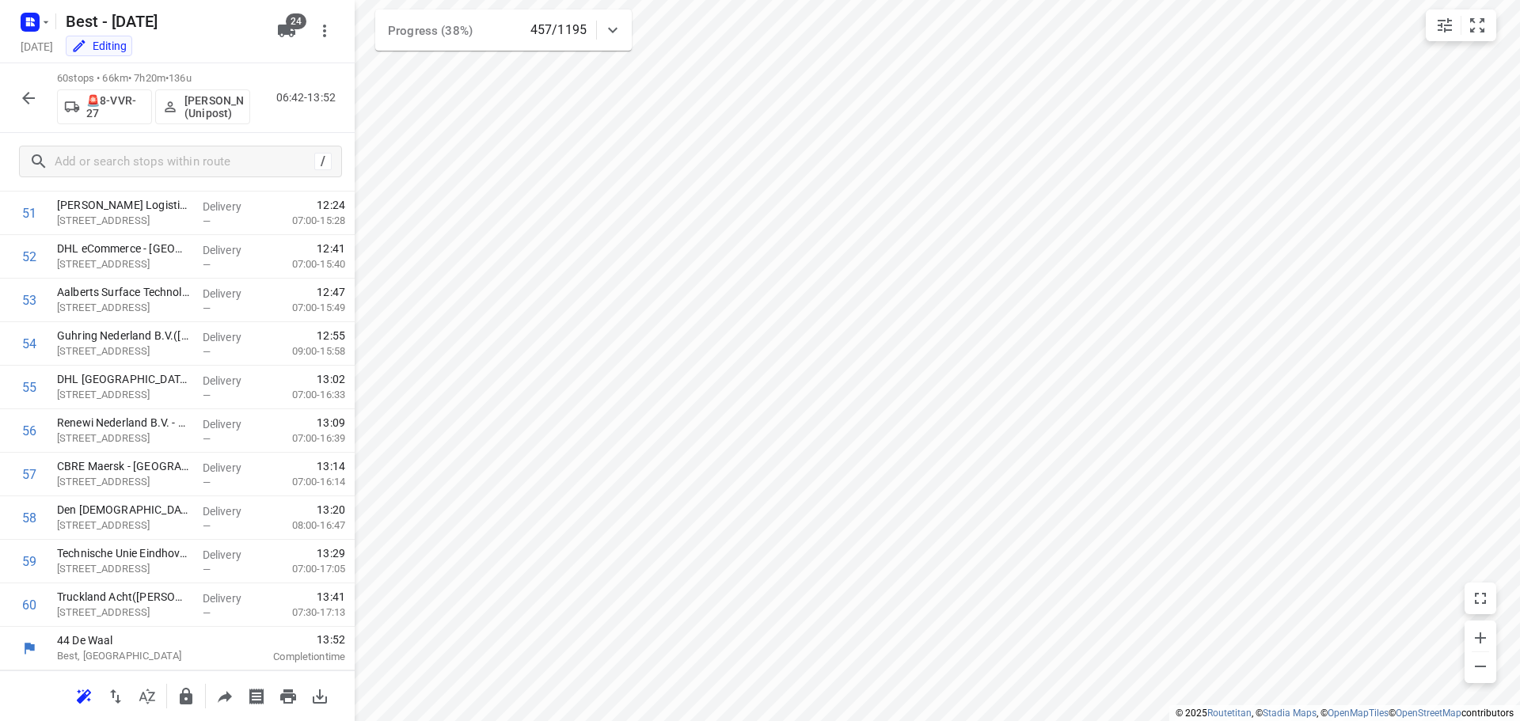
click at [26, 108] on button "button" at bounding box center [29, 98] width 32 height 32
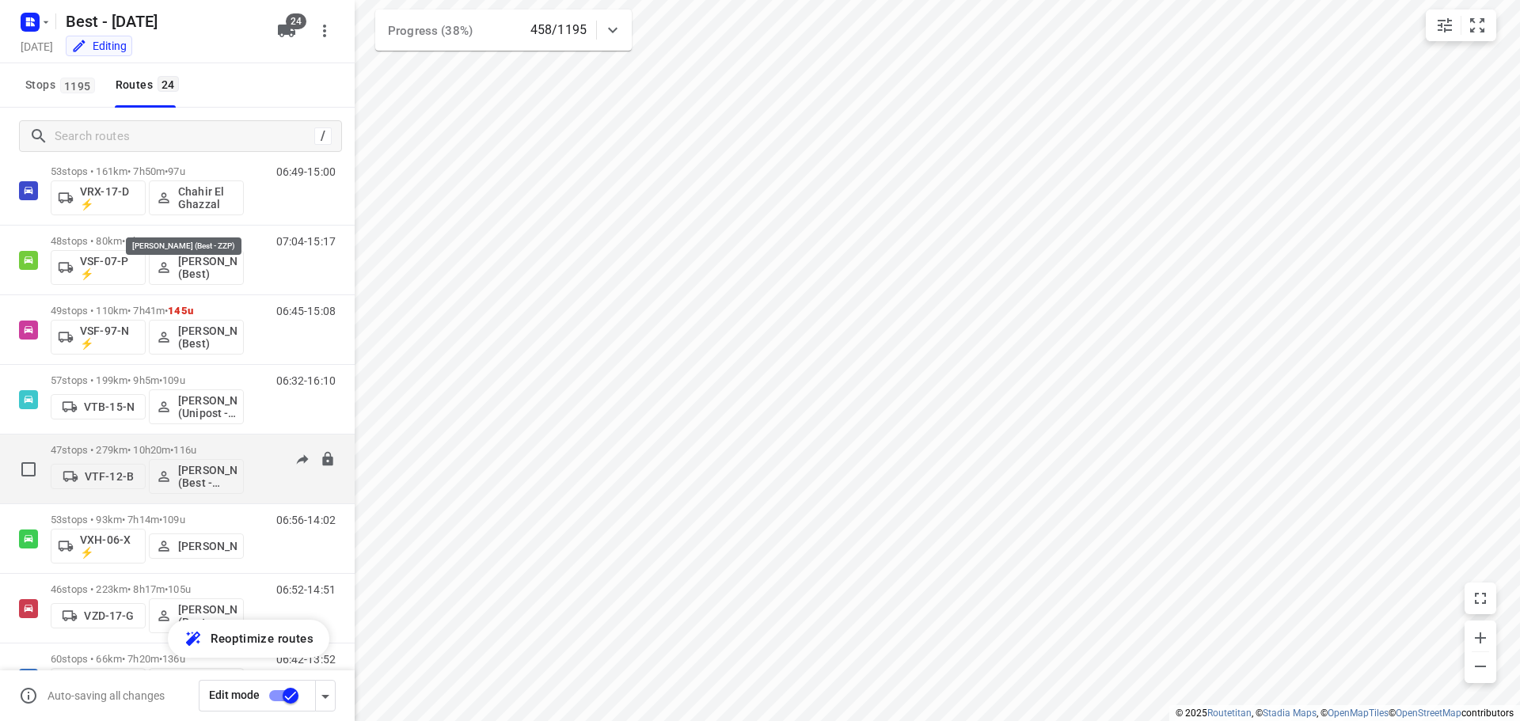
scroll to position [1218, 0]
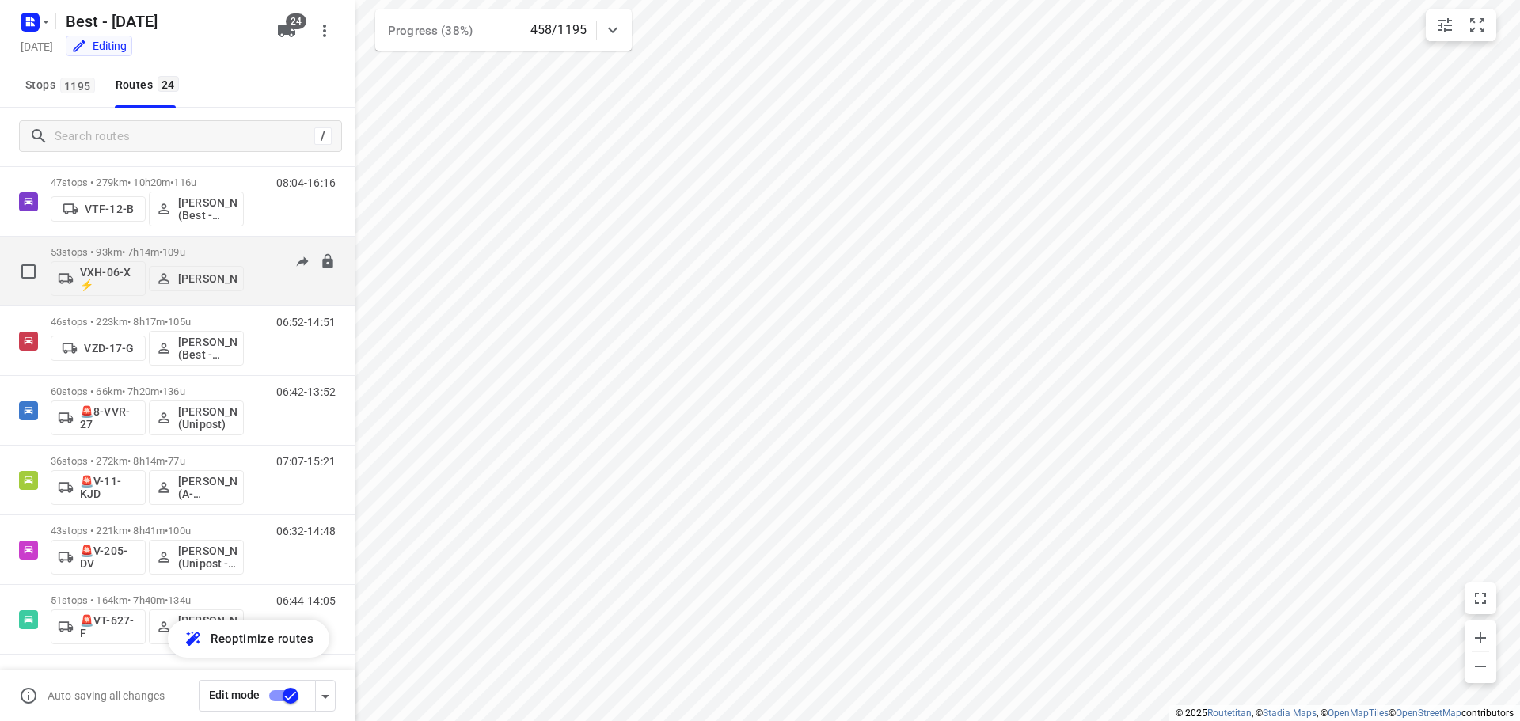
click at [137, 253] on p "53 stops • 93km • 7h14m • 109u" at bounding box center [147, 252] width 193 height 12
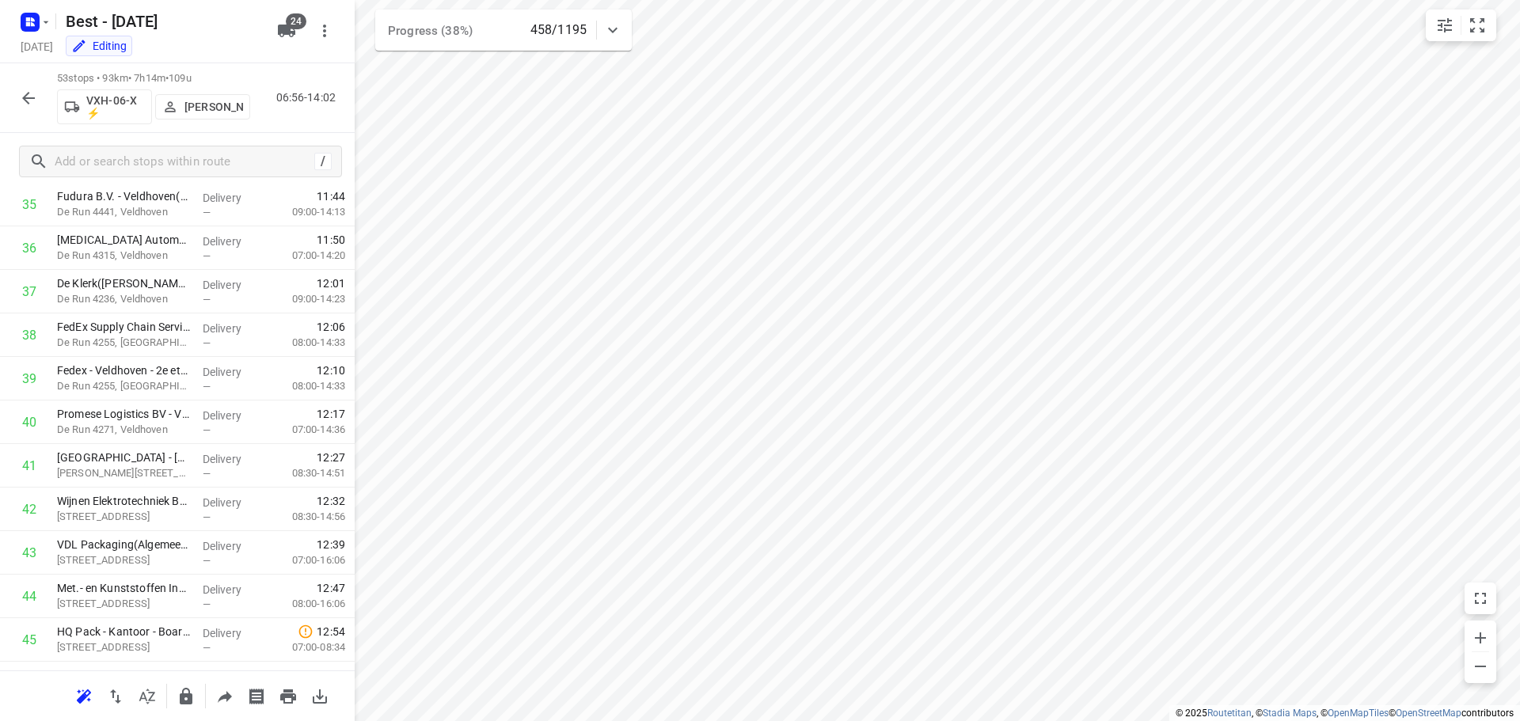
scroll to position [1950, 0]
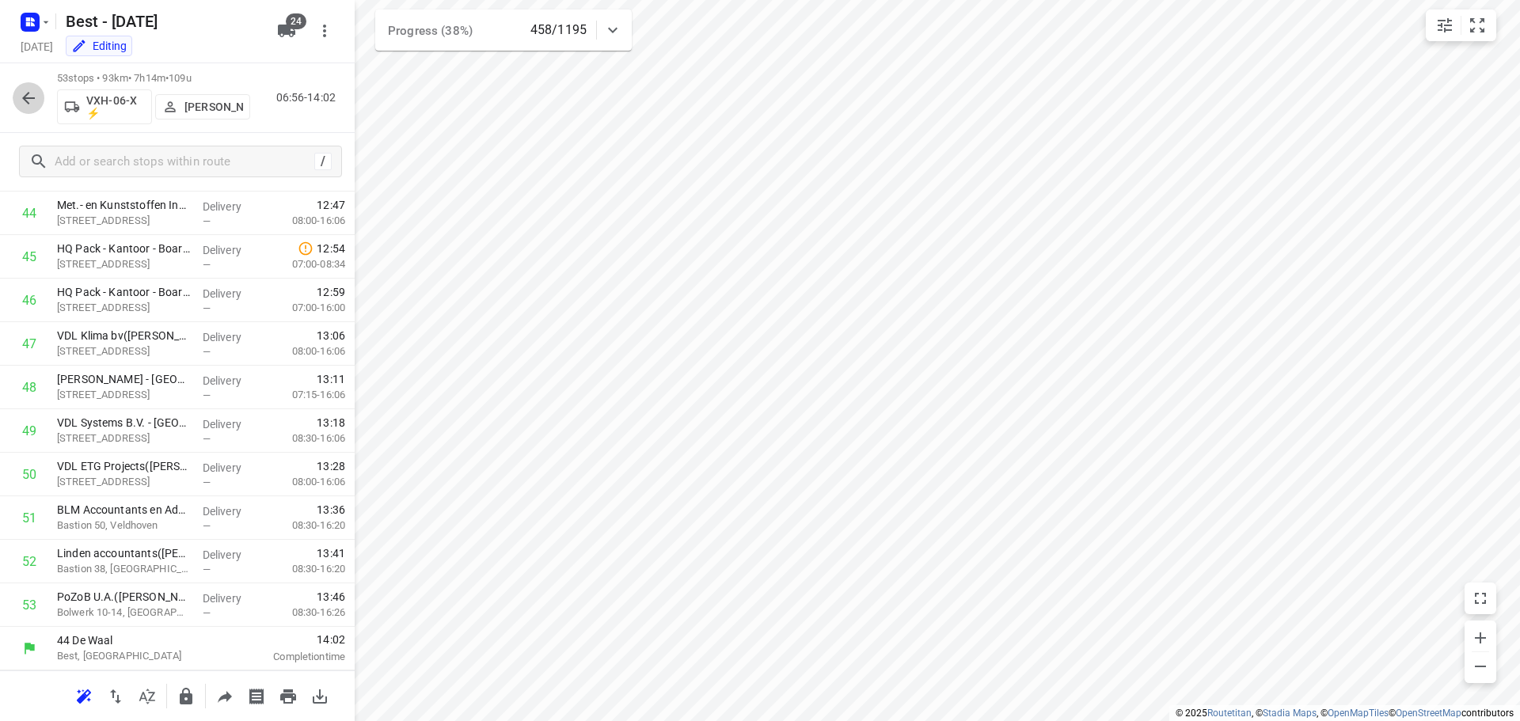
click at [30, 95] on icon "button" at bounding box center [28, 98] width 19 height 19
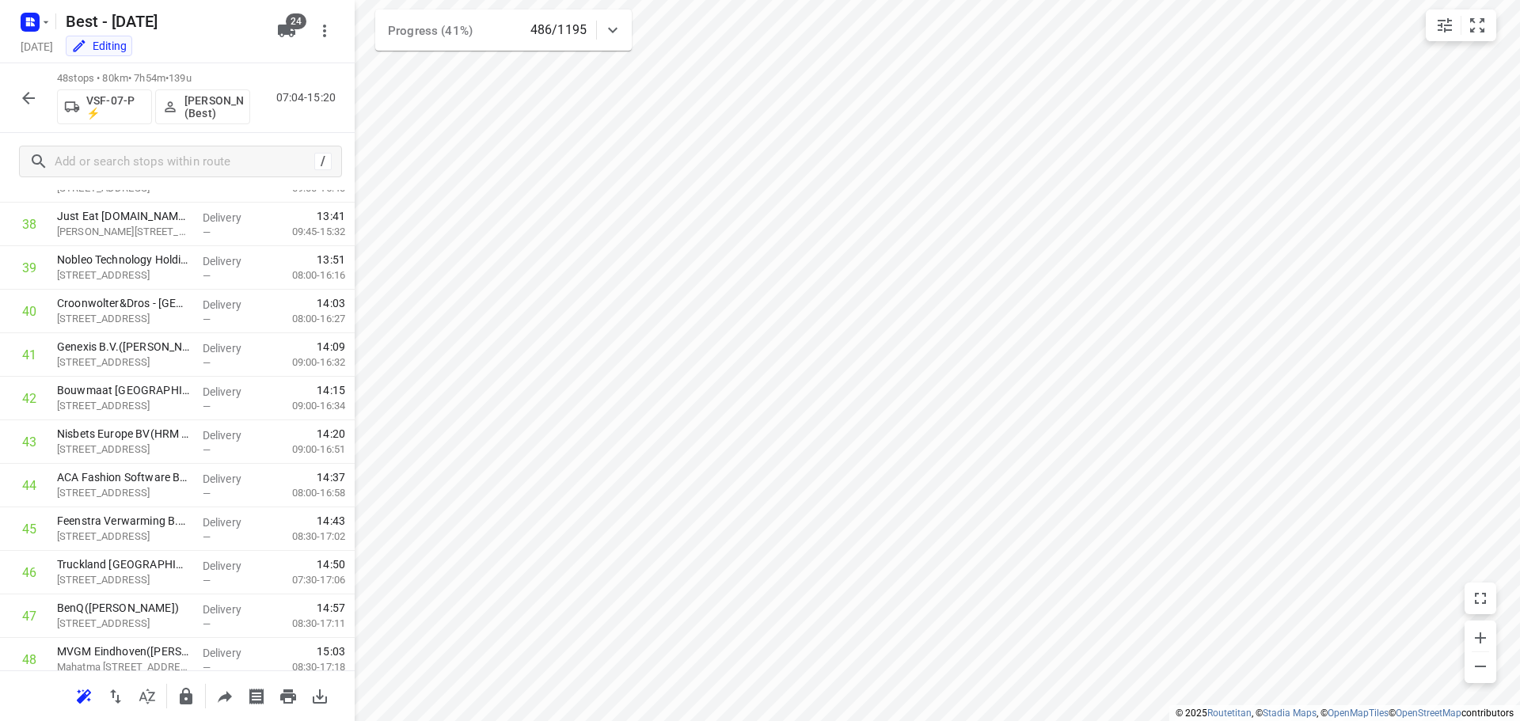
scroll to position [1733, 0]
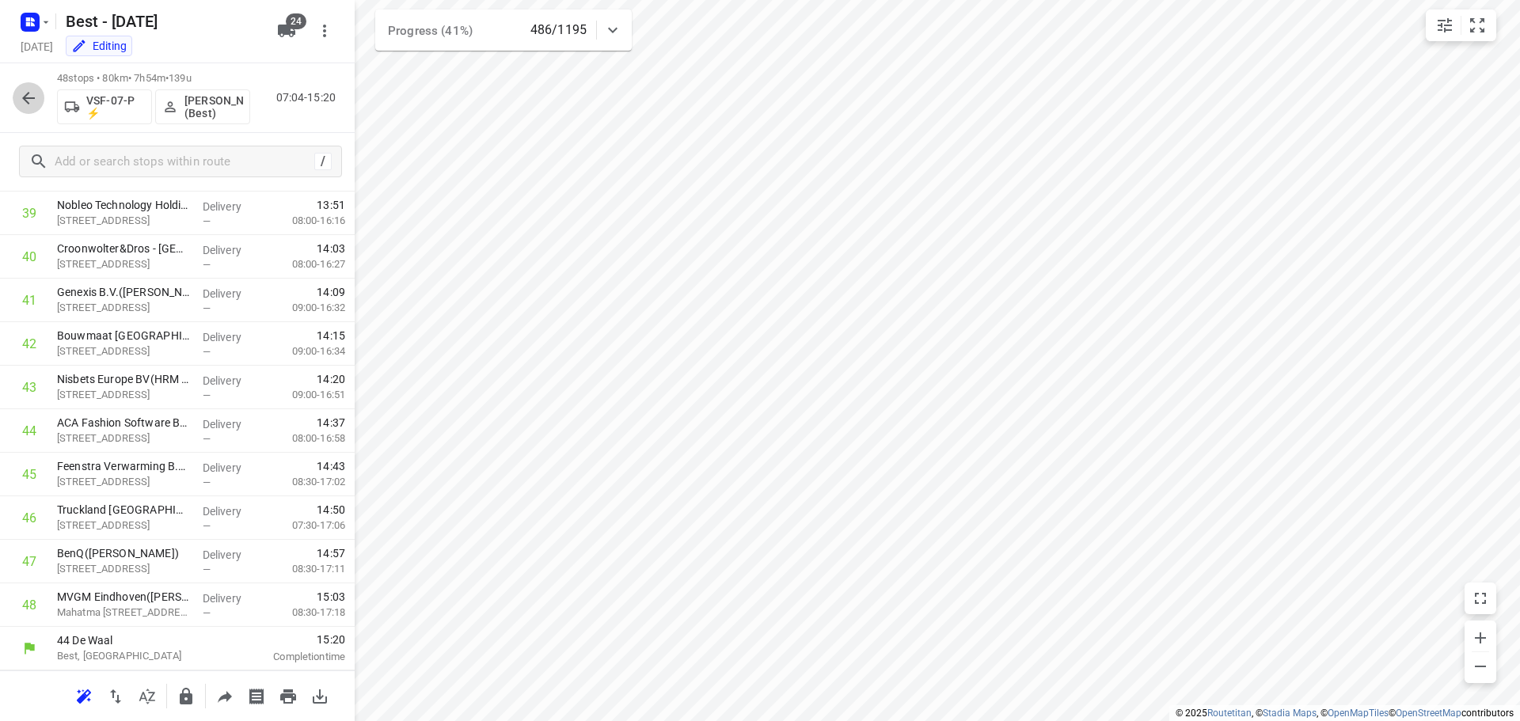
click at [20, 97] on icon "button" at bounding box center [28, 98] width 19 height 19
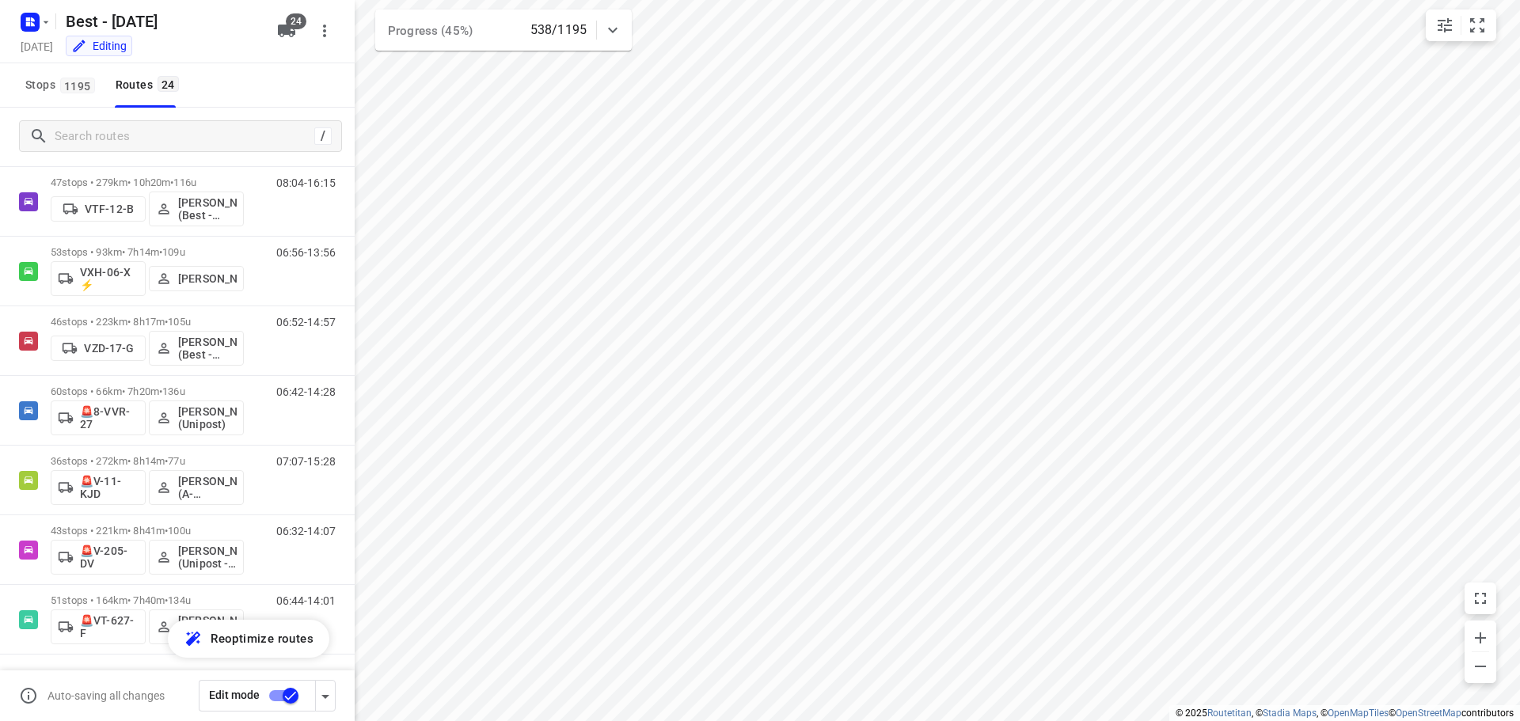
scroll to position [0, 0]
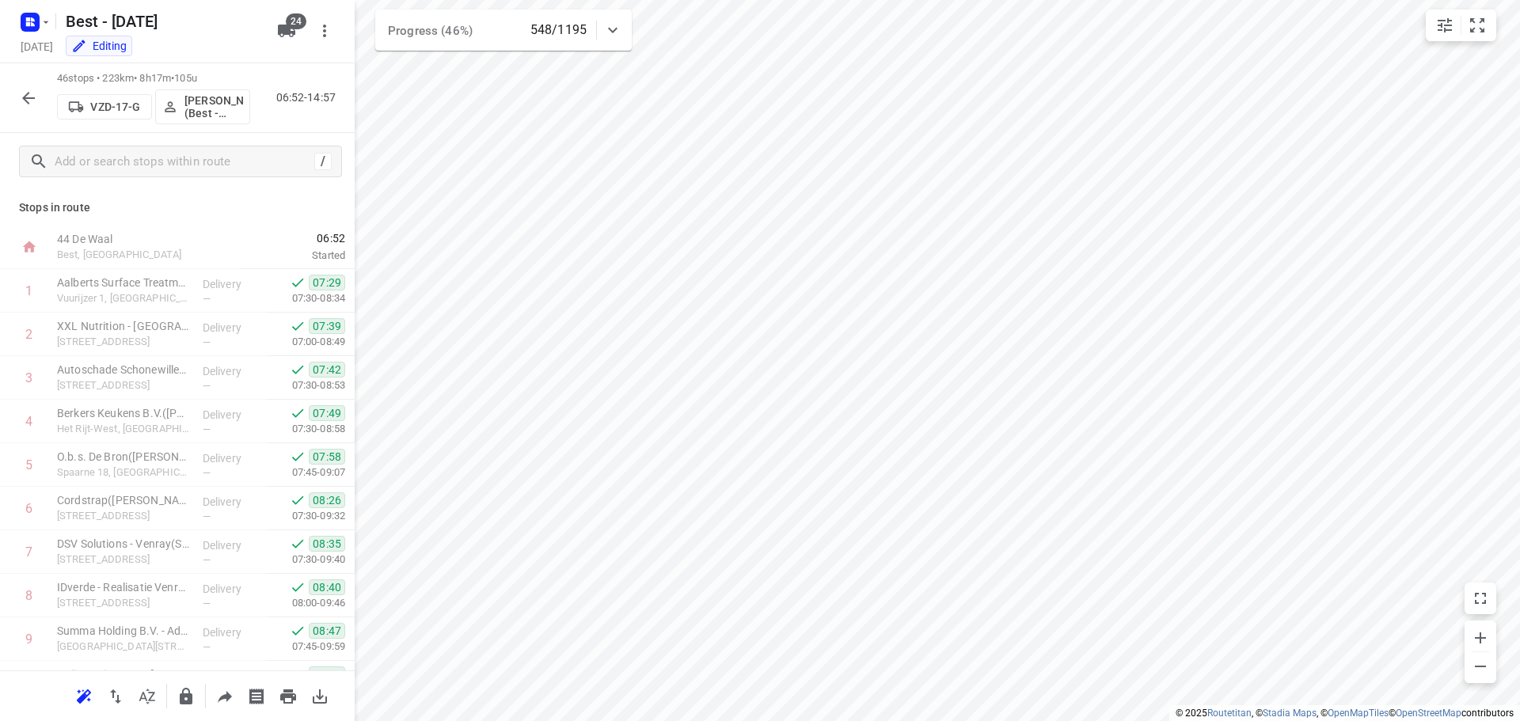
click at [22, 106] on icon "button" at bounding box center [28, 98] width 19 height 19
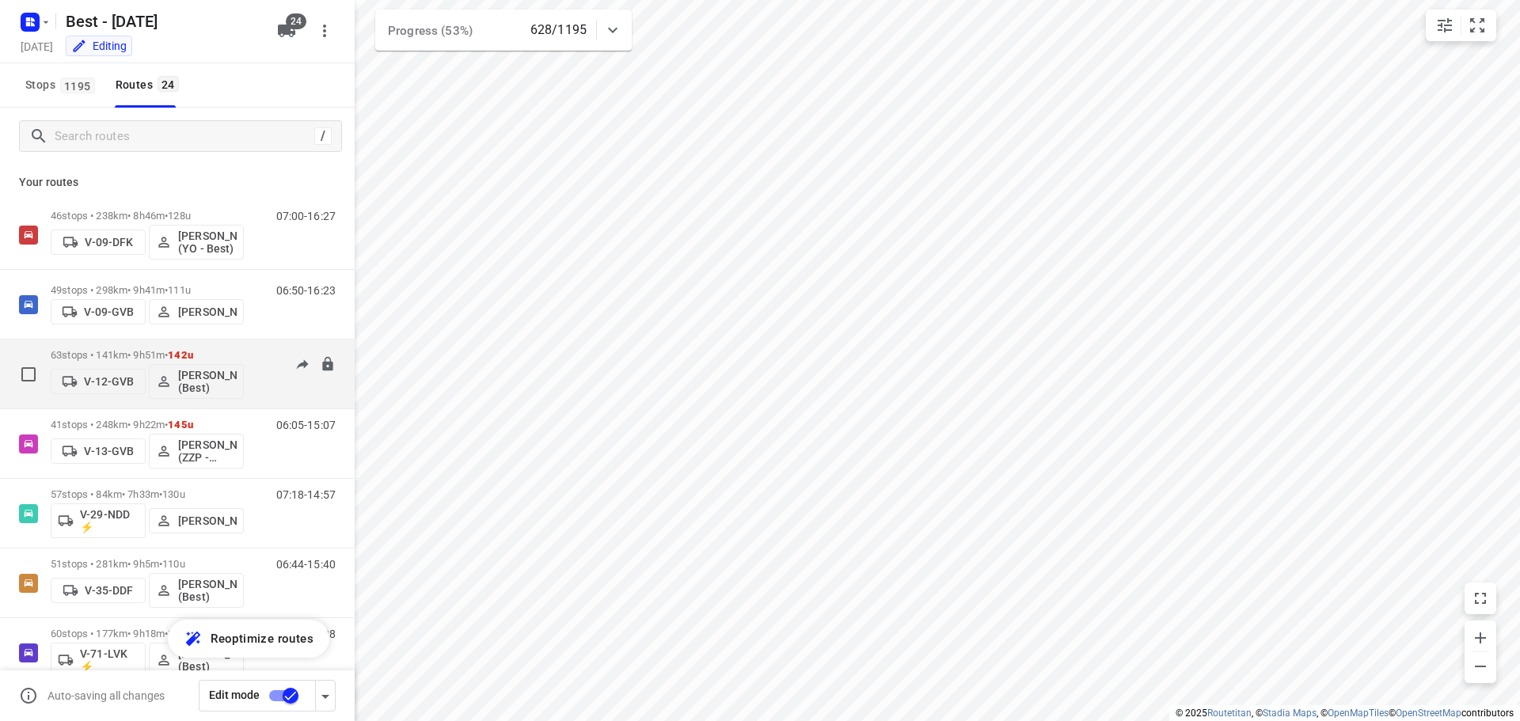
click at [216, 348] on div "63 stops • 141km • 9h51m • 142u V-12-GVB Lisa Scheepers (Best)" at bounding box center [147, 374] width 193 height 66
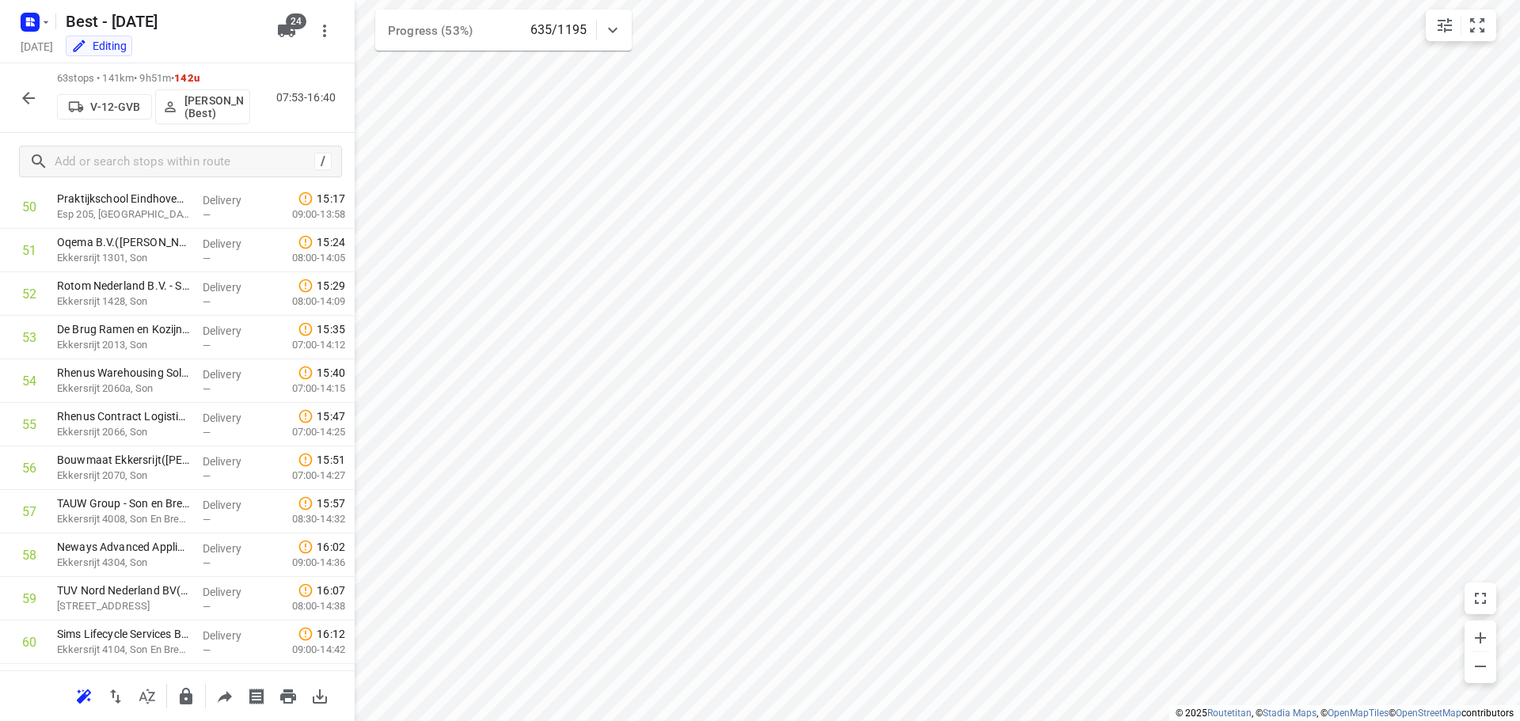
scroll to position [2386, 0]
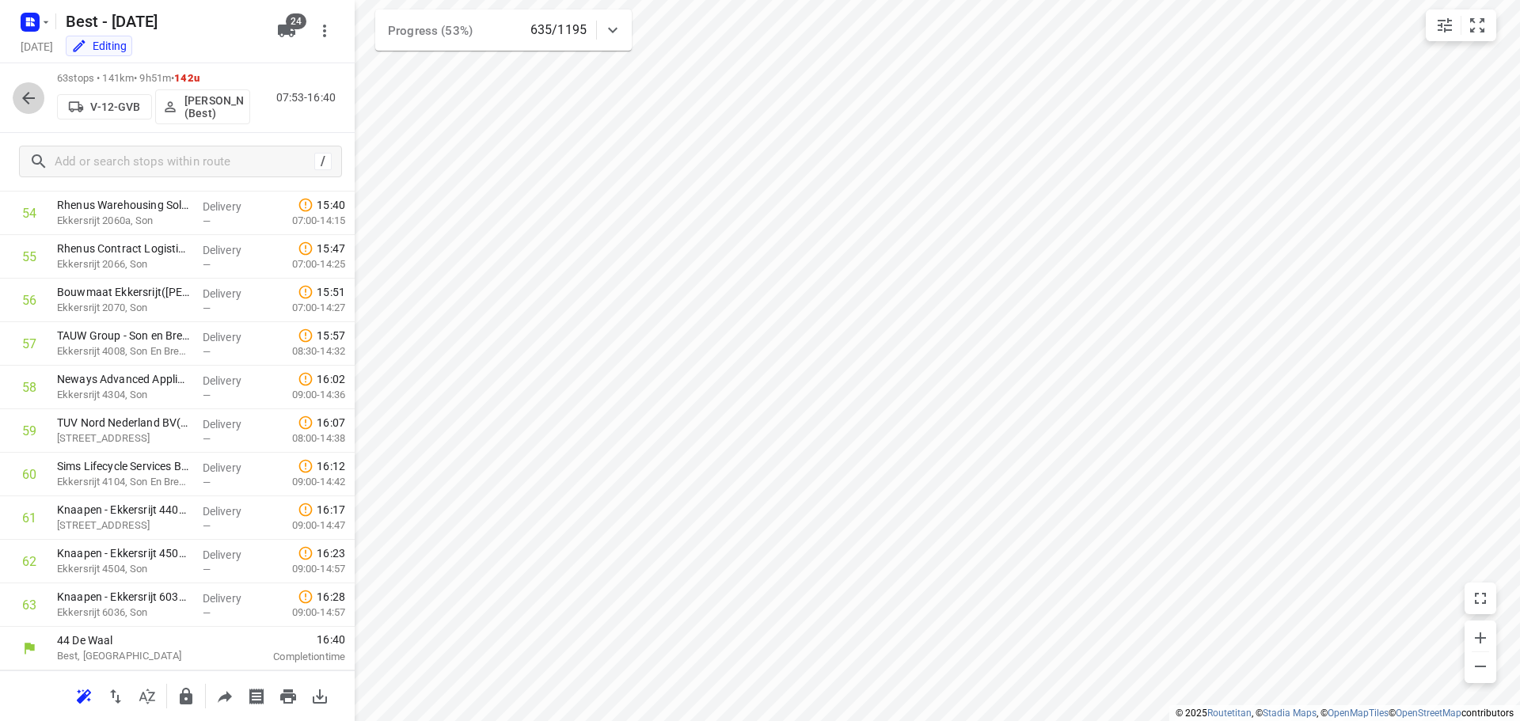
click at [21, 89] on icon "button" at bounding box center [28, 98] width 19 height 19
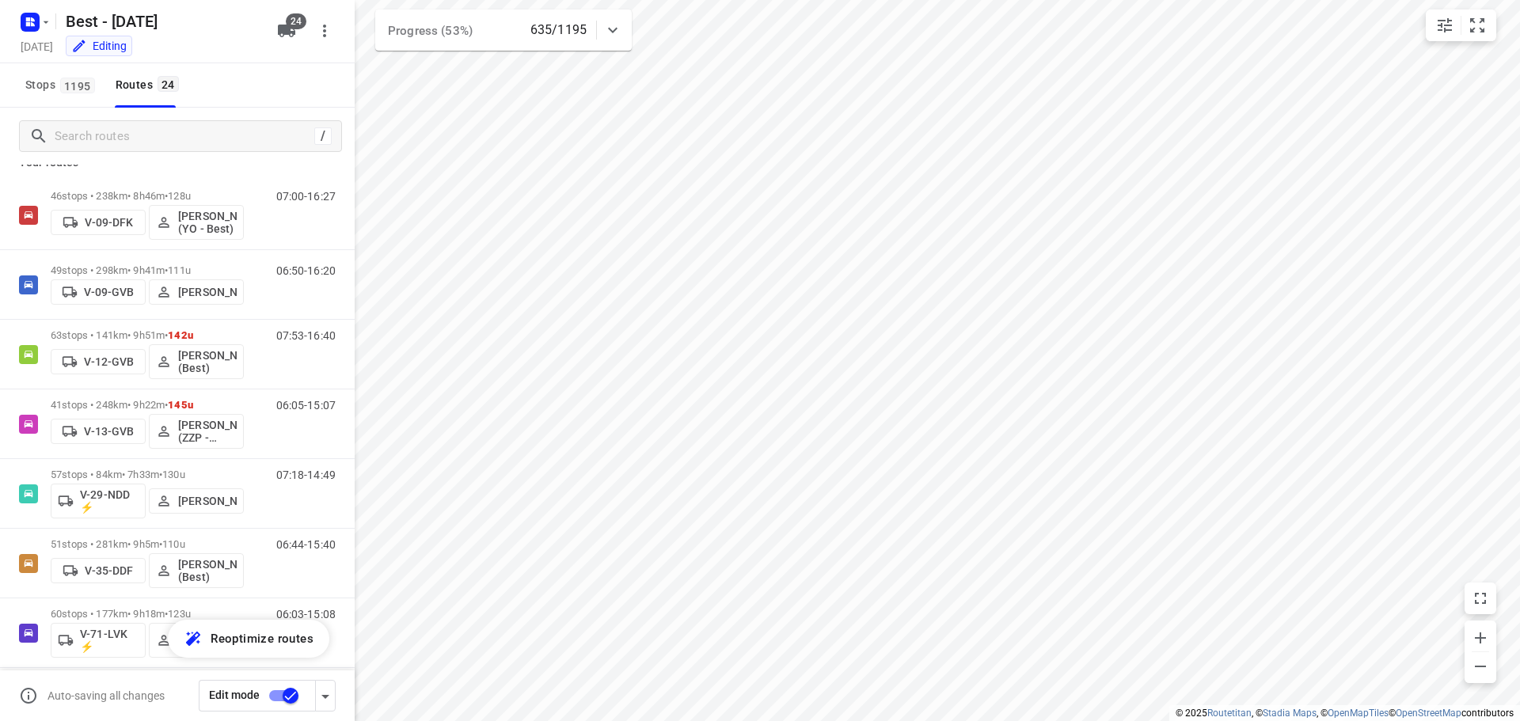
scroll to position [0, 0]
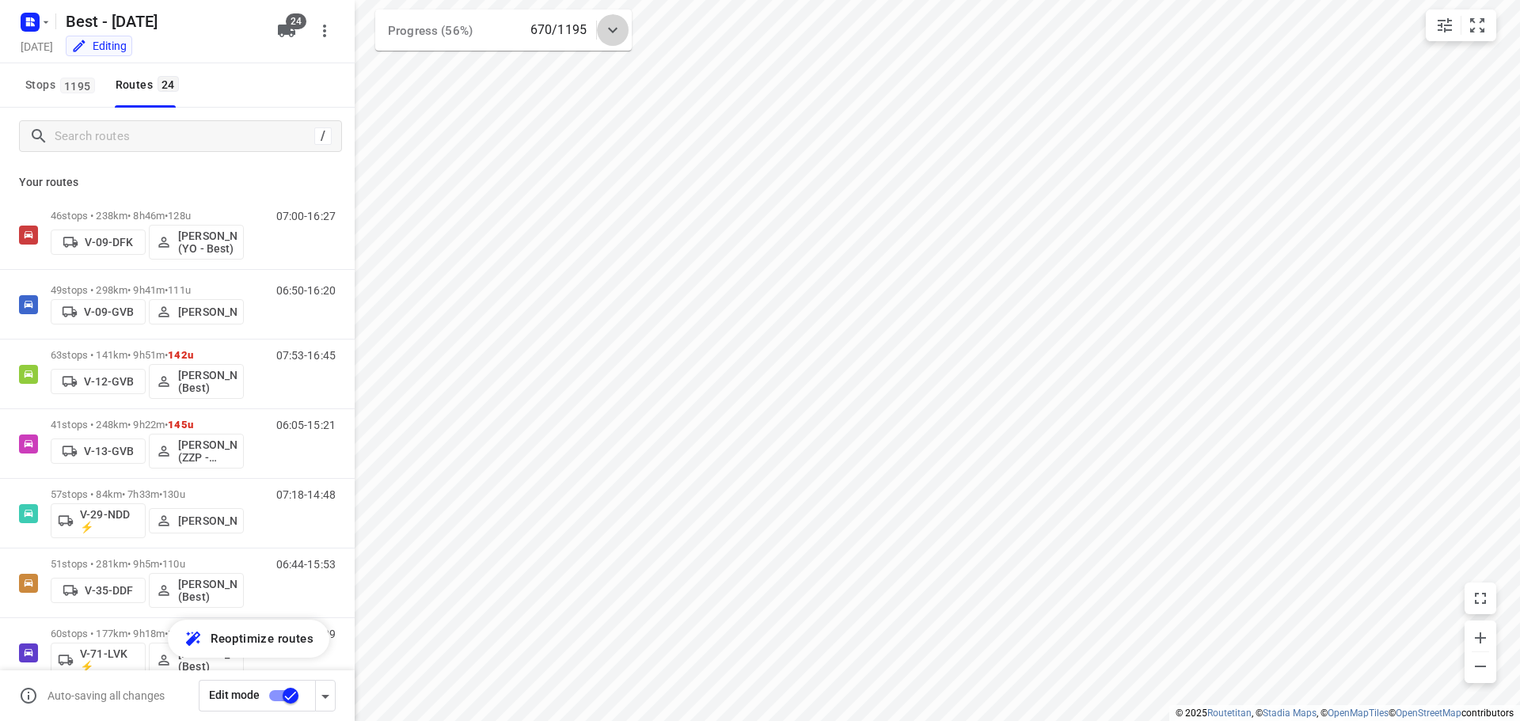
click at [622, 23] on icon at bounding box center [612, 30] width 19 height 19
click at [618, 23] on div at bounding box center [613, 37] width 32 height 32
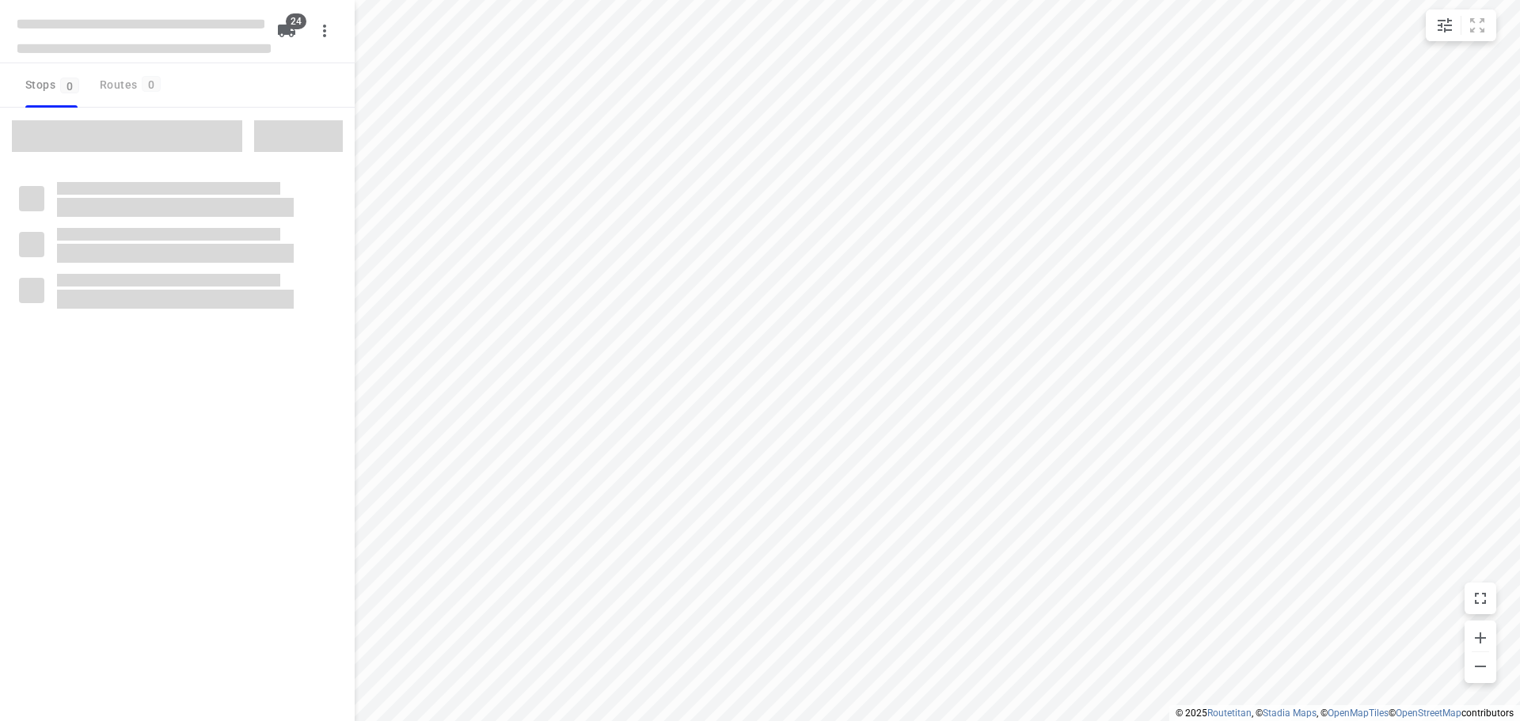
checkbox input "true"
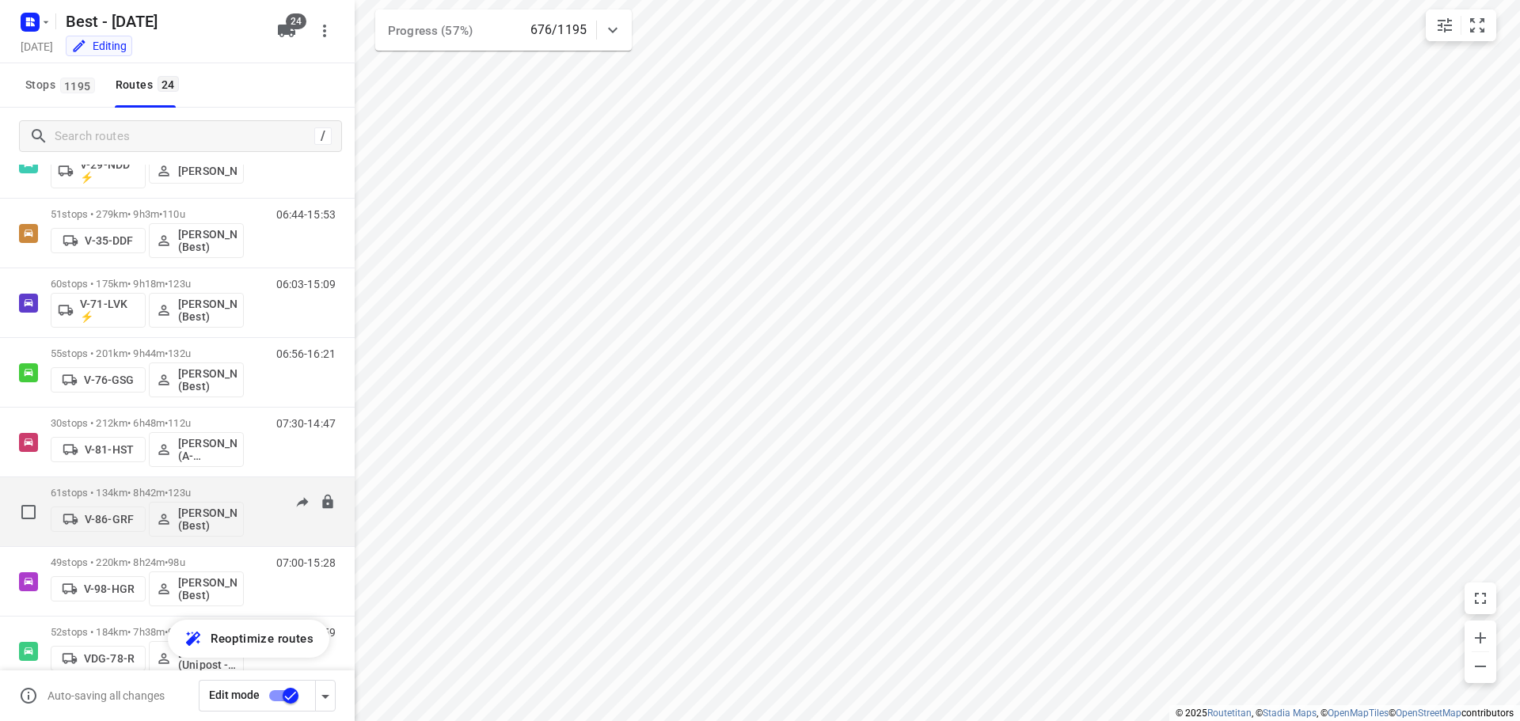
scroll to position [228, 0]
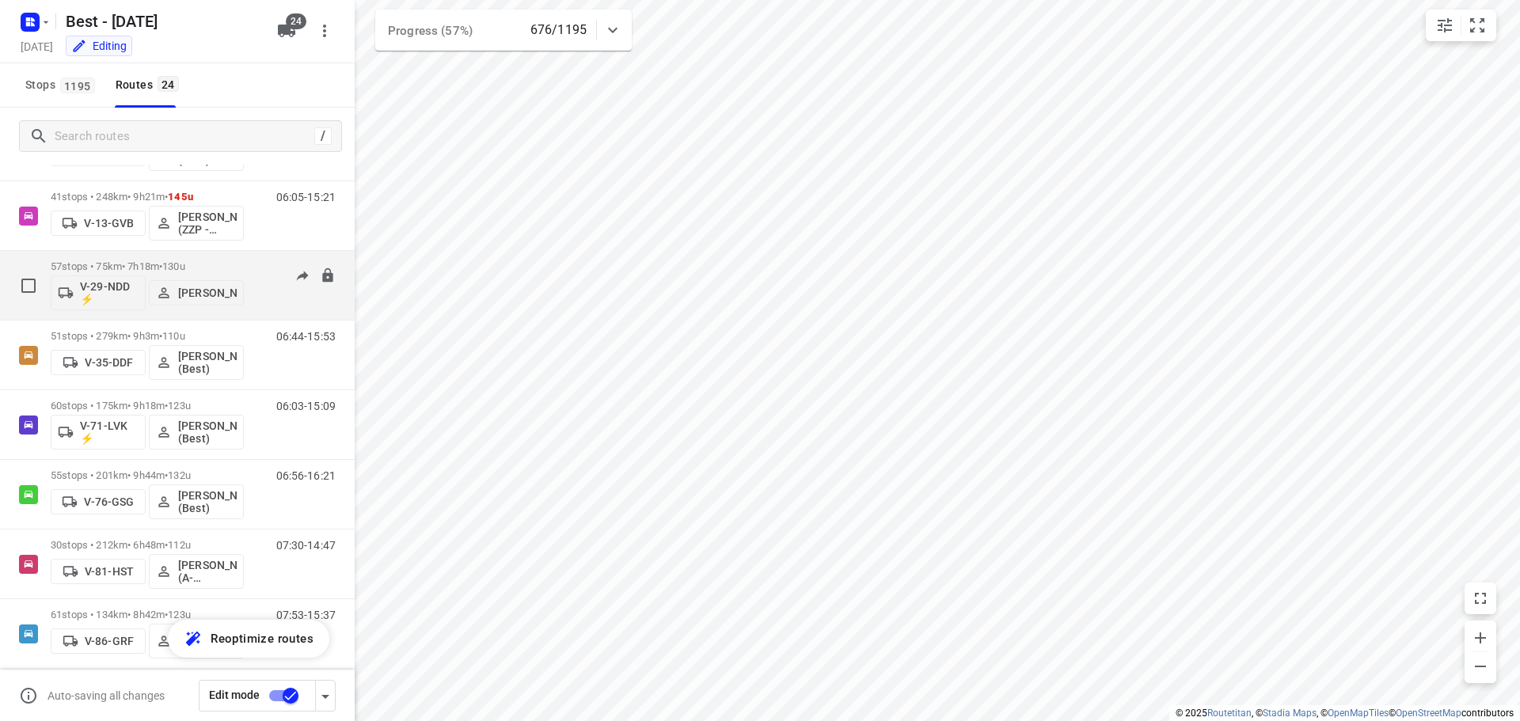
click at [191, 256] on div "57 stops • 75km • 7h18m • 130u V-29-NDD ⚡ Patrick Pauw" at bounding box center [147, 286] width 193 height 66
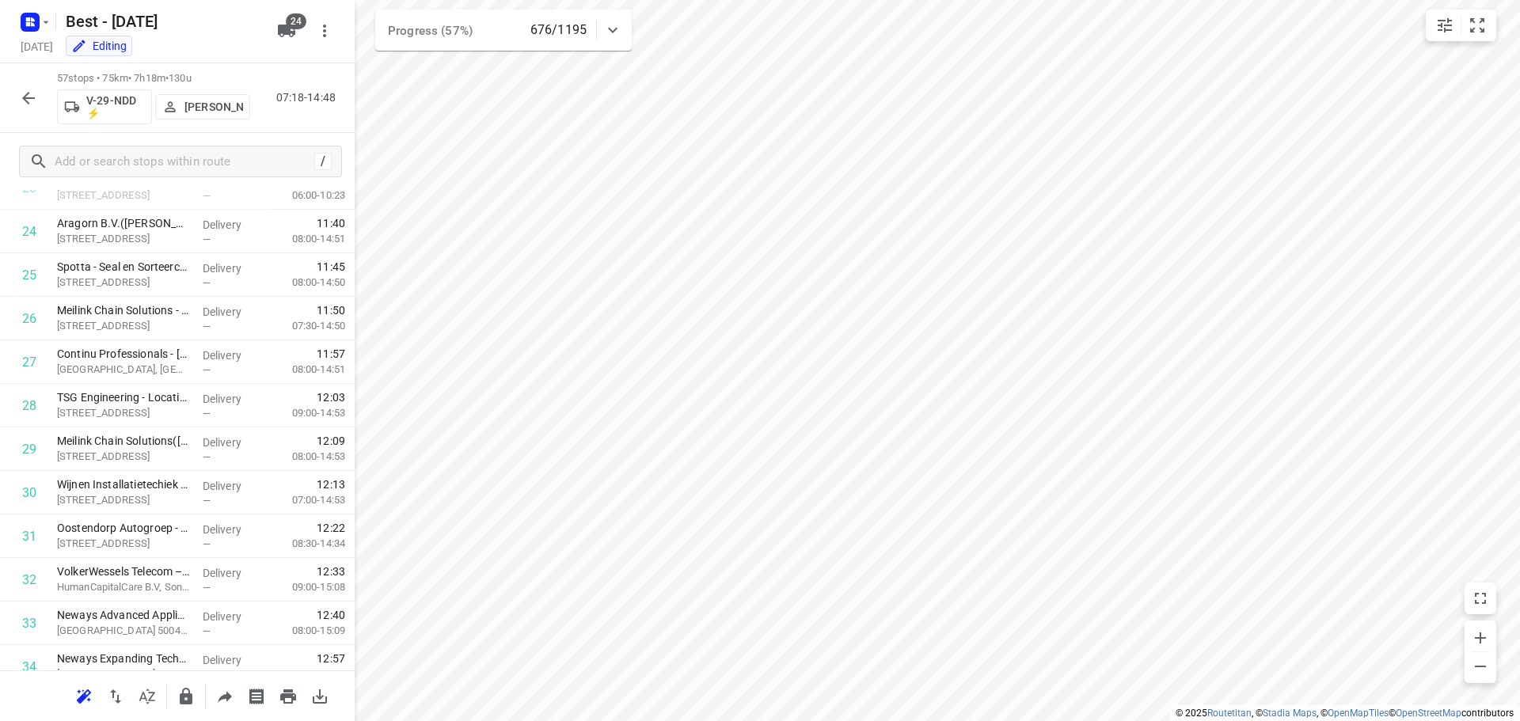
scroll to position [2125, 0]
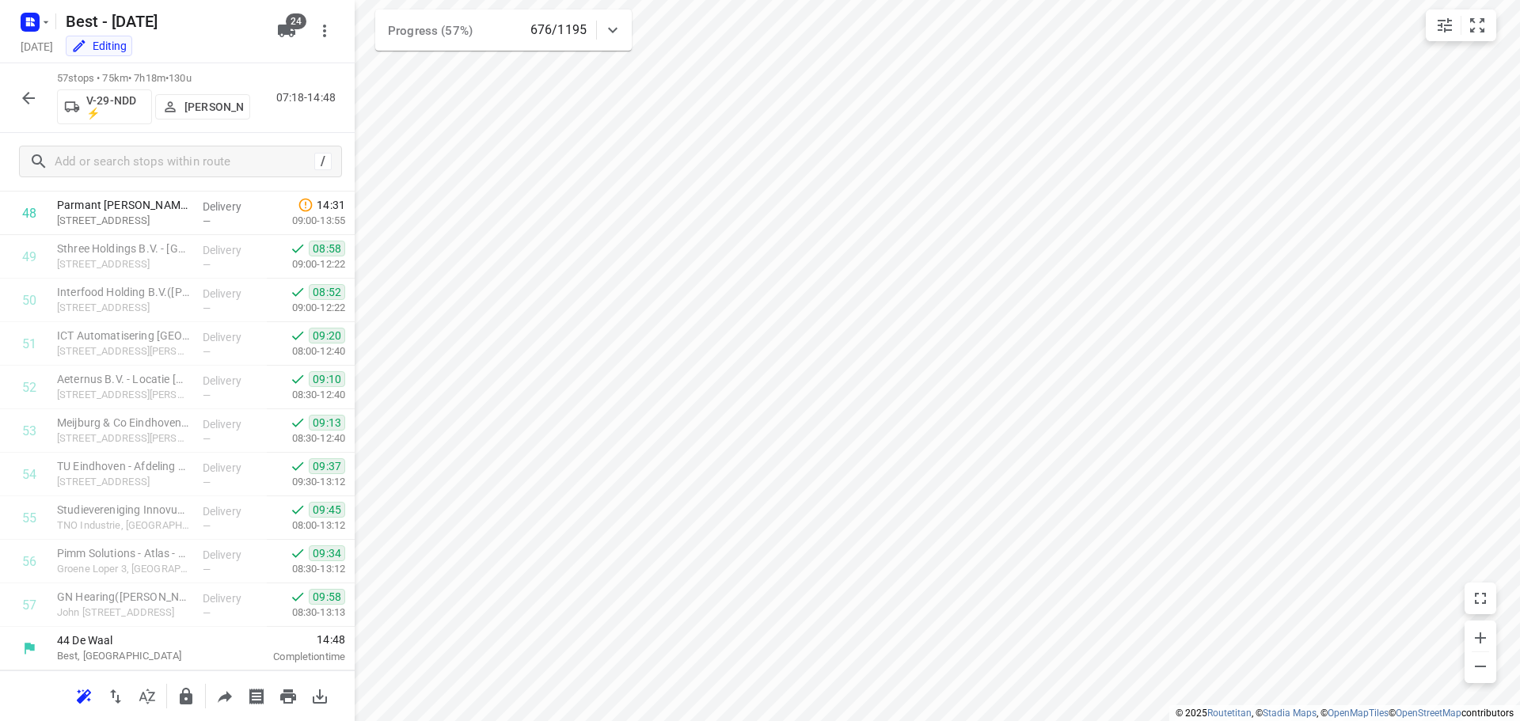
click at [33, 98] on icon "button" at bounding box center [28, 98] width 13 height 13
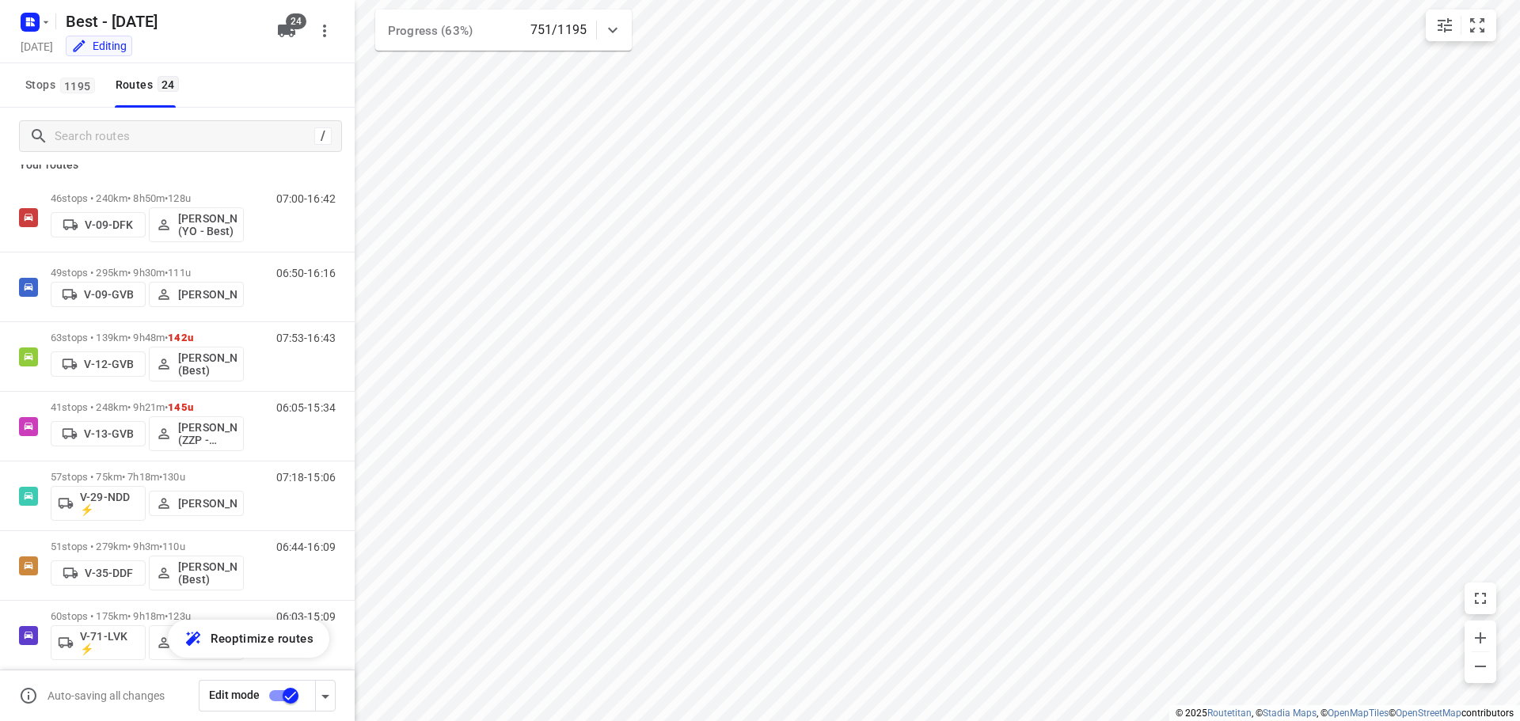
scroll to position [0, 0]
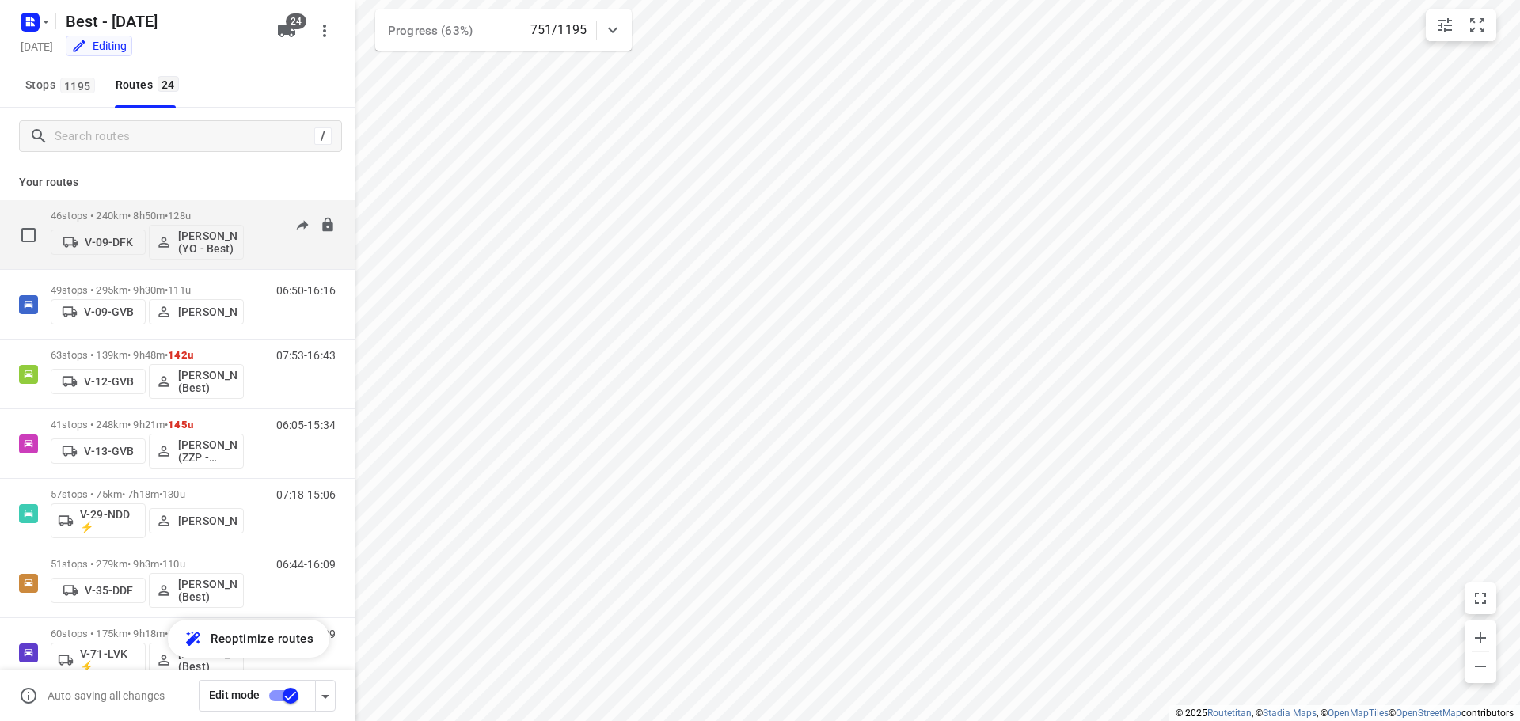
click at [149, 214] on p "46 stops • 240km • 8h50m • 128u" at bounding box center [147, 216] width 193 height 12
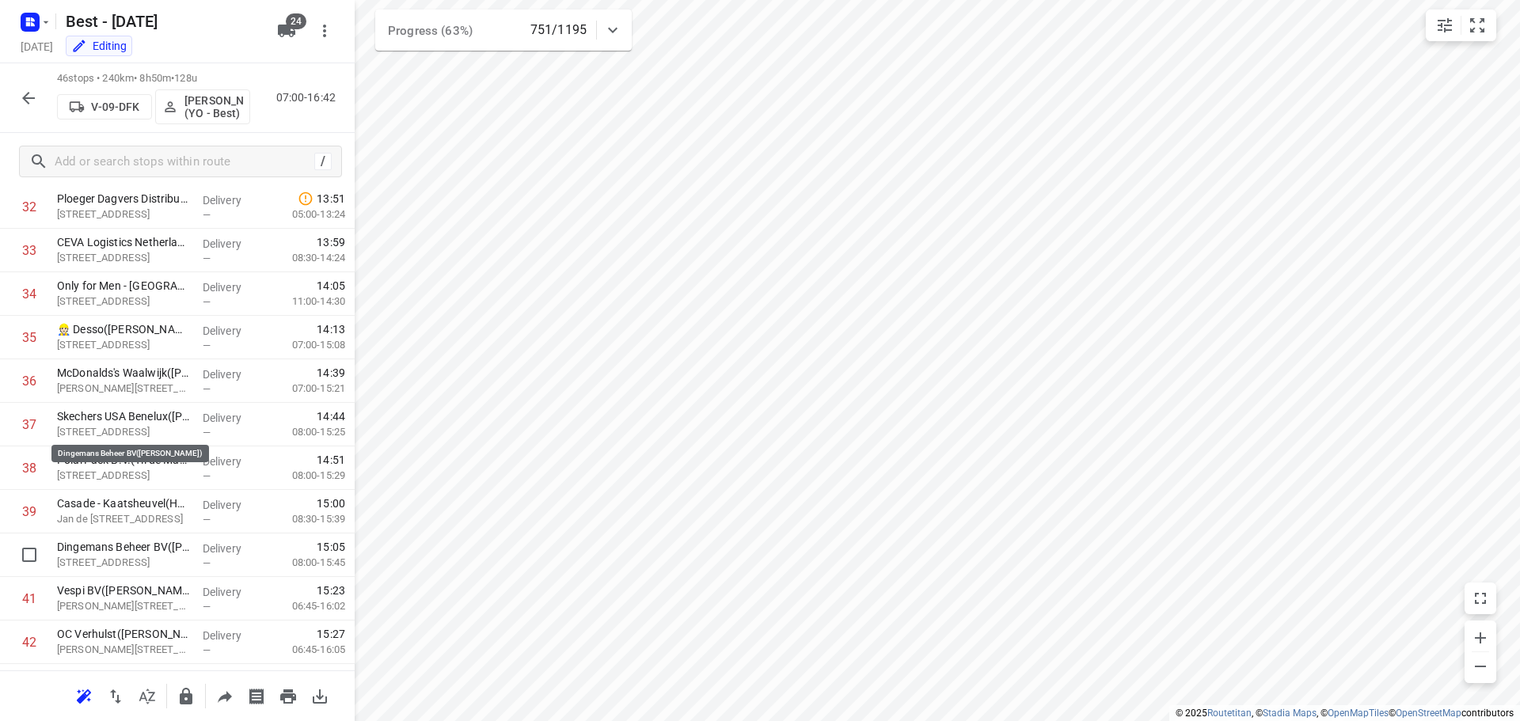
scroll to position [1646, 0]
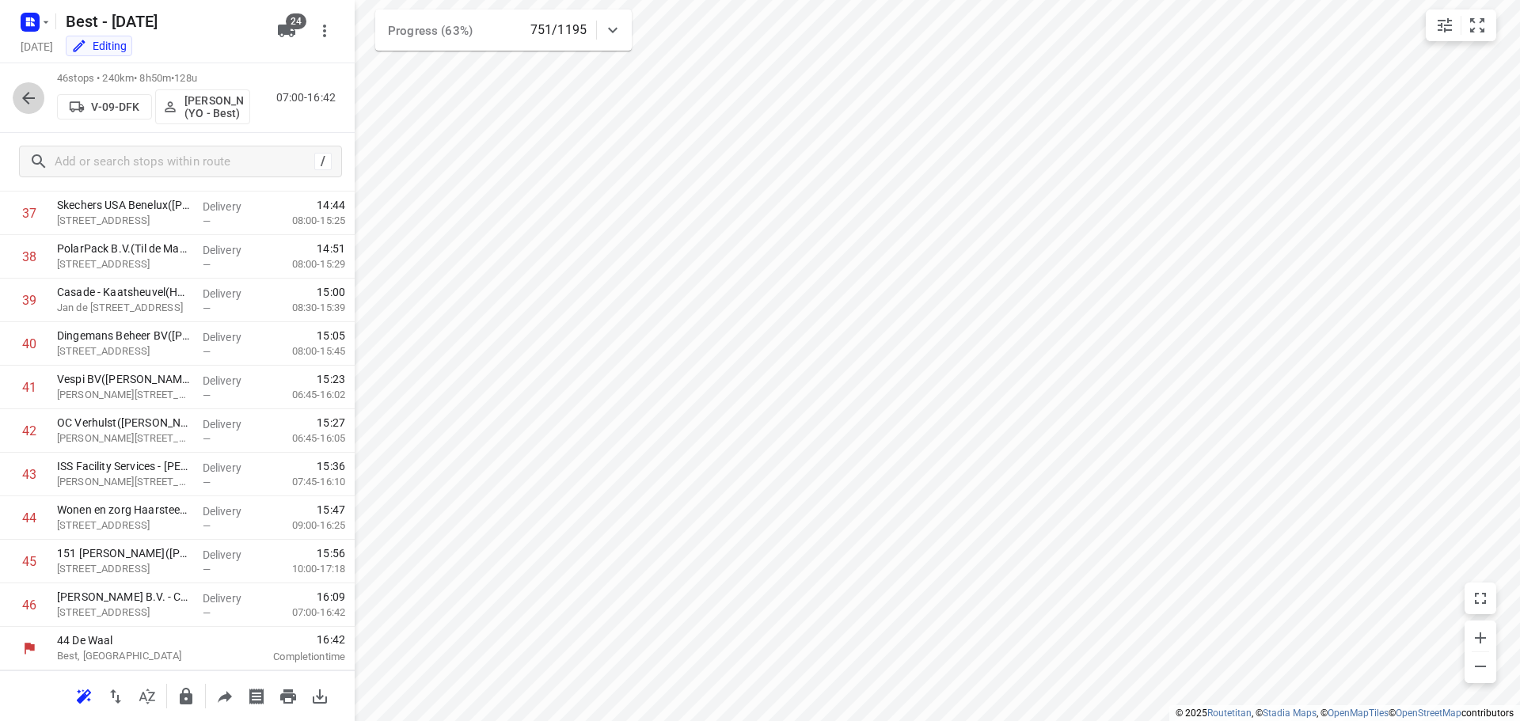
click at [25, 101] on icon "button" at bounding box center [28, 98] width 13 height 13
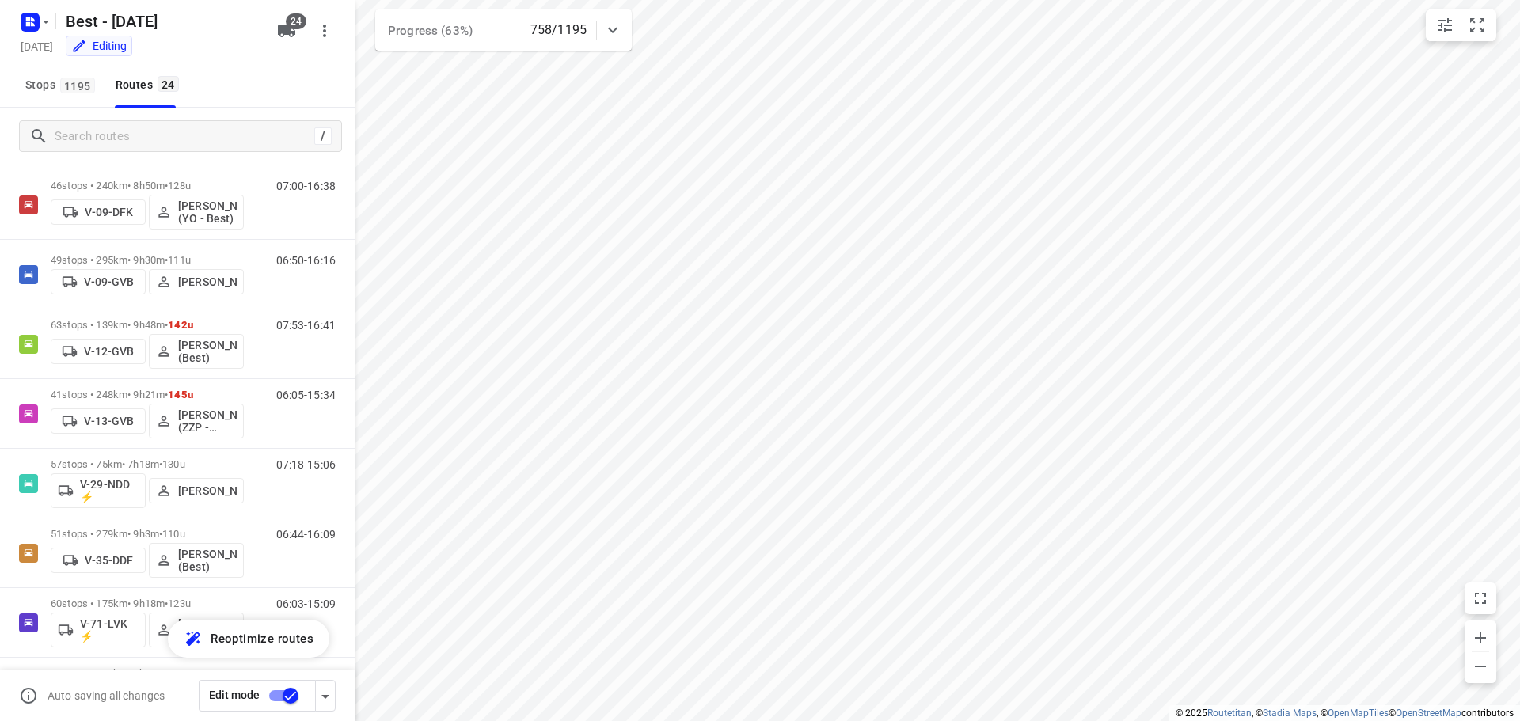
scroll to position [0, 0]
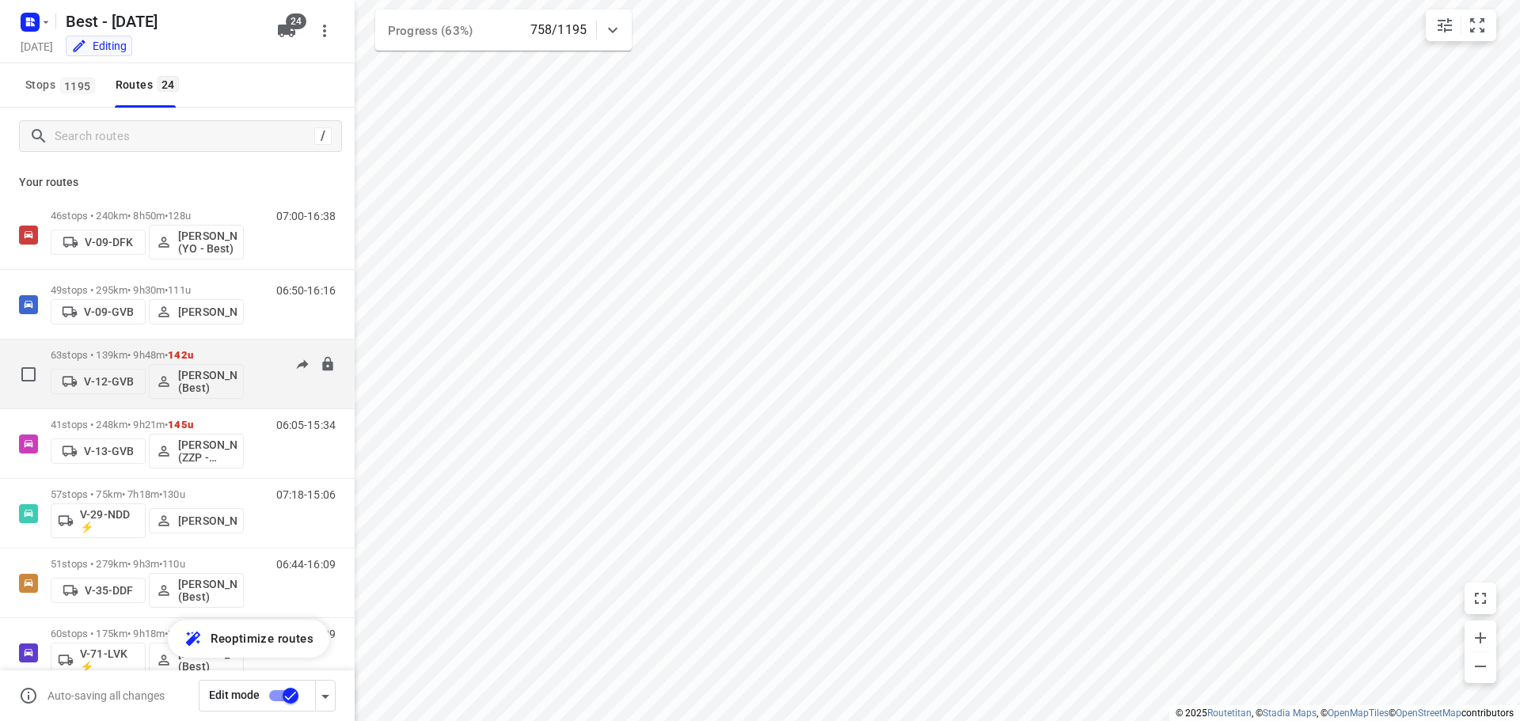
click at [215, 355] on p "63 stops • 139km • 9h48m • 142u" at bounding box center [147, 355] width 193 height 12
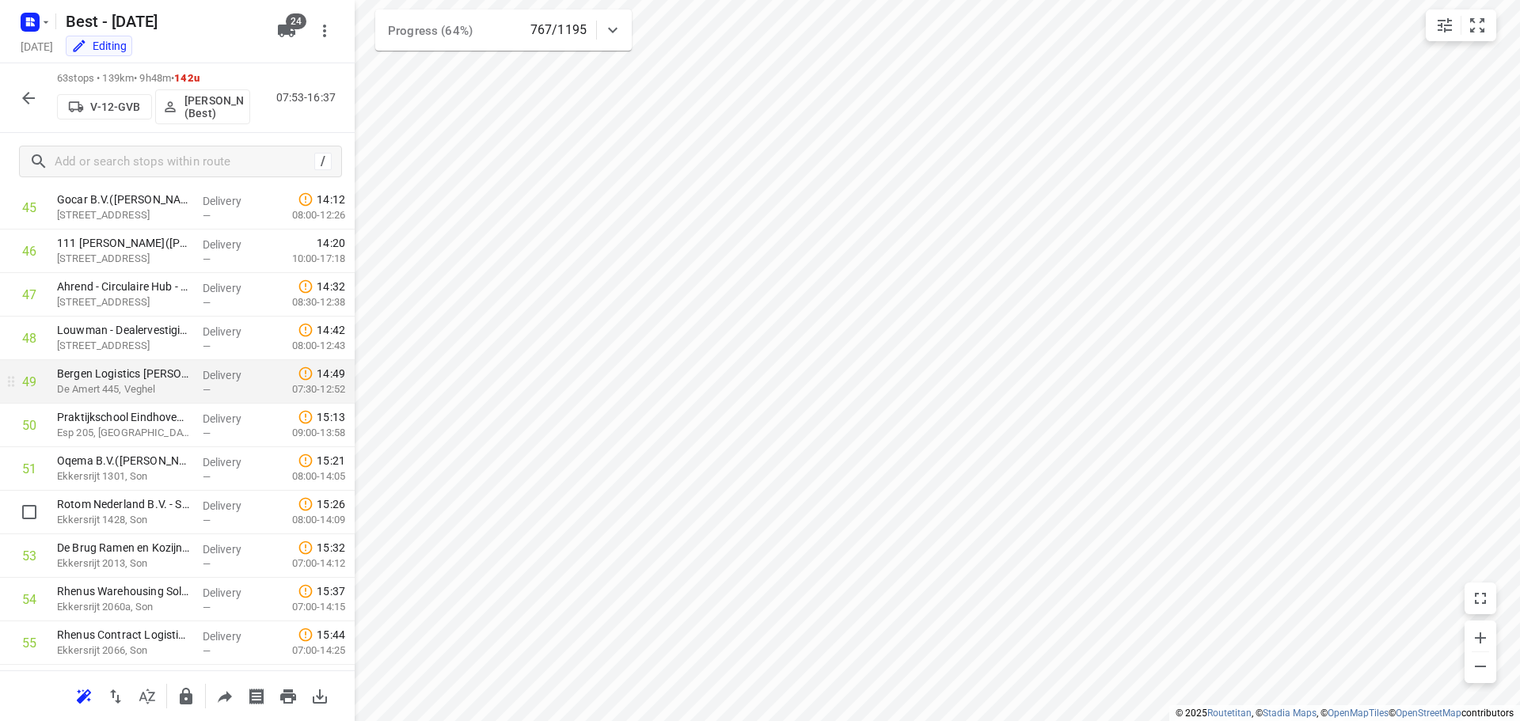
scroll to position [1911, 0]
click at [39, 88] on button "button" at bounding box center [29, 98] width 32 height 32
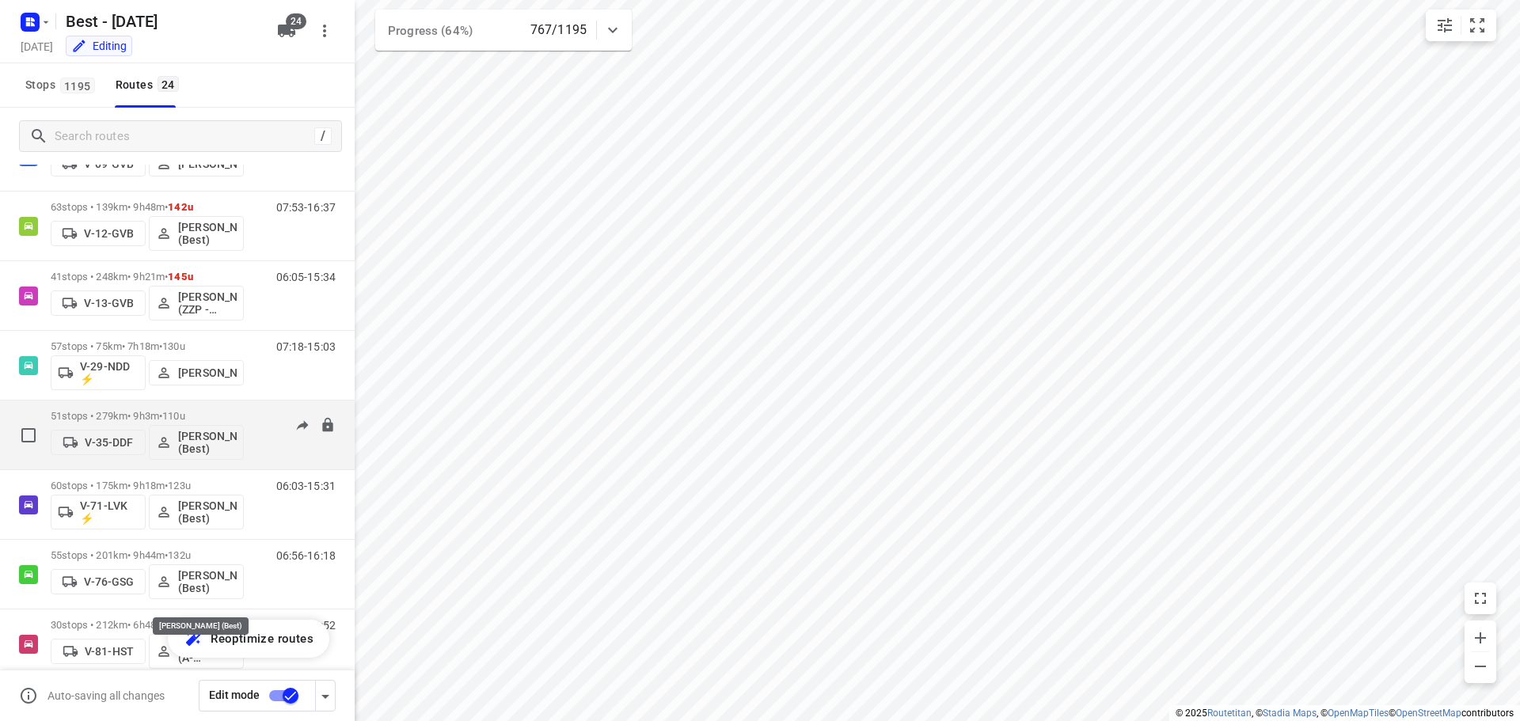
scroll to position [0, 0]
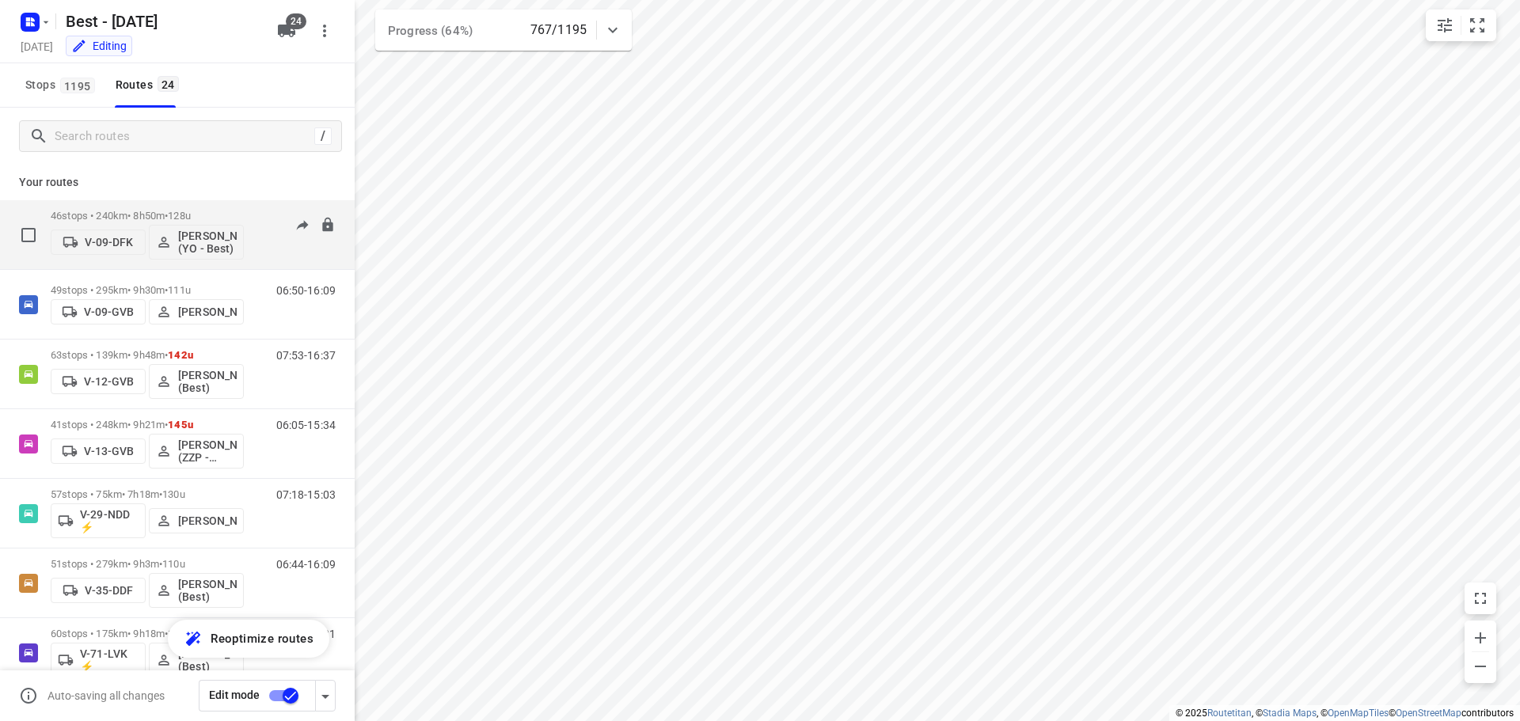
click at [201, 202] on div "46 stops • 240km • 8h50m • 128u V-09-DFK Rik de Kok (YO - Best)" at bounding box center [147, 235] width 193 height 66
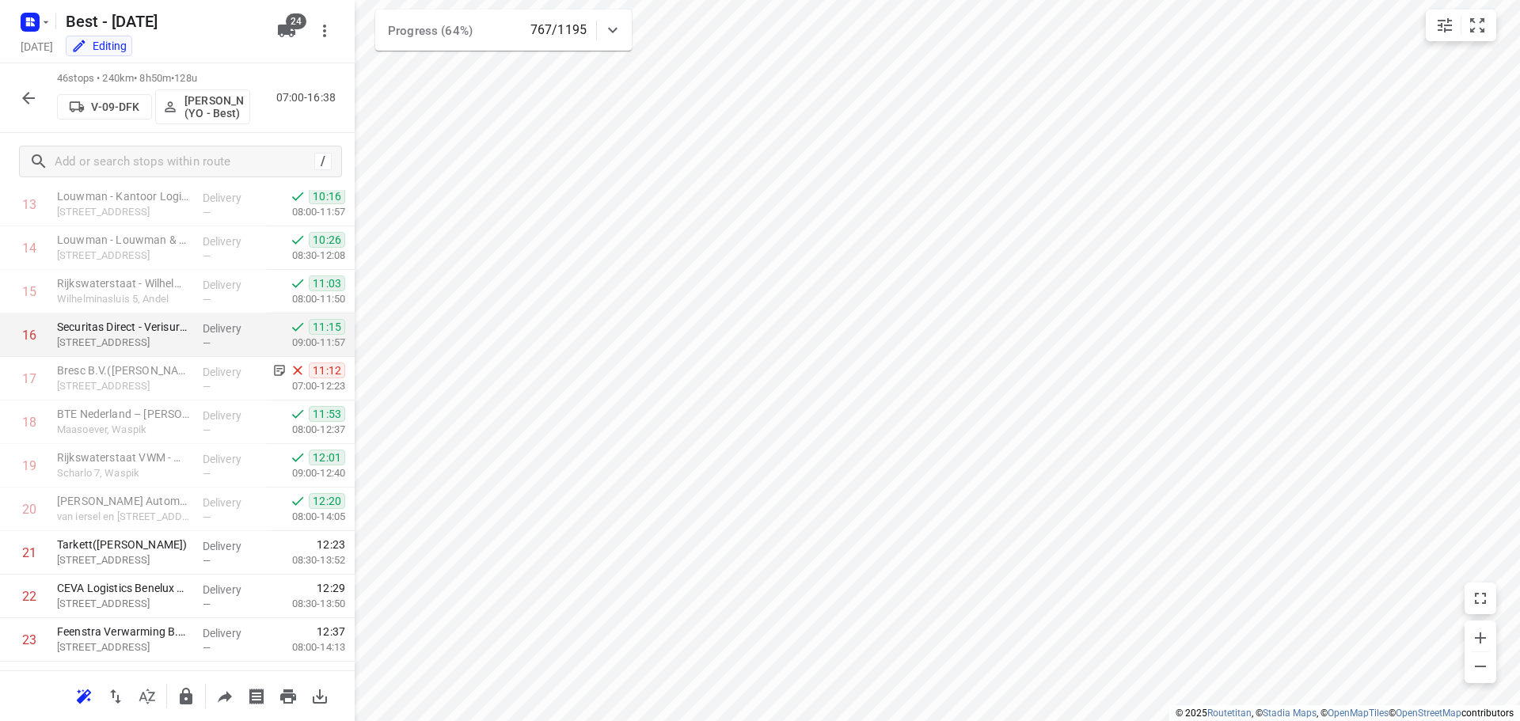
scroll to position [633, 0]
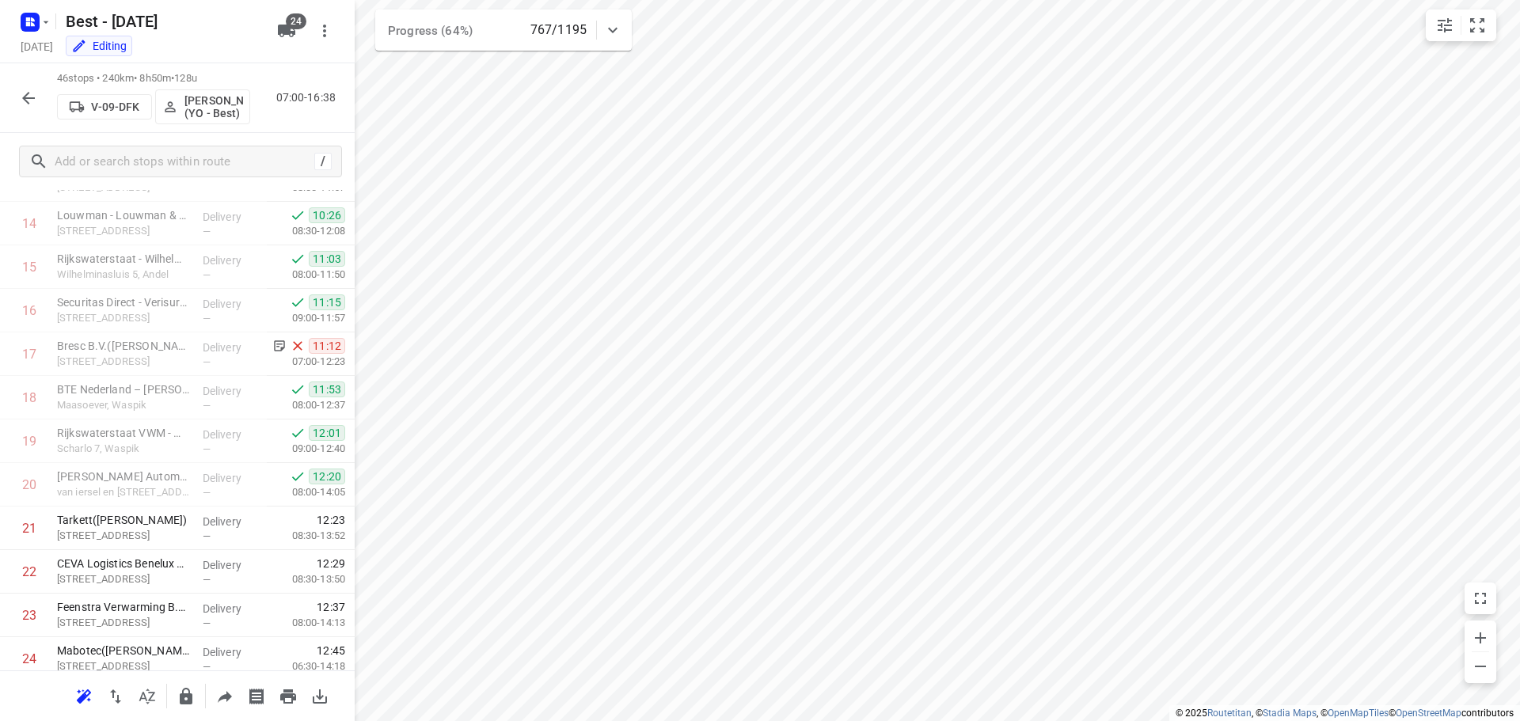
click at [27, 111] on button "button" at bounding box center [29, 98] width 32 height 32
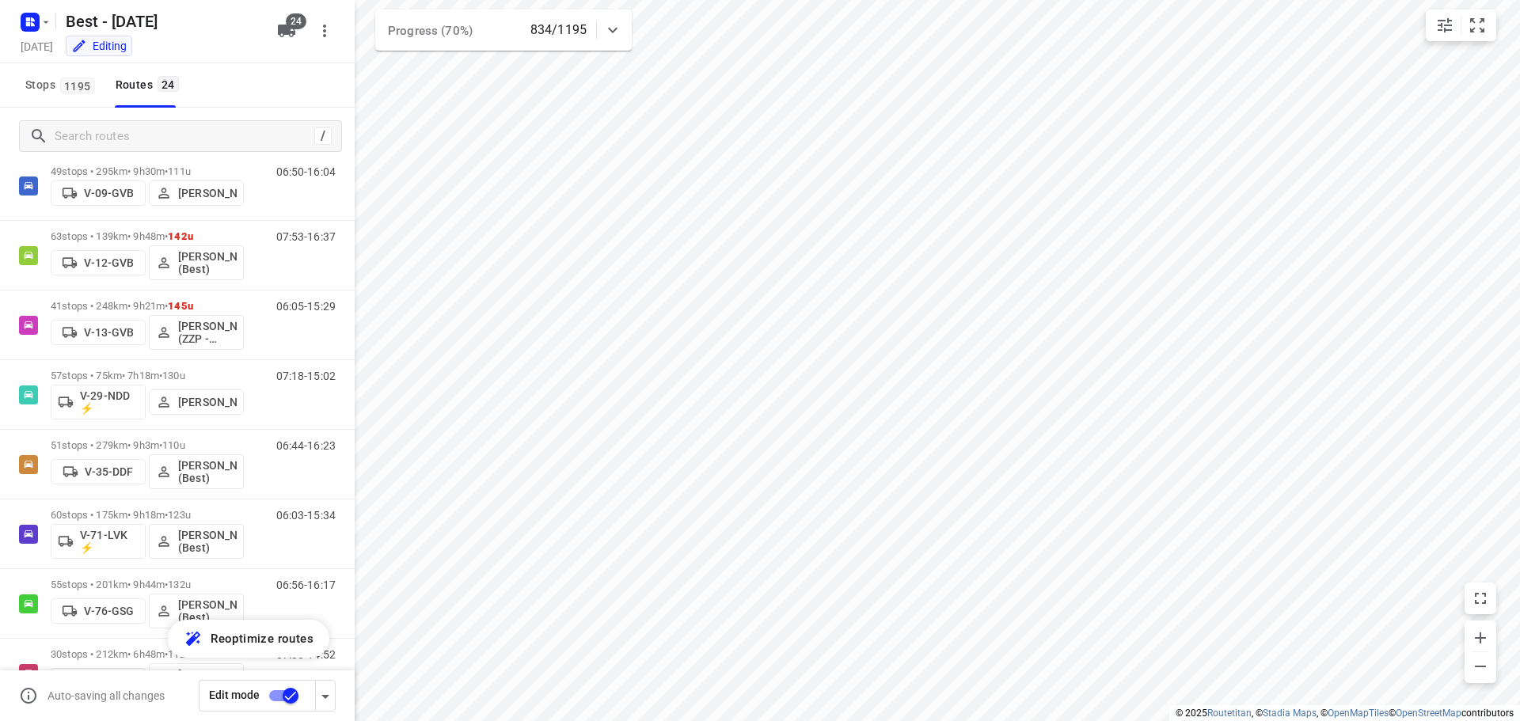
scroll to position [89, 0]
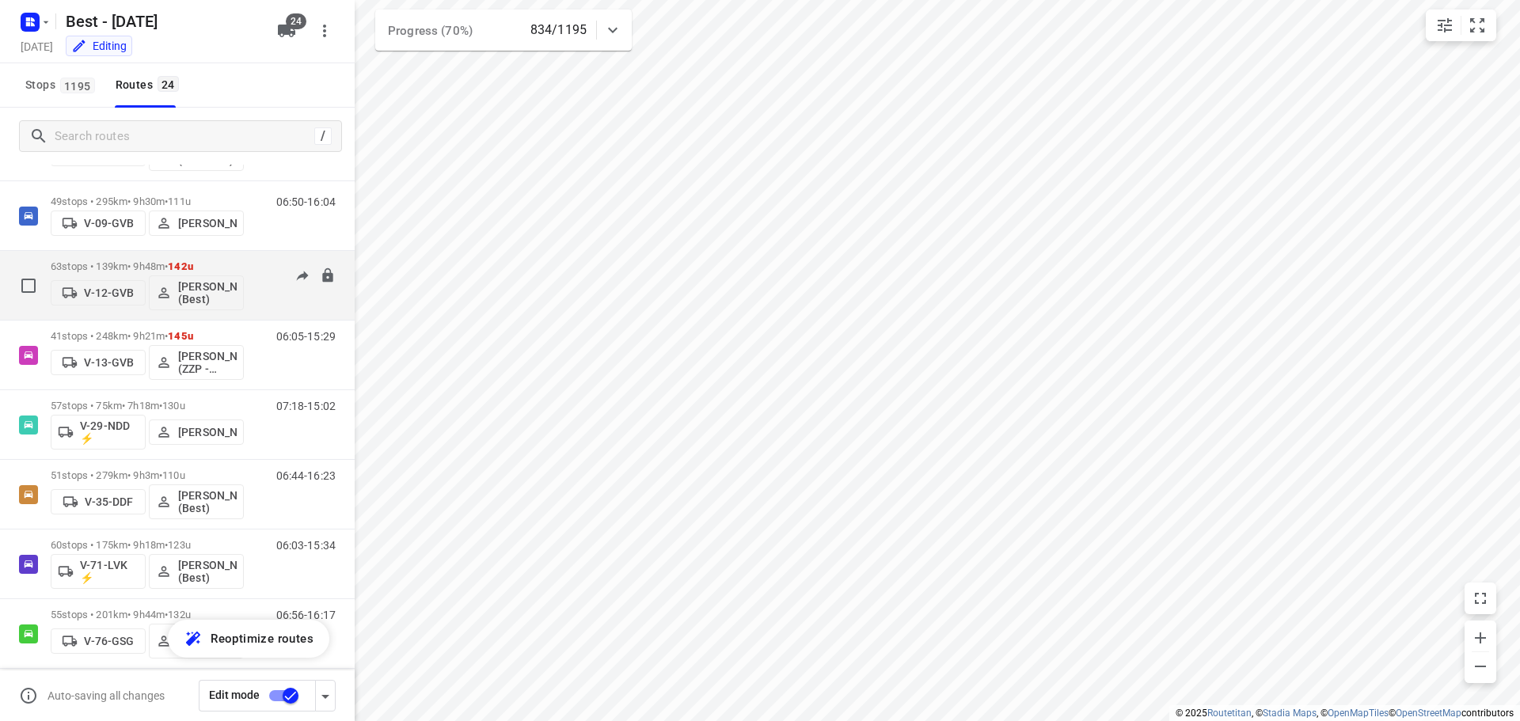
click at [230, 257] on div "63 stops • 139km • 9h48m • 142u V-12-GVB Lisa Scheepers (Best)" at bounding box center [147, 286] width 193 height 66
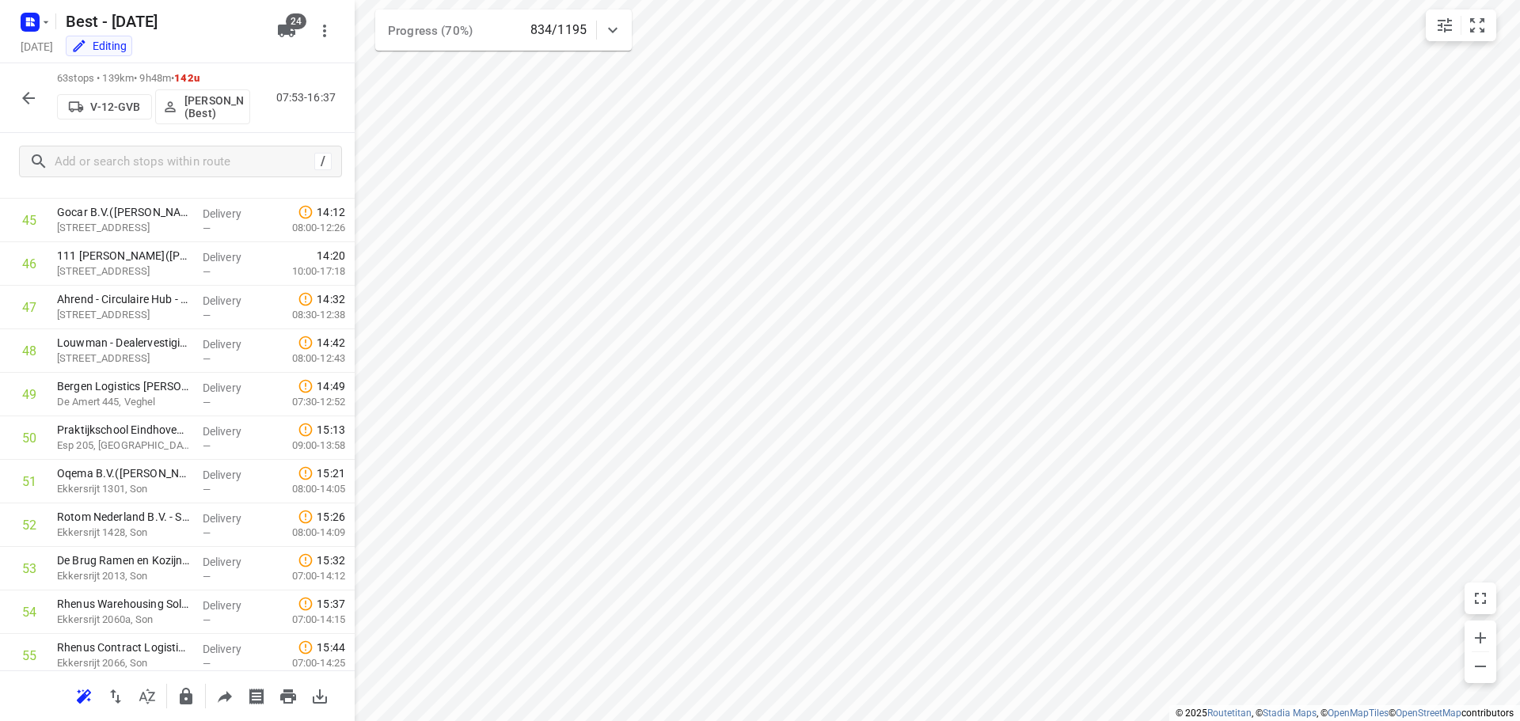
scroll to position [2386, 0]
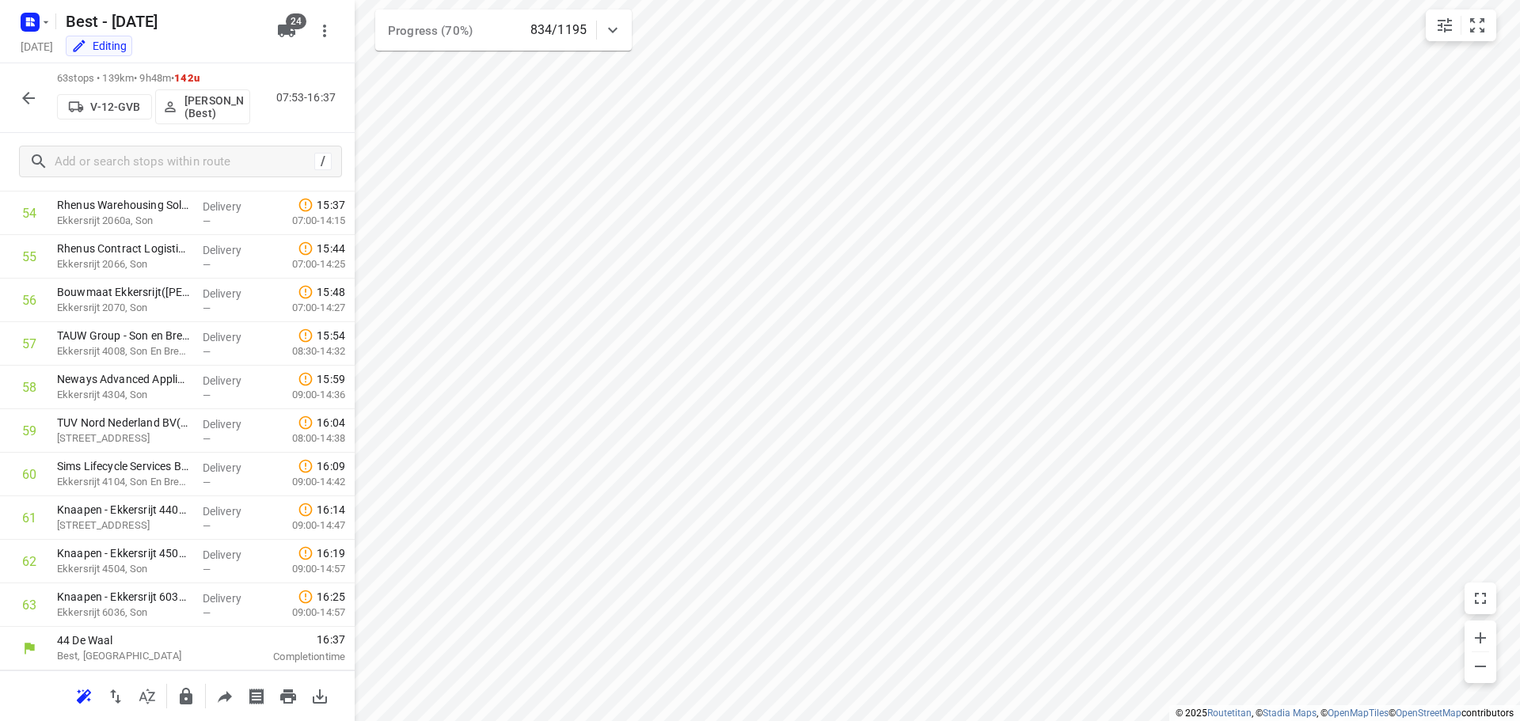
click at [38, 98] on button "button" at bounding box center [29, 98] width 32 height 32
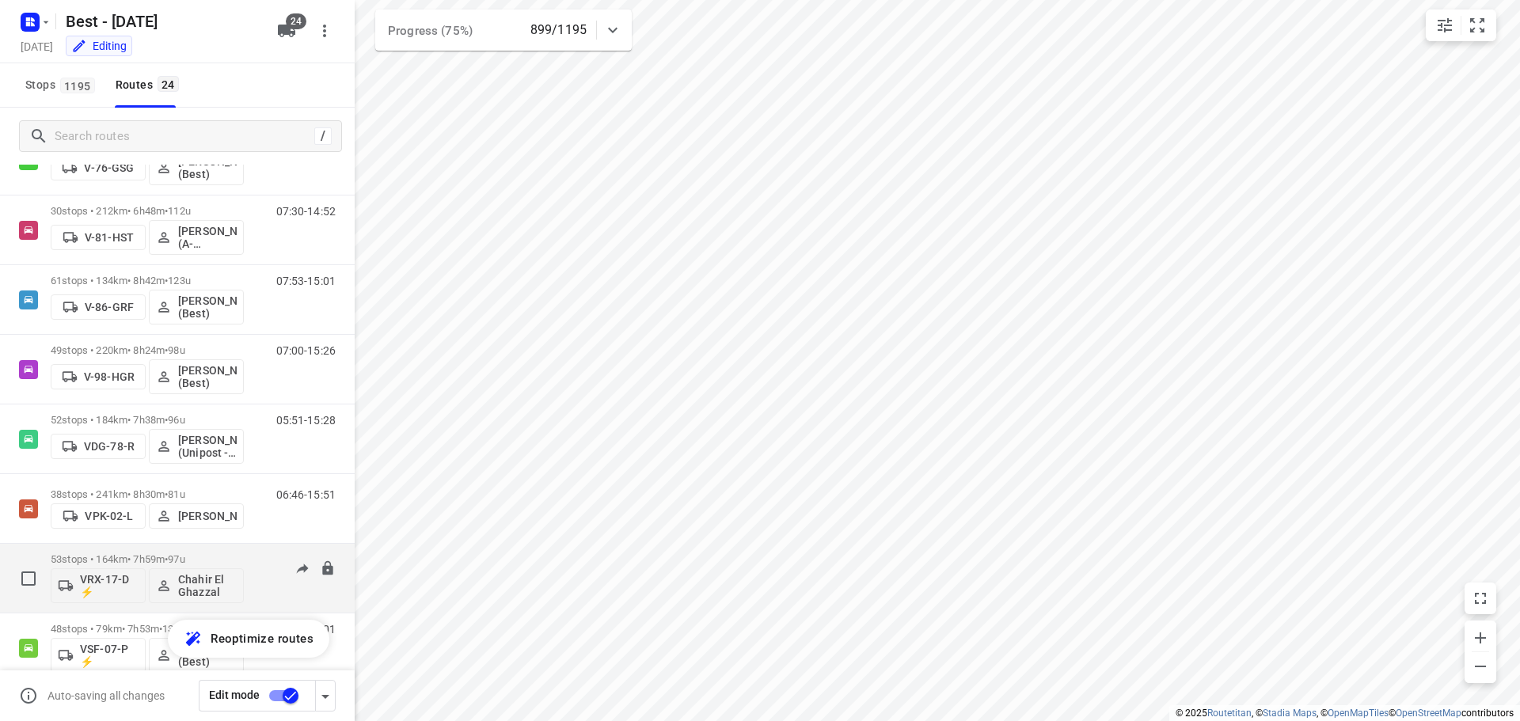
scroll to position [505, 0]
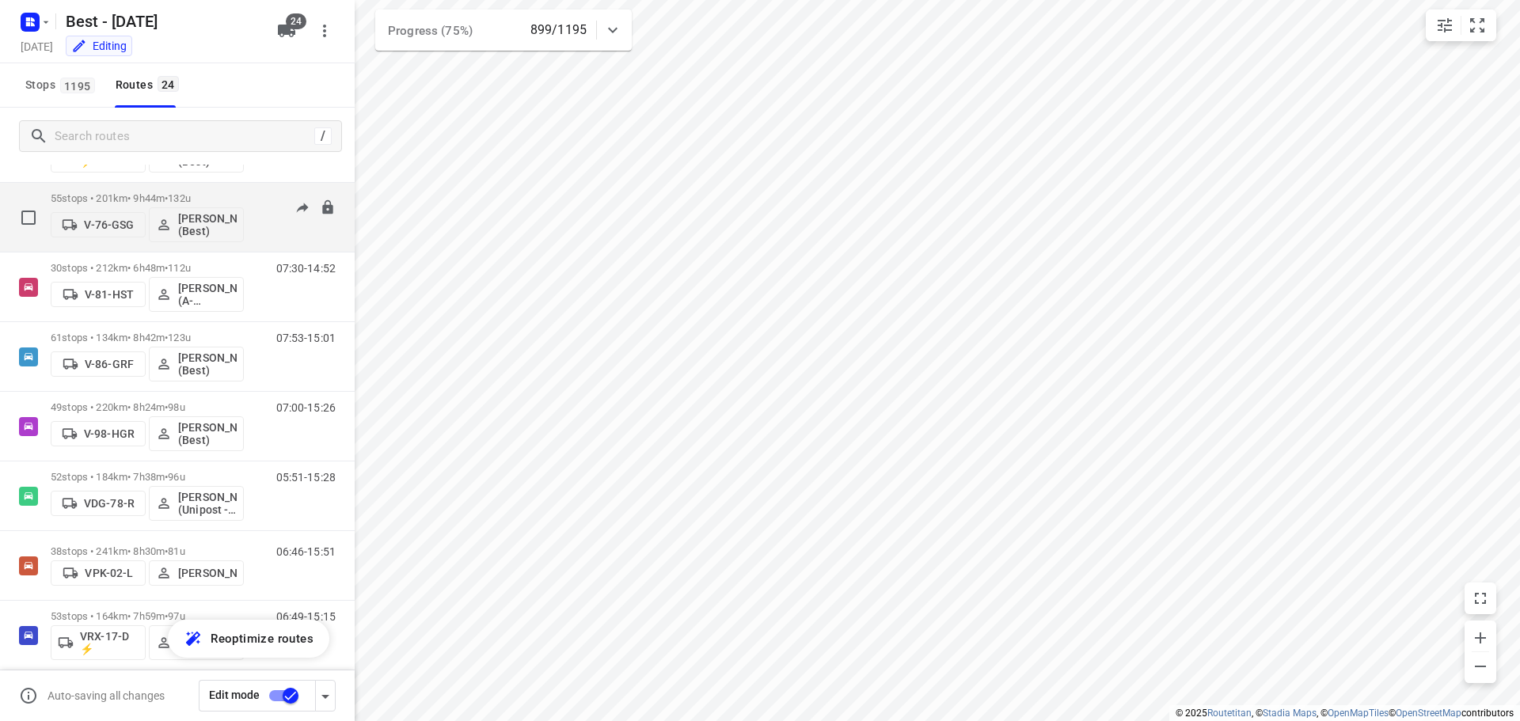
click at [146, 193] on p "55 stops • 201km • 9h44m • 132u" at bounding box center [147, 198] width 193 height 12
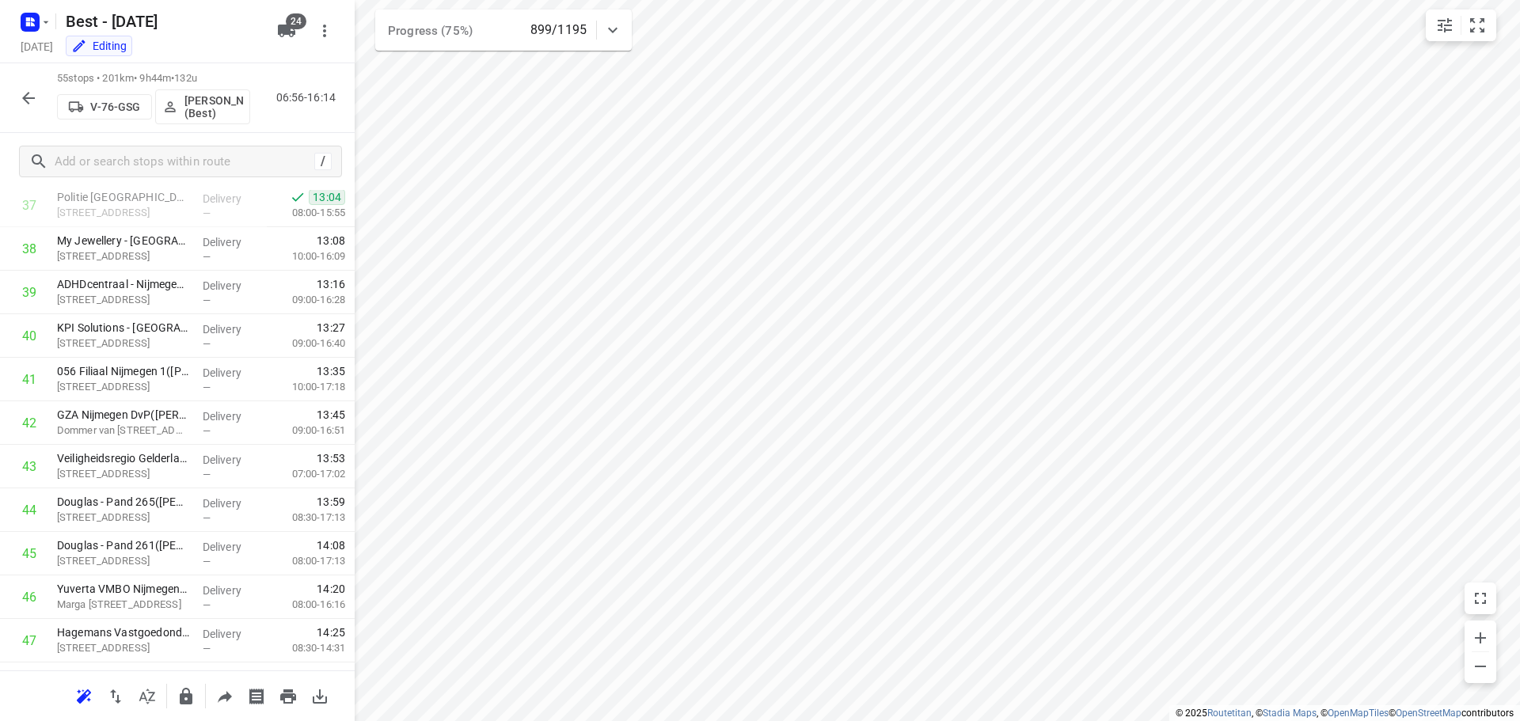
scroll to position [1566, 0]
click at [19, 98] on icon "button" at bounding box center [28, 98] width 19 height 19
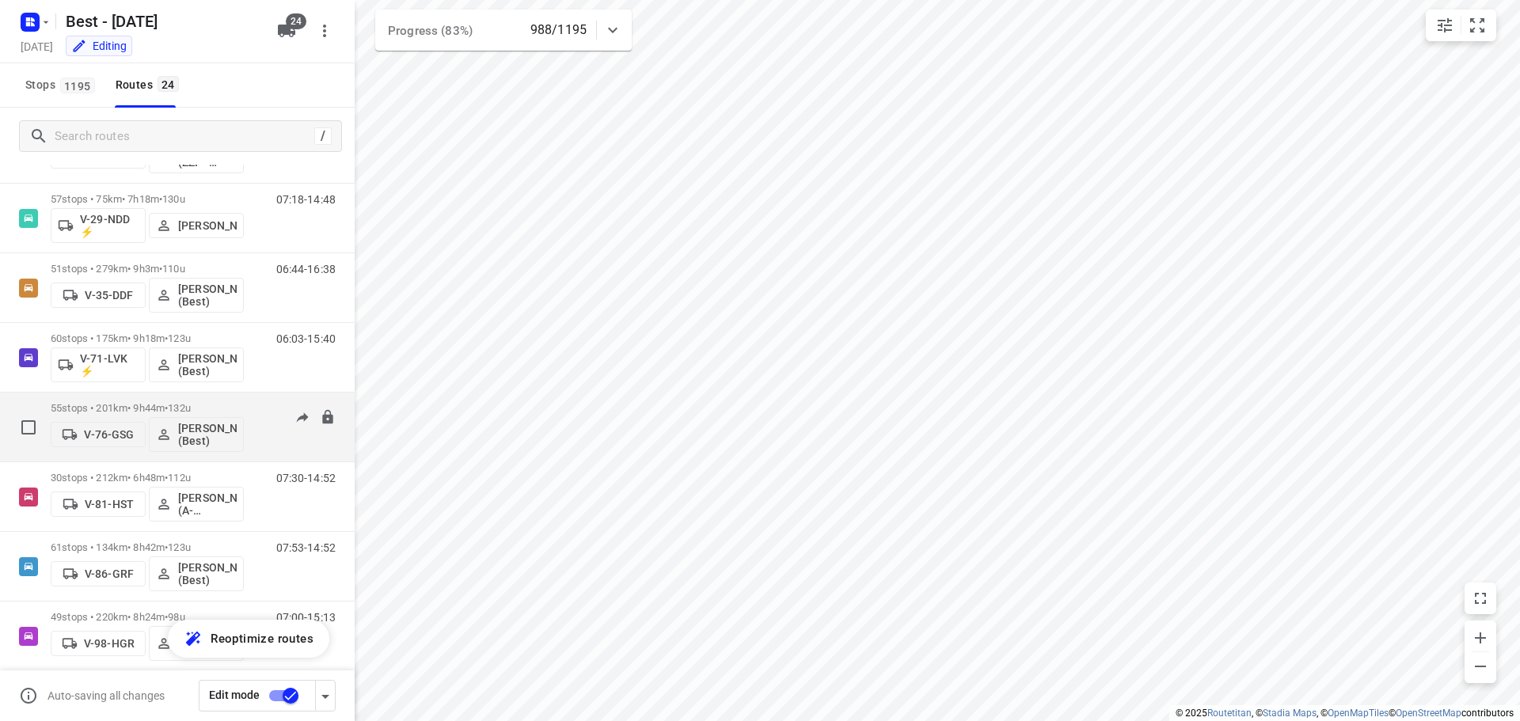
scroll to position [268, 0]
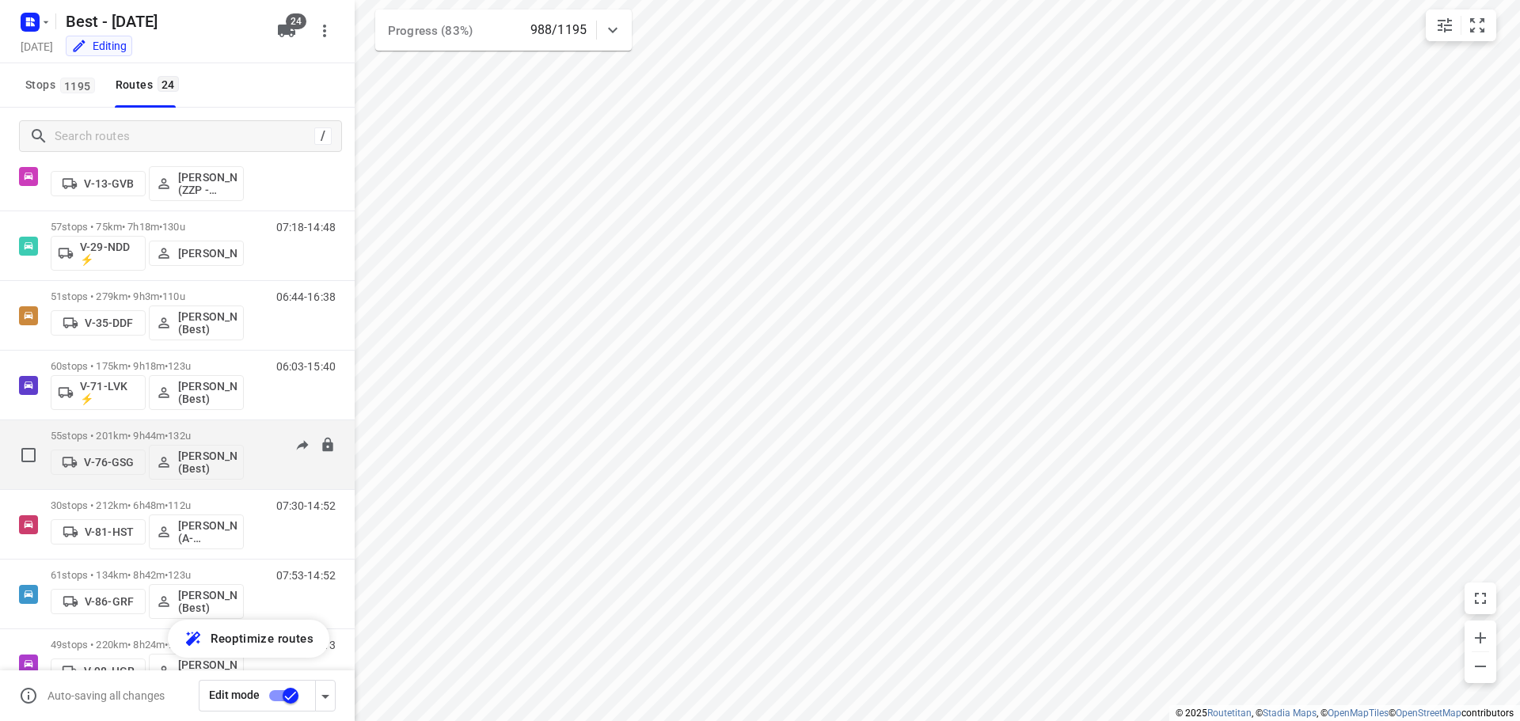
click at [191, 432] on span "132u" at bounding box center [179, 436] width 23 height 12
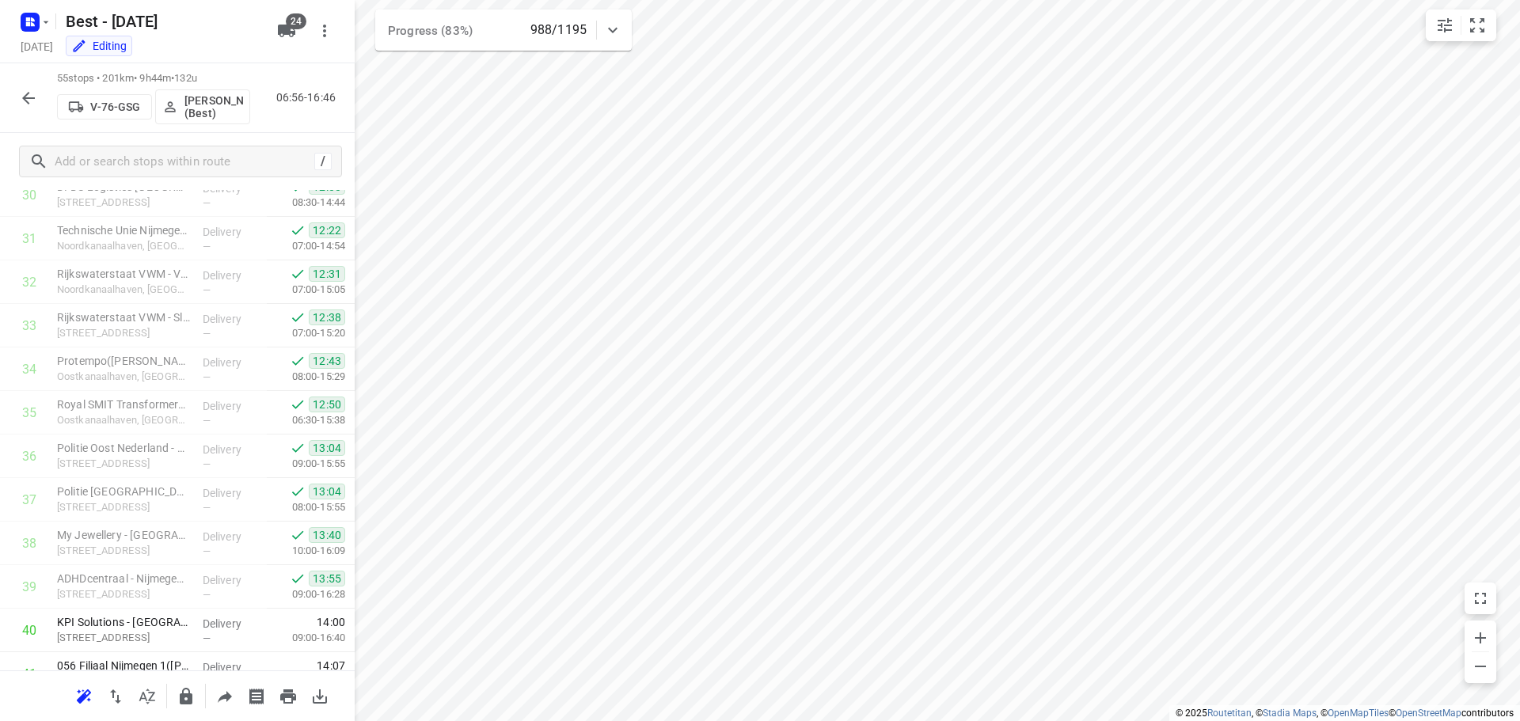
scroll to position [1505, 0]
